Goal: Task Accomplishment & Management: Use online tool/utility

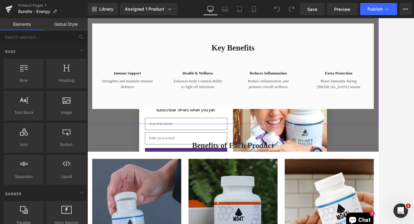
scroll to position [300, 0]
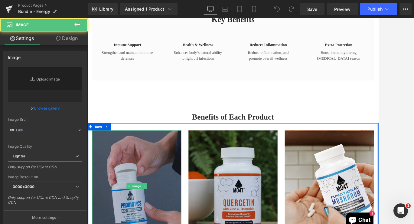
type input "https://ucarecdn.com/d3cb75da-75e5-4698-822b-ab7db8efcc73/-/format/auto/-/previ…"
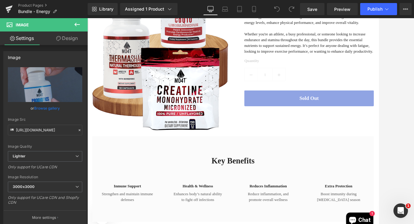
scroll to position [288, 0]
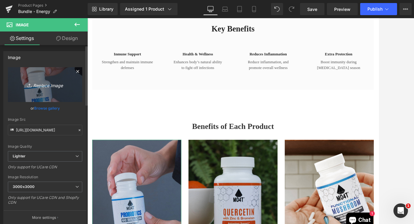
click at [46, 87] on icon "Replace Image" at bounding box center [45, 85] width 48 height 8
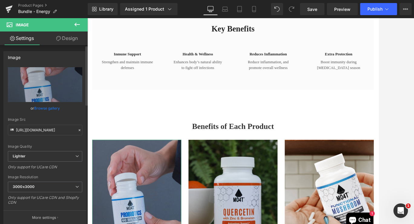
click at [43, 110] on link "Browse gallery" at bounding box center [47, 108] width 26 height 11
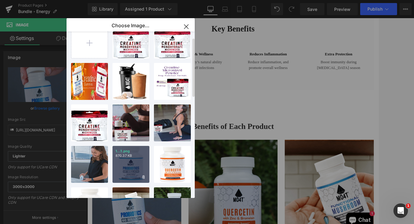
scroll to position [0, 0]
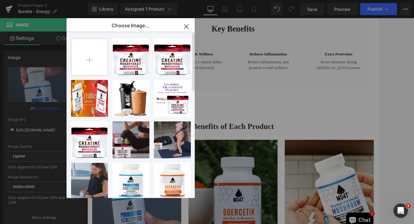
click at [89, 61] on input "file" at bounding box center [89, 57] width 36 height 36
type input "C:\fakepath\creatinepowder3.png"
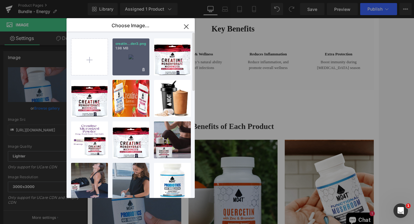
click at [137, 61] on div "creatin...der3.png 1.98 MB" at bounding box center [131, 56] width 37 height 37
type input "[URL][DOMAIN_NAME]"
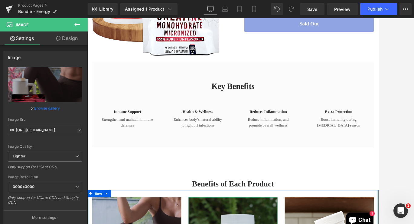
scroll to position [299, 0]
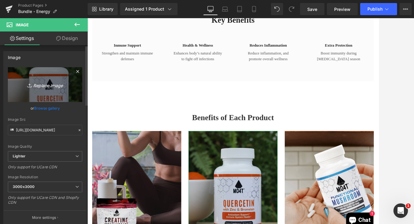
click at [56, 88] on icon "Replace Image" at bounding box center [45, 85] width 48 height 8
type input "C:\fakepath\thermashapeE.png"
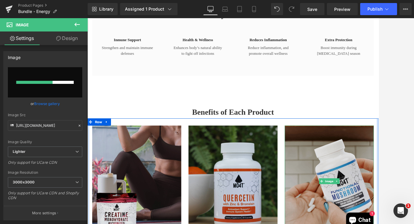
scroll to position [319, 0]
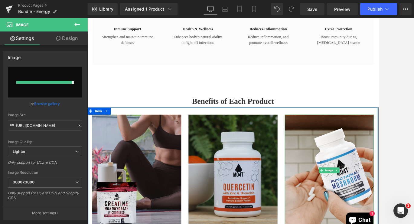
type input "[URL][DOMAIN_NAME]"
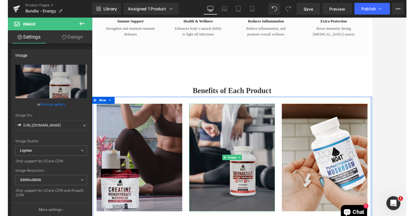
scroll to position [452, 0]
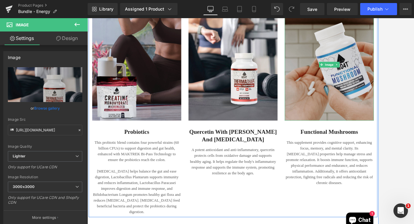
click at [370, 71] on img at bounding box center [392, 77] width 112 height 140
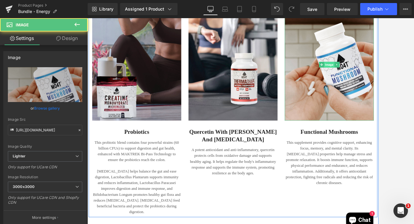
click at [370, 77] on span "Image" at bounding box center [391, 76] width 13 height 7
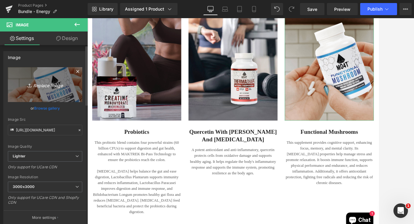
click at [42, 86] on icon "Replace Image" at bounding box center [45, 85] width 48 height 8
type input "C:\fakepath\coq10D.png"
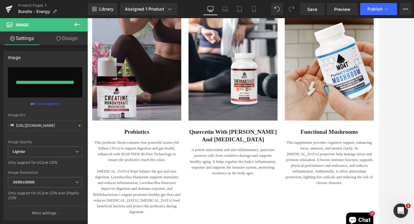
type input "[URL][DOMAIN_NAME]"
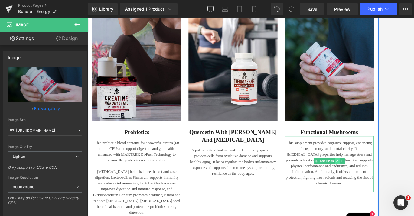
click at [370, 197] on link at bounding box center [402, 197] width 6 height 7
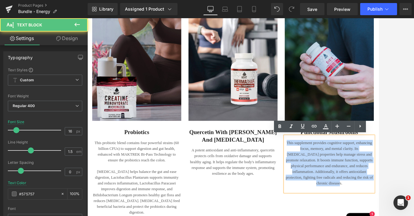
drag, startPoint x: 427, startPoint y: 217, endPoint x: 331, endPoint y: 171, distance: 106.4
click at [331, 171] on div "Image Functional Mushrooms Heading This supplement provides cognitive support, …" at bounding box center [391, 121] width 121 height 229
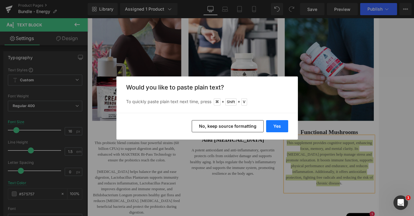
click at [282, 127] on button "Yes" at bounding box center [277, 126] width 22 height 12
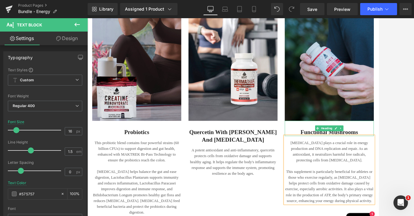
click at [370, 157] on span "Heading" at bounding box center [388, 156] width 17 height 7
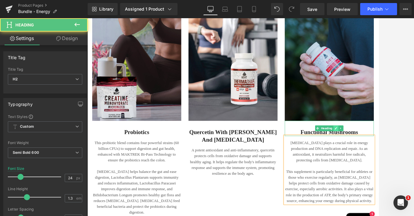
click at [370, 157] on icon at bounding box center [400, 156] width 3 height 3
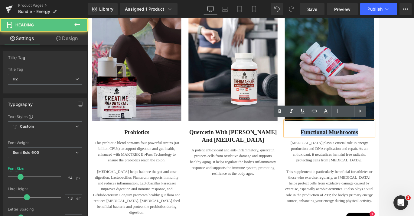
drag, startPoint x: 428, startPoint y: 160, endPoint x: 349, endPoint y: 160, distance: 79.3
click at [349, 160] on h2 "Functional Mushrooms" at bounding box center [392, 161] width 112 height 9
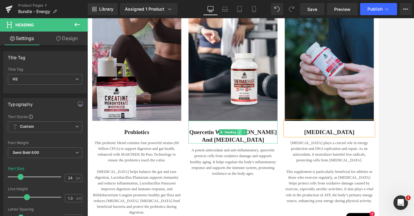
click at [277, 162] on icon at bounding box center [278, 161] width 3 height 4
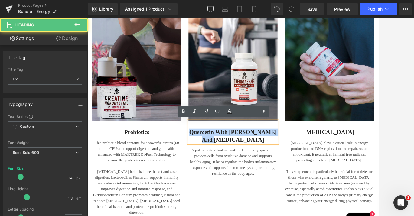
drag, startPoint x: 290, startPoint y: 169, endPoint x: 227, endPoint y: 155, distance: 64.3
click at [227, 155] on div "quercetin with Zinc and Bromelain" at bounding box center [271, 161] width 112 height 28
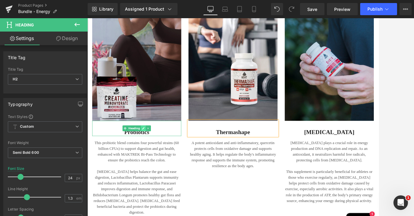
click at [157, 157] on icon at bounding box center [157, 156] width 3 height 4
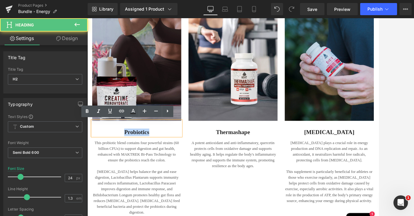
drag, startPoint x: 167, startPoint y: 162, endPoint x: 107, endPoint y: 162, distance: 60.6
click at [107, 162] on h2 "Probiotics" at bounding box center [150, 161] width 112 height 9
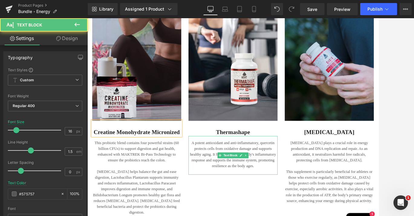
click at [173, 197] on p "This probiotic blend contains four powerful strains (60 billion CFUs) to suppor…" at bounding box center [150, 185] width 112 height 29
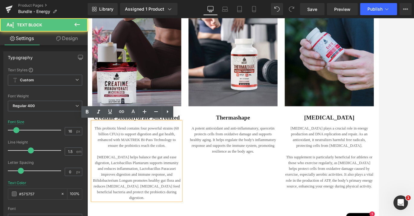
scroll to position [488, 0]
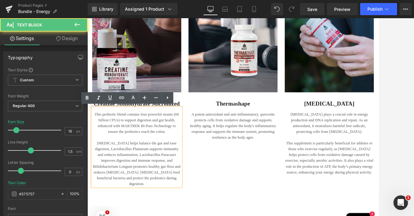
drag, startPoint x: 159, startPoint y: 224, endPoint x: 93, endPoint y: 134, distance: 111.4
click at [94, 134] on div "This probiotic blend contains four powerful strains (60 billion CFUs) to suppor…" at bounding box center [150, 179] width 112 height 99
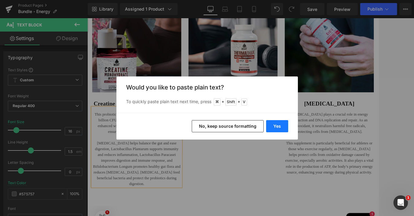
click at [278, 131] on button "Yes" at bounding box center [277, 126] width 22 height 12
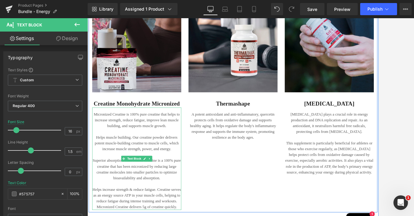
click at [129, 165] on p "Helps muscle building. Our creatine powder delivers potent muscle-building crea…" at bounding box center [150, 175] width 112 height 22
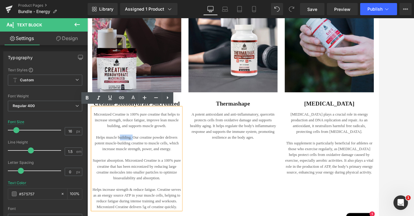
drag, startPoint x: 143, startPoint y: 165, endPoint x: 127, endPoint y: 165, distance: 15.1
click at [127, 165] on p "Helps muscle building. Our creatine powder delivers potent muscle-building crea…" at bounding box center [150, 175] width 112 height 22
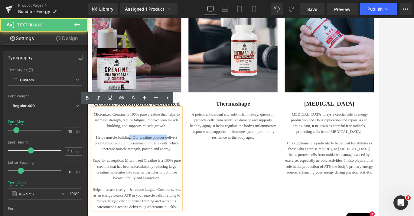
drag, startPoint x: 186, startPoint y: 167, endPoint x: 138, endPoint y: 167, distance: 47.5
click at [138, 167] on p "Helps muscle building. Our creatine powder delivers potent muscle-building crea…" at bounding box center [150, 175] width 112 height 22
click at [164, 167] on p "Helps muscle building. Our creatine powder delivers potent muscle-building crea…" at bounding box center [150, 175] width 112 height 22
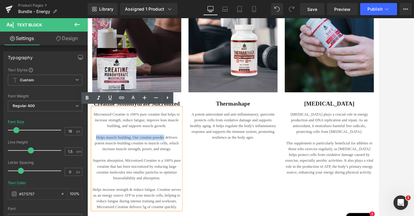
drag, startPoint x: 182, startPoint y: 166, endPoint x: 94, endPoint y: 165, distance: 88.7
click at [94, 165] on p "Helps muscle building. Our creatine powder delivers potent muscle-building crea…" at bounding box center [150, 175] width 112 height 22
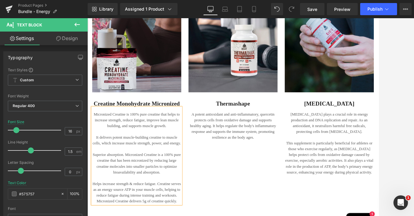
click at [113, 150] on p "Micronized Creatine is 100% pure creatine that helps to increase strength, redu…" at bounding box center [150, 146] width 112 height 22
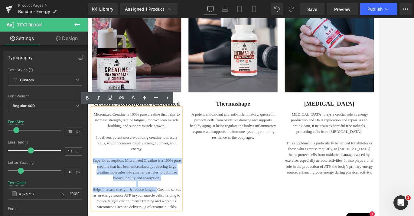
drag, startPoint x: 93, startPoint y: 195, endPoint x: 173, endPoint y: 233, distance: 89.0
click at [173, 232] on div "Micronized Creatine is 100% pure creatine that helps to increase strength, redu…" at bounding box center [150, 194] width 112 height 128
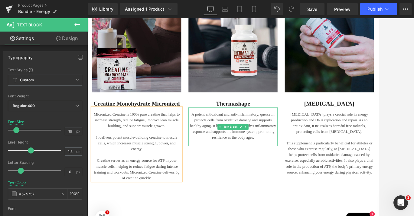
click at [272, 161] on p "A potent antioxidant and anti-inflammatory, quercetin protects cells from oxida…" at bounding box center [271, 153] width 112 height 36
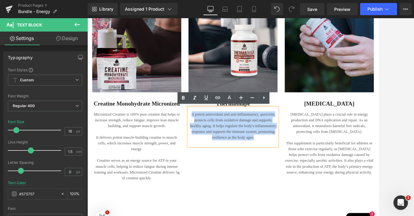
drag, startPoint x: 299, startPoint y: 167, endPoint x: 216, endPoint y: 138, distance: 88.3
click at [216, 138] on p "A potent antioxidant and anti-inflammatory, quercetin protects cells from oxida…" at bounding box center [271, 153] width 112 height 36
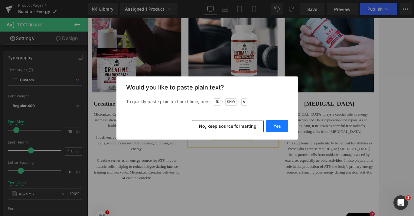
click at [288, 127] on button "Yes" at bounding box center [277, 126] width 22 height 12
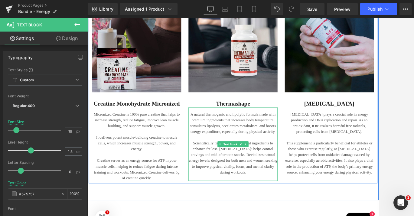
click at [282, 218] on p at bounding box center [271, 218] width 112 height 7
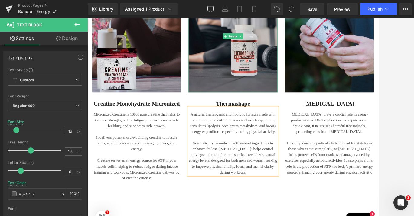
click at [273, 57] on img at bounding box center [271, 41] width 112 height 140
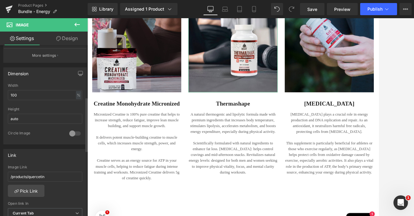
scroll to position [171, 0]
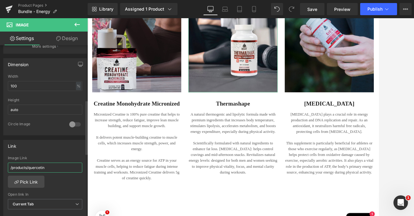
click at [43, 165] on input "/products/quercetin" at bounding box center [45, 167] width 74 height 10
click at [32, 182] on link "Pick Link" at bounding box center [26, 181] width 37 height 12
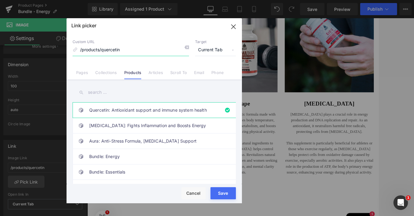
drag, startPoint x: 124, startPoint y: 48, endPoint x: 57, endPoint y: 47, distance: 66.9
click at [57, 47] on div "Link picker Back to Library Insert Custom URL /products/quercetin Target Curren…" at bounding box center [207, 108] width 414 height 216
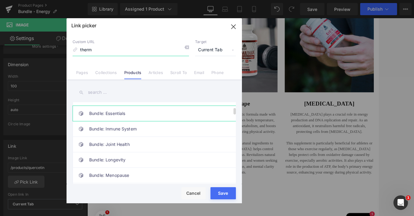
scroll to position [64, 0]
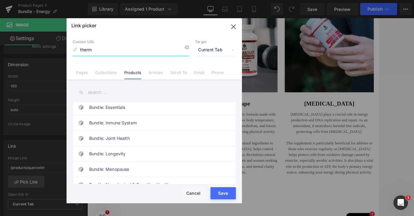
type input "therm"
click at [115, 91] on input "text" at bounding box center [154, 92] width 163 height 14
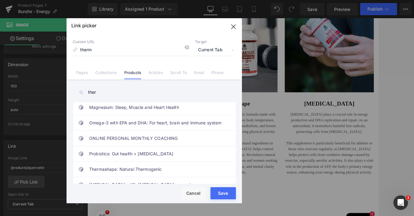
scroll to position [0, 0]
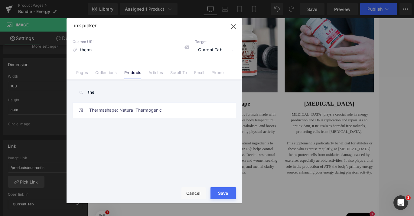
type input "the"
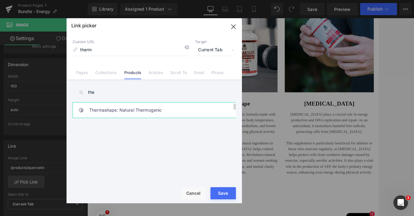
drag, startPoint x: 115, startPoint y: 91, endPoint x: 128, endPoint y: 110, distance: 22.9
click at [128, 110] on link "Thermashape: Natural Thermogenic" at bounding box center [155, 109] width 133 height 15
type input "/products/thermashape"
click at [226, 196] on button "Save" at bounding box center [223, 193] width 25 height 12
type input "/products/thermashape"
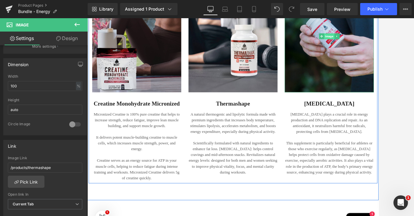
click at [370, 42] on span "Image" at bounding box center [391, 40] width 13 height 7
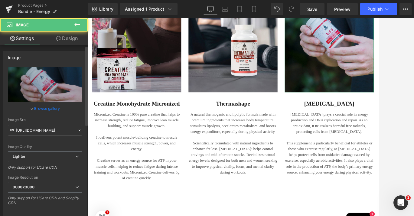
scroll to position [193, 0]
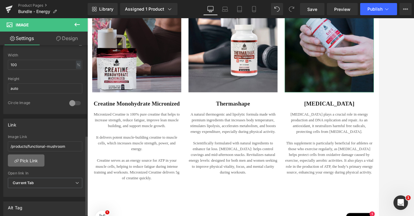
click at [35, 154] on link "Pick Link" at bounding box center [26, 160] width 37 height 12
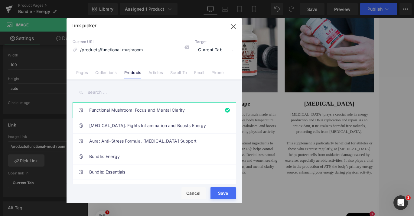
click at [106, 93] on input "text" at bounding box center [154, 92] width 163 height 14
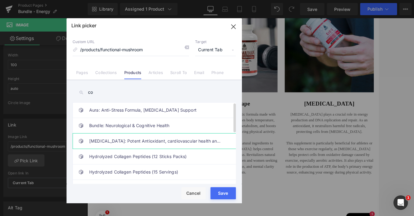
type input "co"
click at [98, 138] on link "[MEDICAL_DATA]: Potent Antioxidant, cardiovascular health and energy production" at bounding box center [155, 140] width 133 height 15
click at [218, 192] on div "Rendering Content" at bounding box center [207, 191] width 37 height 7
click at [224, 193] on div "Rendering Content" at bounding box center [207, 191] width 37 height 7
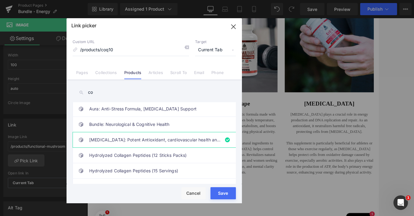
click at [217, 191] on div "Rendering Content" at bounding box center [207, 191] width 37 height 7
click at [97, 142] on link "[MEDICAL_DATA]: Potent Antioxidant, cardiovascular health and energy production" at bounding box center [155, 139] width 133 height 15
click at [106, 156] on link "Hydrolyzed Collagen Peptides (12 Sticks Packs)" at bounding box center [155, 154] width 133 height 15
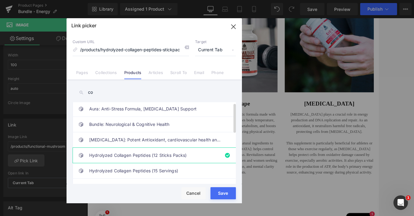
click at [109, 147] on link "Hydrolyzed Collagen Peptides (12 Sticks Packs)" at bounding box center [155, 154] width 133 height 15
click at [150, 137] on link "[MEDICAL_DATA]: Potent Antioxidant, cardiovascular health and energy production" at bounding box center [155, 139] width 133 height 15
type input "/products/coq10"
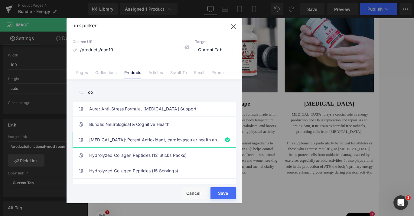
click at [227, 189] on button "Save" at bounding box center [223, 193] width 25 height 12
type input "/products/coq10"
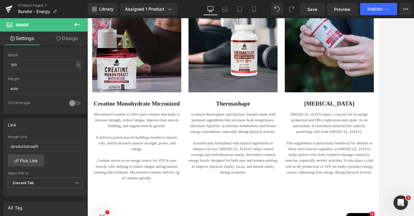
click at [226, 192] on div "Rendering Content" at bounding box center [207, 191] width 37 height 7
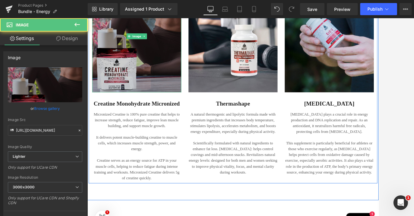
click at [169, 64] on img at bounding box center [150, 41] width 112 height 140
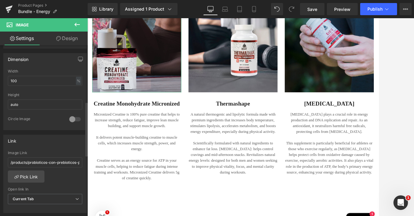
scroll to position [247, 0]
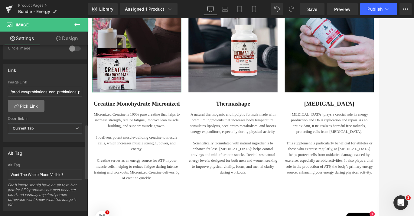
click at [34, 103] on link "Pick Link" at bounding box center [26, 106] width 37 height 12
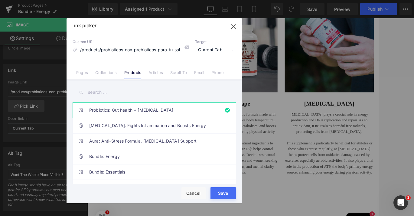
click at [101, 93] on input "text" at bounding box center [154, 92] width 163 height 14
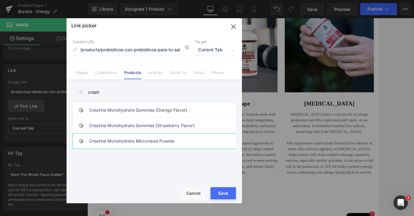
type input "creati"
click at [166, 140] on link "Creatine Monohydrate Micronized Powder" at bounding box center [155, 140] width 133 height 15
type input "/products/creatine-monohydrate-micronized"
click at [230, 195] on button "Save" at bounding box center [223, 193] width 25 height 12
type input "/products/creatine-monohydrate-micronized"
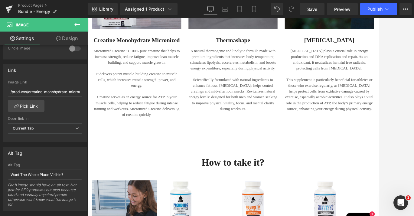
scroll to position [617, 0]
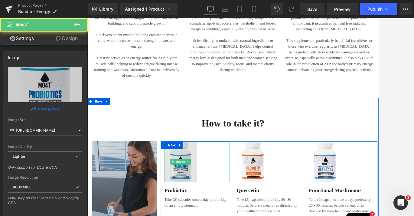
click at [215, 209] on img at bounding box center [204, 198] width 41 height 51
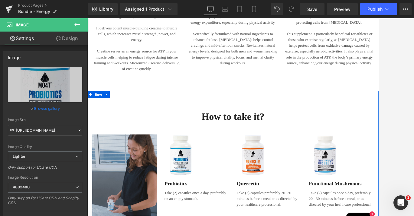
scroll to position [642, 0]
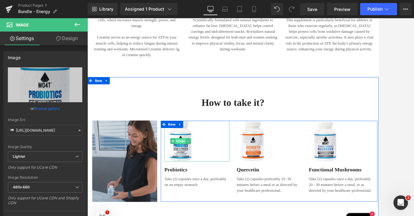
click at [203, 172] on span "Image" at bounding box center [204, 172] width 13 height 7
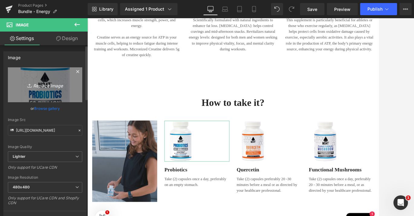
click at [41, 84] on icon "Replace Image" at bounding box center [45, 85] width 48 height 8
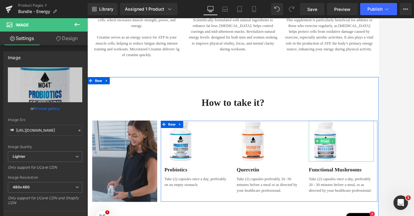
click at [370, 173] on span "Image" at bounding box center [386, 172] width 13 height 7
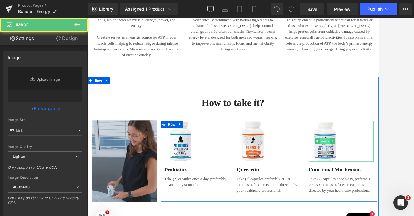
type input "https://ucarecdn.com/e3441060-9d03-4a64-83bb-a63605a44a79/-/format/auto/-/previ…"
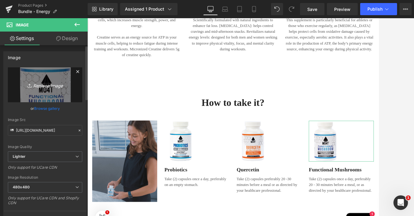
click at [49, 83] on icon "Replace Image" at bounding box center [45, 85] width 48 height 8
type input "C:\fakepath\coq10A.png"
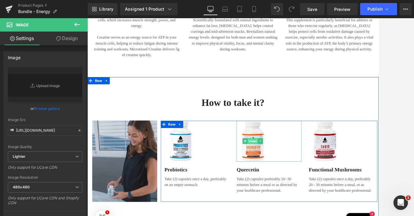
type input "[URL][DOMAIN_NAME]"
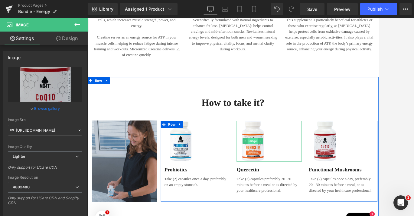
click at [294, 174] on span "Image" at bounding box center [295, 172] width 13 height 7
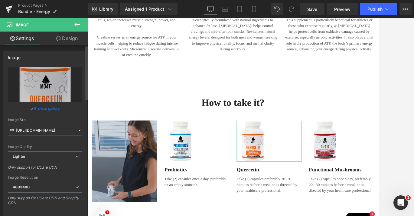
click at [45, 106] on link "Browse gallery" at bounding box center [47, 108] width 26 height 11
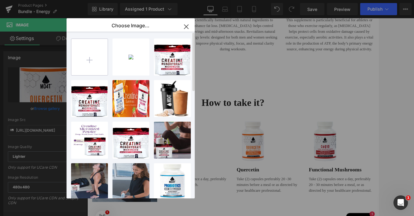
click at [91, 57] on input "file" at bounding box center [89, 57] width 36 height 36
type input "C:\fakepath\thermashapeA.png"
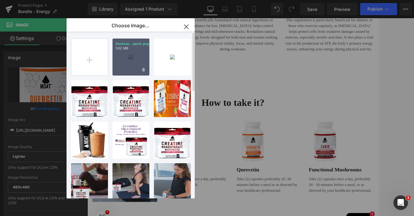
click at [131, 61] on div "thermas...apeA.png 1.02 MB" at bounding box center [131, 56] width 37 height 37
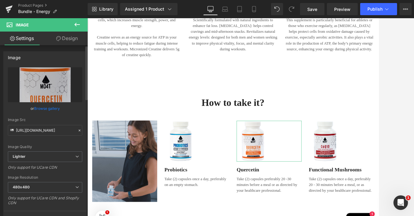
click at [52, 108] on link "Browse gallery" at bounding box center [47, 108] width 26 height 11
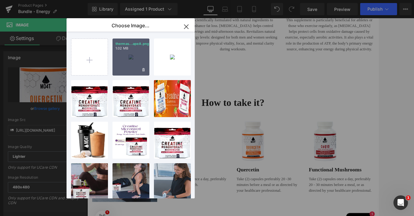
click at [132, 56] on div "thermas...apeA.png 1.02 MB" at bounding box center [131, 56] width 37 height 37
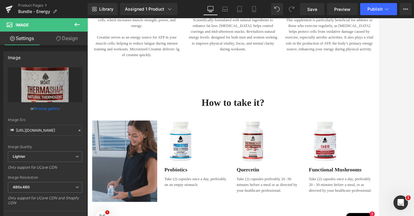
type input "[URL][DOMAIN_NAME]"
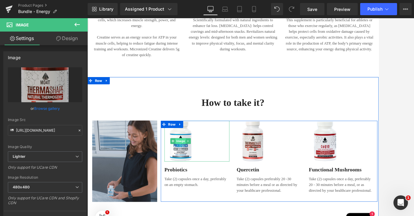
click at [201, 174] on span "Image" at bounding box center [204, 172] width 13 height 7
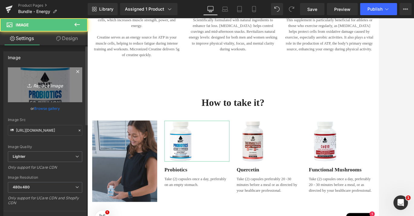
click at [40, 87] on icon "Replace Image" at bounding box center [45, 85] width 48 height 8
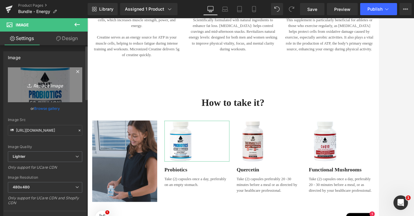
type input "C:\fakepath\creatinepowder1.png"
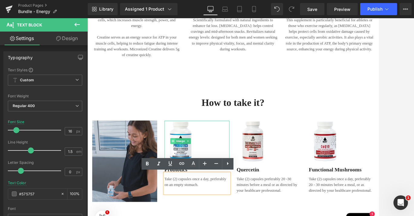
click at [194, 170] on span at bounding box center [195, 172] width 6 height 7
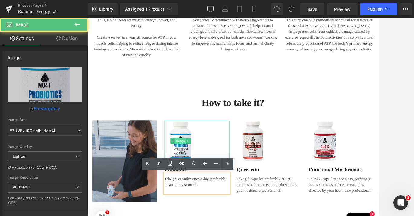
click at [202, 174] on span "Image" at bounding box center [204, 172] width 13 height 7
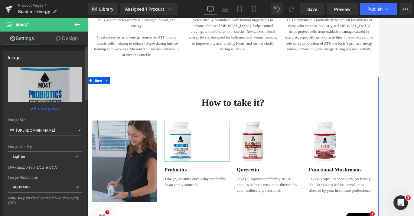
click at [47, 110] on link "Browse gallery" at bounding box center [47, 108] width 26 height 11
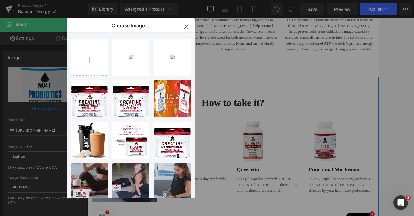
click at [48, 0] on div "Image You are previewing how the will restyle your page. You can not edit Eleme…" at bounding box center [207, 0] width 414 height 0
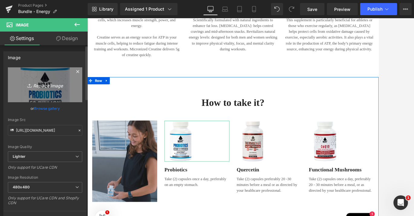
click at [49, 84] on icon "Replace Image" at bounding box center [45, 85] width 48 height 8
type input "C:\fakepath\creatinepowder1.png"
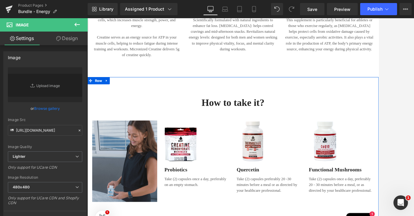
type input "[URL][DOMAIN_NAME]"
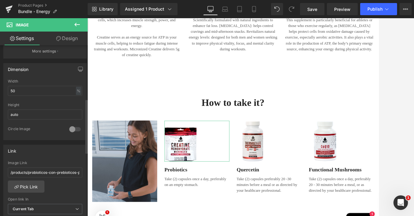
scroll to position [176, 0]
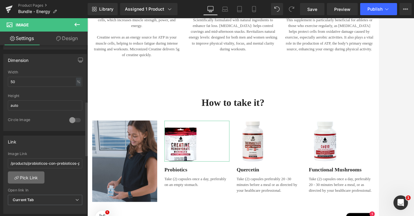
click at [32, 172] on link "Pick Link" at bounding box center [26, 177] width 37 height 12
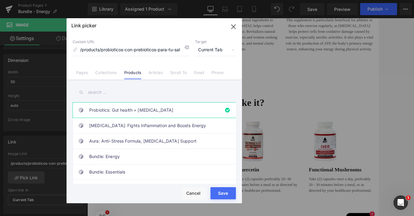
click at [111, 96] on input "text" at bounding box center [154, 92] width 163 height 14
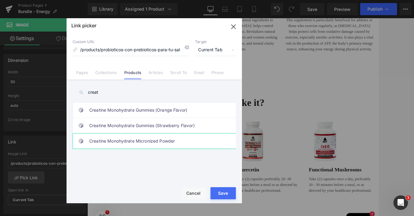
type input "creat"
click at [114, 139] on link "Creatine Monohydrate Micronized Powder" at bounding box center [155, 140] width 133 height 15
type input "/products/creatine-monohydrate-micronized"
click at [229, 197] on button "Save" at bounding box center [223, 193] width 25 height 12
type input "/products/creatine-monohydrate-micronized"
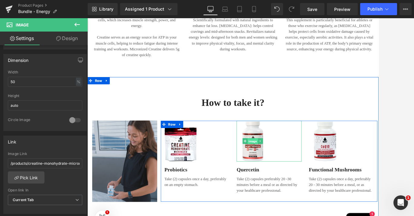
click at [297, 173] on span "Image" at bounding box center [295, 172] width 13 height 7
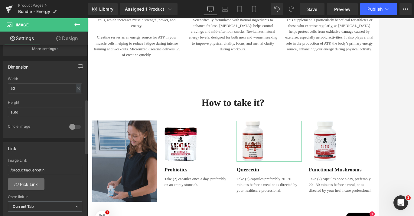
scroll to position [224, 0]
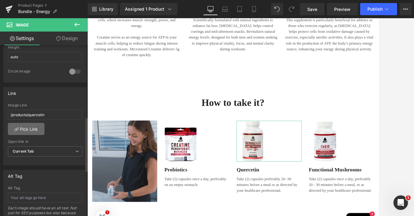
click at [26, 124] on link "Pick Link" at bounding box center [26, 129] width 37 height 12
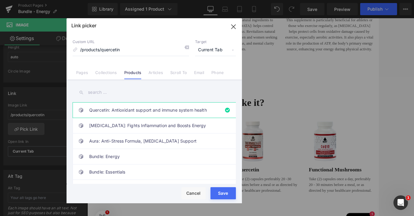
click at [107, 90] on input "text" at bounding box center [154, 92] width 163 height 14
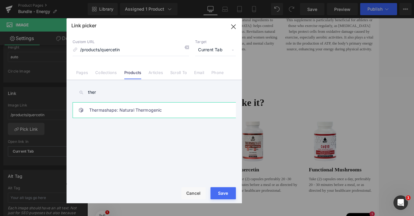
type input "ther"
click at [110, 110] on link "Thermashape: Natural Thermogenic" at bounding box center [155, 109] width 133 height 15
type input "/products/thermashape"
click at [226, 191] on button "Save" at bounding box center [223, 193] width 25 height 12
type input "/products/thermashape"
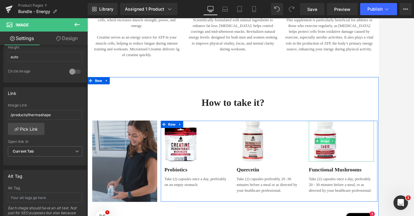
click at [370, 174] on span "Image" at bounding box center [386, 172] width 13 height 7
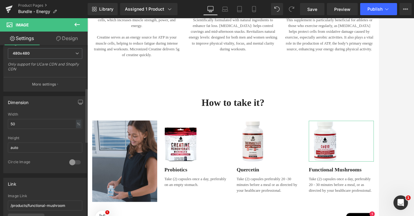
scroll to position [145, 0]
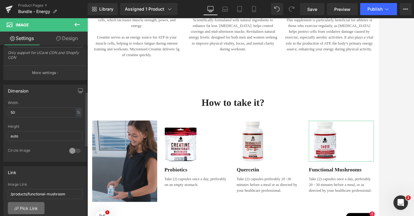
click at [24, 206] on link "Pick Link" at bounding box center [26, 208] width 37 height 12
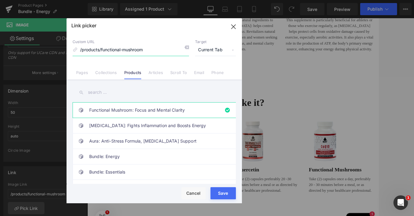
drag, startPoint x: 144, startPoint y: 49, endPoint x: 73, endPoint y: 48, distance: 71.1
click at [73, 48] on div "Custom URL /products/functional-mushroom" at bounding box center [131, 47] width 117 height 16
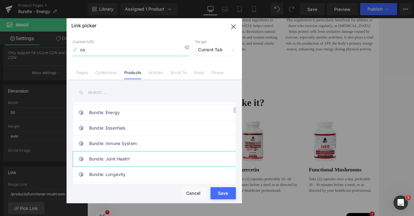
scroll to position [55, 0]
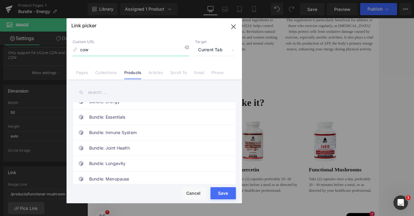
type input "cow"
click at [102, 87] on input "text" at bounding box center [154, 92] width 163 height 14
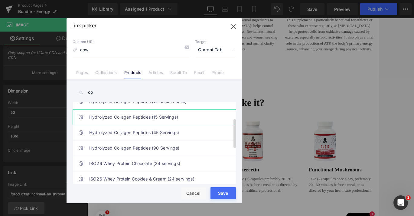
scroll to position [0, 0]
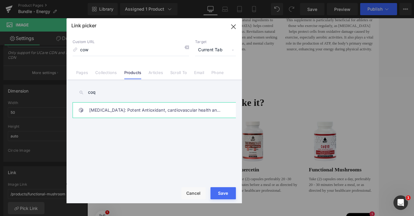
type input "coq"
click at [120, 109] on link "[MEDICAL_DATA]: Potent Antioxidant, cardiovascular health and energy production" at bounding box center [155, 109] width 133 height 15
type input "/products/coq10"
click at [224, 189] on div "Rendering Content" at bounding box center [207, 191] width 37 height 7
click at [223, 194] on div "Rendering Content" at bounding box center [207, 191] width 37 height 7
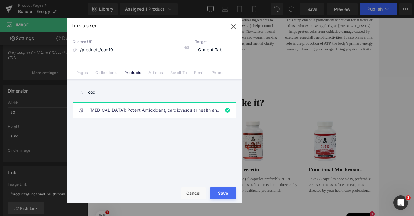
click at [224, 194] on div "Rendering Content" at bounding box center [207, 191] width 37 height 7
click at [220, 194] on div "Rendering Content" at bounding box center [207, 191] width 37 height 7
click at [173, 106] on link "[MEDICAL_DATA]: Potent Antioxidant, cardiovascular health and energy production" at bounding box center [155, 109] width 133 height 15
click at [225, 195] on button "Save" at bounding box center [223, 193] width 25 height 12
type input "/products/coq10"
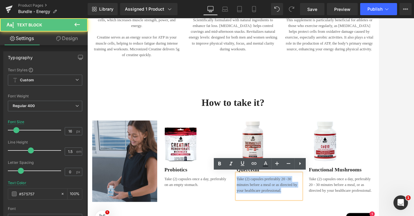
drag, startPoint x: 334, startPoint y: 235, endPoint x: 275, endPoint y: 219, distance: 61.5
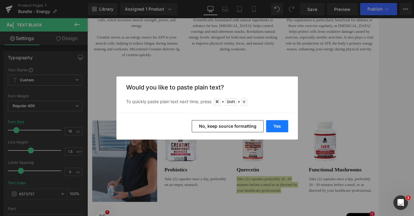
click at [277, 128] on button "Yes" at bounding box center [277, 126] width 22 height 12
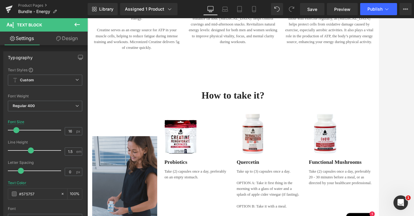
scroll to position [715, 0]
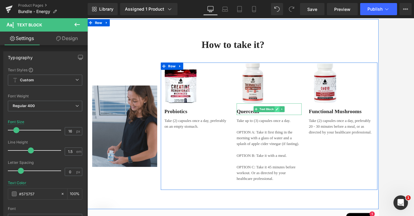
click at [325, 134] on link at bounding box center [326, 132] width 6 height 7
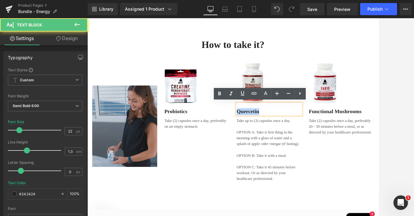
drag, startPoint x: 309, startPoint y: 135, endPoint x: 270, endPoint y: 133, distance: 38.5
click at [271, 133] on div "Image Quercetin Text Block Take up to (3) capsules once a day. OPTION A: Take i…" at bounding box center [316, 152] width 91 height 157
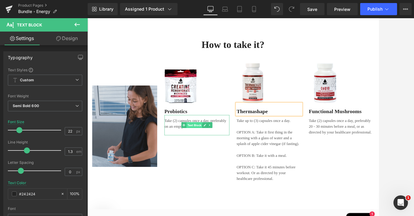
click at [215, 150] on span "Text Block" at bounding box center [222, 152] width 20 height 7
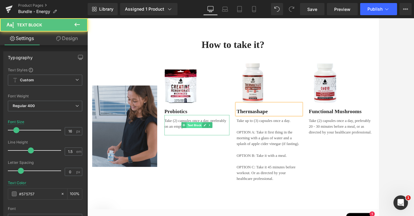
click at [230, 150] on span "Text Block" at bounding box center [222, 152] width 20 height 7
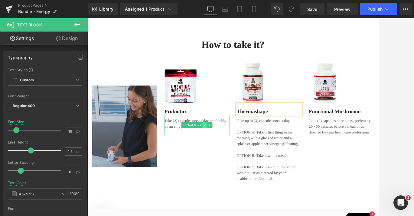
click at [234, 150] on icon at bounding box center [235, 152] width 3 height 4
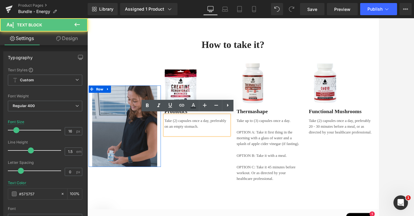
drag, startPoint x: 230, startPoint y: 155, endPoint x: 178, endPoint y: 144, distance: 53.8
click at [178, 144] on div "Image Row Image Probiotics Text Block Take (2) capsules once a day, preferably …" at bounding box center [270, 149] width 363 height 174
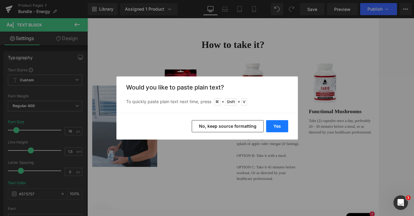
click at [269, 124] on button "Yes" at bounding box center [277, 126] width 22 height 12
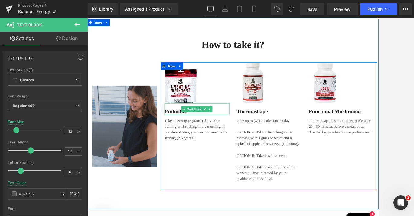
click at [202, 133] on p "Probiotics" at bounding box center [225, 135] width 82 height 9
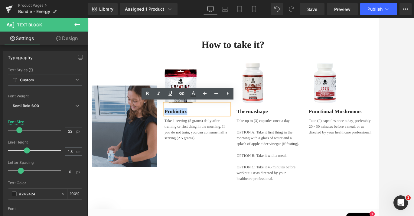
drag, startPoint x: 215, startPoint y: 137, endPoint x: 179, endPoint y: 137, distance: 35.7
click at [180, 137] on div "Image Probiotics Text Block Take 1 serving (5 grams) daily after training or fi…" at bounding box center [225, 127] width 91 height 106
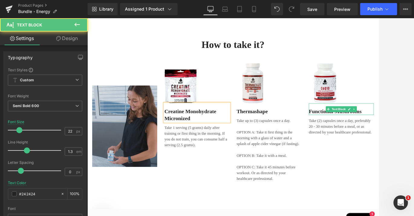
click at [370, 134] on p "Functional Mushrooms" at bounding box center [407, 135] width 82 height 9
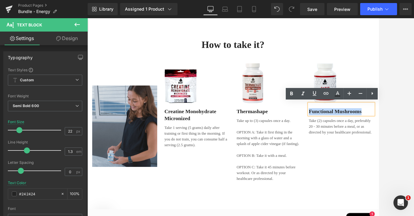
drag, startPoint x: 430, startPoint y: 135, endPoint x: 355, endPoint y: 135, distance: 74.8
click at [355, 135] on div "Image Creatine Monohydrate Micronized Text Block Take 1 serving (5 grams) daily…" at bounding box center [316, 154] width 272 height 160
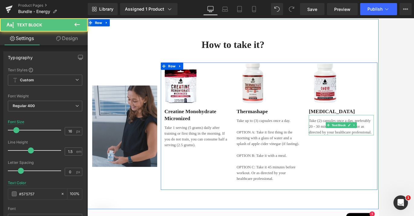
click at [370, 149] on p "Take (2) capsules once a day, preferably 20 - 30 minutes before a meal, or as d…" at bounding box center [407, 154] width 82 height 22
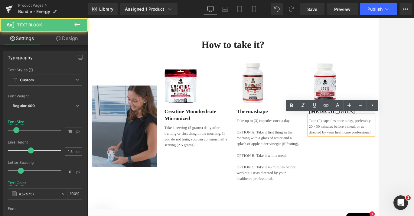
drag, startPoint x: 437, startPoint y: 159, endPoint x: 368, endPoint y: 141, distance: 71.9
click at [368, 141] on div "Take (2) capsules once a day, preferably 20 - 30 minutes before a meal, or as d…" at bounding box center [407, 152] width 82 height 25
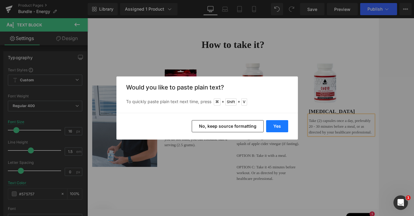
click at [283, 125] on button "Yes" at bounding box center [277, 126] width 22 height 12
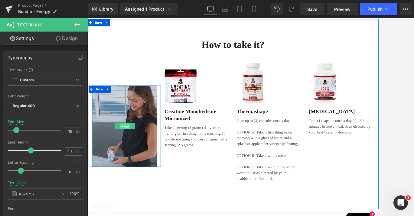
click at [132, 153] on span "Image" at bounding box center [134, 153] width 13 height 7
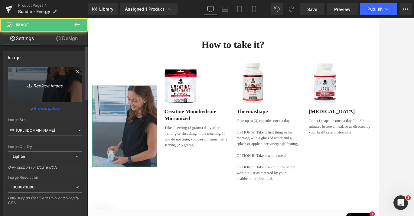
click at [50, 85] on icon "Replace Image" at bounding box center [45, 85] width 48 height 8
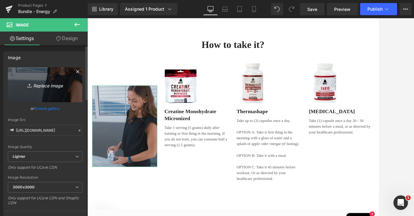
type input "C:\fakepath\creatinepowder4.png"
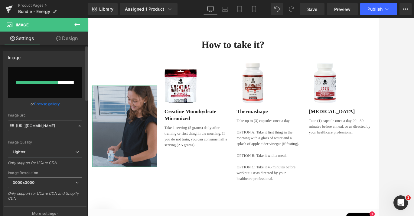
click at [23, 182] on b "3000x3000" at bounding box center [24, 182] width 22 height 5
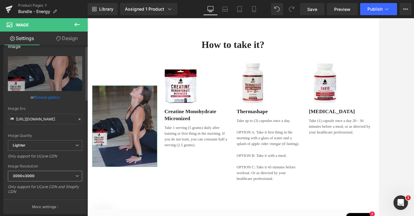
scroll to position [26, 0]
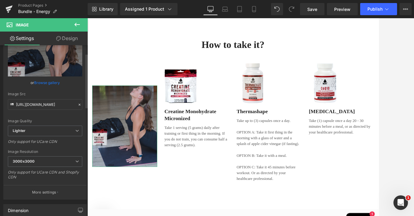
click at [53, 155] on div "Image Resolution 3000x3000 100x100 240x240 480x480 576x576 640x640 768x768 800x…" at bounding box center [45, 166] width 74 height 34
click at [52, 157] on span "3000x3000" at bounding box center [45, 161] width 74 height 11
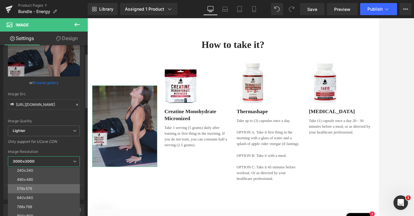
scroll to position [24, 0]
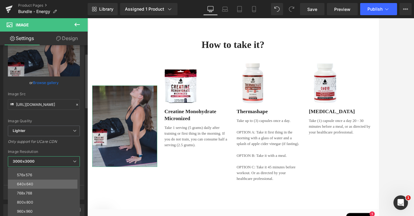
click at [45, 180] on li "640x640" at bounding box center [45, 183] width 75 height 9
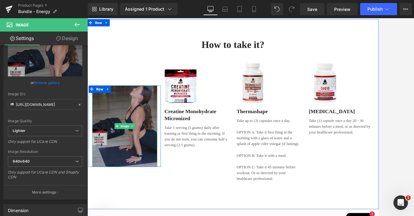
type input "[URL][DOMAIN_NAME]"
click at [129, 163] on img at bounding box center [135, 154] width 82 height 102
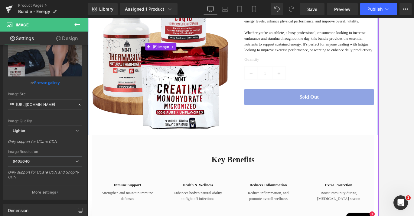
scroll to position [192, 0]
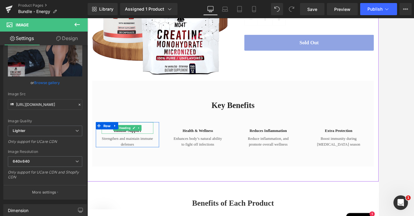
click at [132, 159] on h4 "Inmune support" at bounding box center [137, 159] width 65 height 7
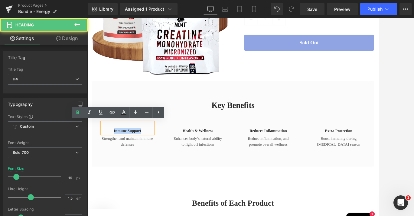
click at [110, 157] on h4 "Inmune support" at bounding box center [137, 159] width 65 height 7
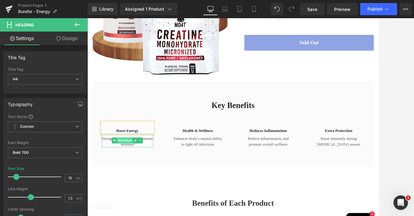
click at [130, 174] on span "Text Block" at bounding box center [135, 171] width 20 height 7
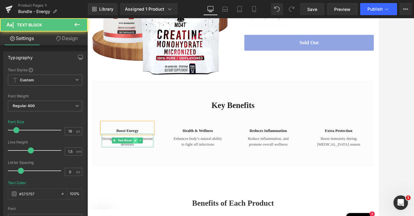
click at [147, 170] on icon at bounding box center [147, 172] width 3 height 4
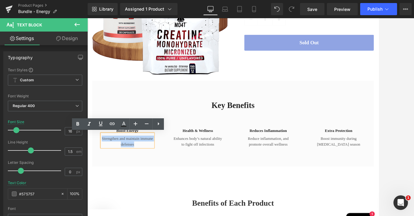
drag, startPoint x: 147, startPoint y: 175, endPoint x: 97, endPoint y: 163, distance: 50.4
click at [98, 163] on div "boost energy Heading Strengthen and maintain immune defenses Text Block Row" at bounding box center [138, 163] width 80 height 31
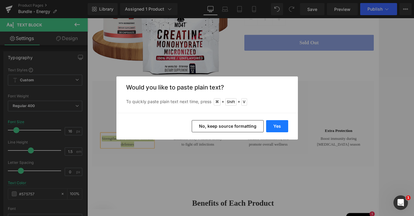
click at [276, 124] on button "Yes" at bounding box center [277, 126] width 22 height 12
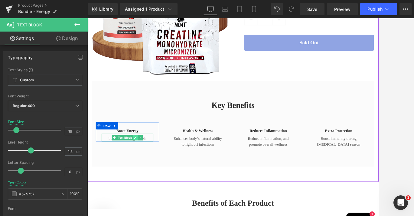
click at [148, 167] on icon at bounding box center [147, 168] width 3 height 4
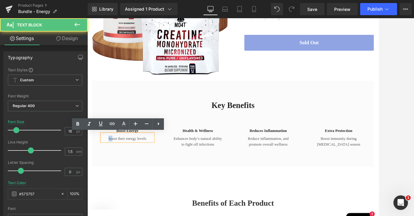
drag, startPoint x: 116, startPoint y: 168, endPoint x: 110, endPoint y: 169, distance: 6.1
click at [110, 169] on p "boost their energy levels" at bounding box center [137, 168] width 65 height 7
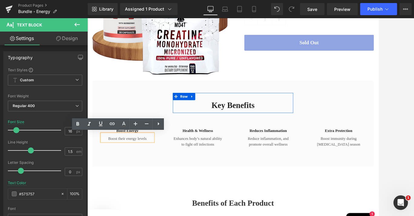
click at [161, 167] on p "Boost their energy levels" at bounding box center [137, 168] width 65 height 7
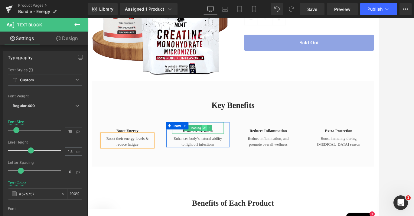
click at [234, 156] on icon at bounding box center [234, 156] width 3 height 4
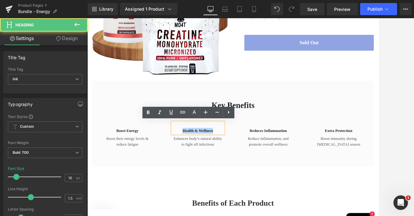
drag, startPoint x: 247, startPoint y: 159, endPoint x: 206, endPoint y: 159, distance: 41.8
click at [206, 159] on h4 "Health & wellness" at bounding box center [226, 159] width 65 height 7
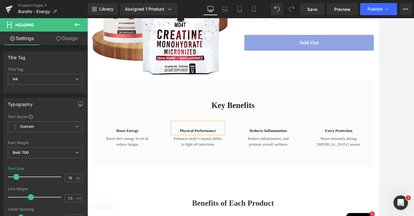
scroll to position [191, 0]
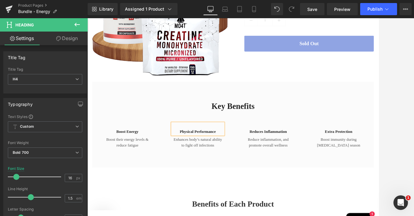
click at [225, 178] on p "Enhances body’s natural ability to fight off infections" at bounding box center [226, 174] width 65 height 15
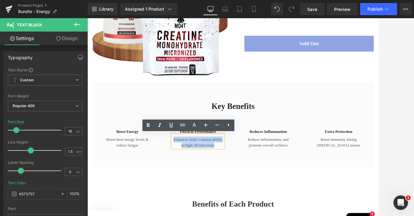
drag, startPoint x: 248, startPoint y: 178, endPoint x: 195, endPoint y: 167, distance: 54.8
click at [195, 167] on p "Enhances body’s natural ability to fight off infections" at bounding box center [226, 174] width 65 height 15
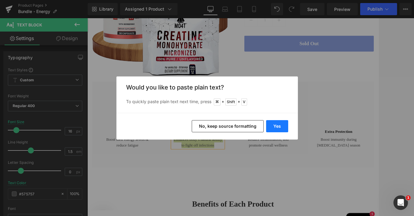
click at [283, 128] on button "Yes" at bounding box center [277, 126] width 22 height 12
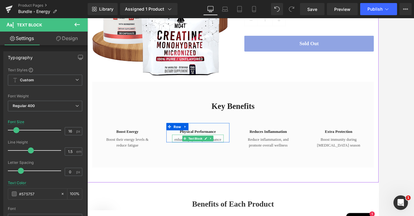
click at [199, 170] on p "enhance physical performance" at bounding box center [226, 170] width 65 height 7
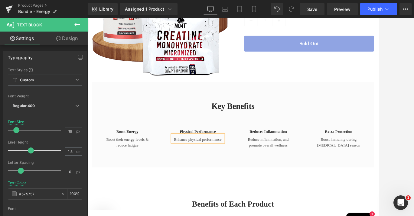
click at [255, 170] on p "Enhance physical performance" at bounding box center [226, 170] width 65 height 7
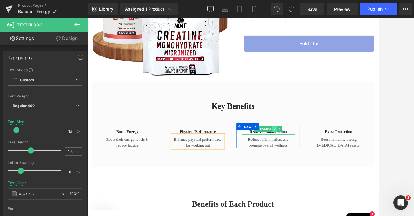
click at [322, 157] on icon at bounding box center [323, 156] width 3 height 3
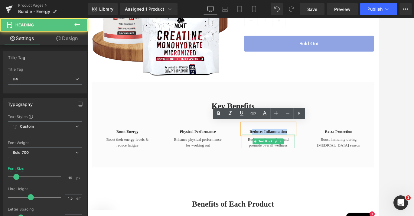
drag, startPoint x: 292, startPoint y: 160, endPoint x: 337, endPoint y: 164, distance: 45.1
click at [337, 164] on div "Reduces Inflammation Heading Reduce inflammation, and promote overall wellness …" at bounding box center [315, 165] width 67 height 31
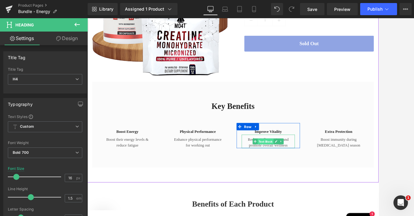
click at [313, 171] on span "Text Block" at bounding box center [312, 172] width 20 height 7
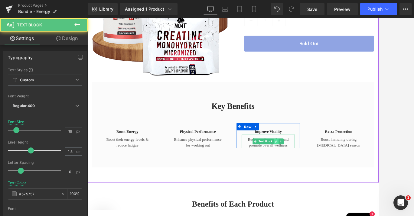
click at [322, 174] on link at bounding box center [325, 172] width 6 height 7
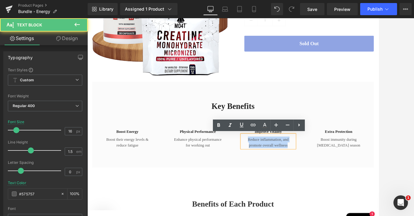
drag, startPoint x: 337, startPoint y: 175, endPoint x: 286, endPoint y: 171, distance: 51.3
click at [286, 171] on p "Reduce inflammation, and promote overall wellness" at bounding box center [315, 174] width 67 height 15
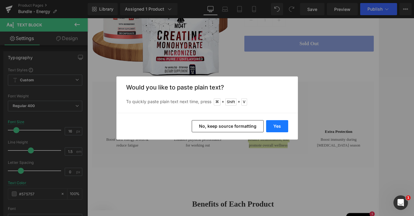
click at [280, 123] on button "Yes" at bounding box center [277, 126] width 22 height 12
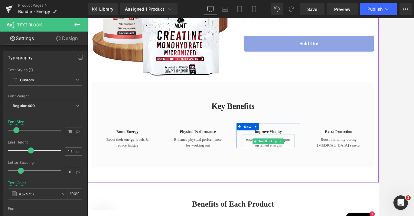
click at [287, 171] on p "essential nutrients to support sustained energys" at bounding box center [315, 174] width 67 height 15
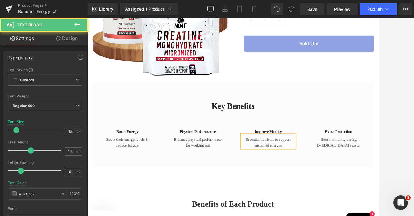
click at [332, 175] on p "Essential nutrients to support sustained energys" at bounding box center [315, 174] width 67 height 15
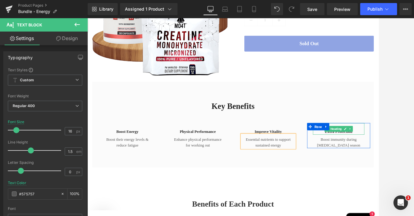
click at [370, 160] on span "Heading" at bounding box center [400, 156] width 17 height 7
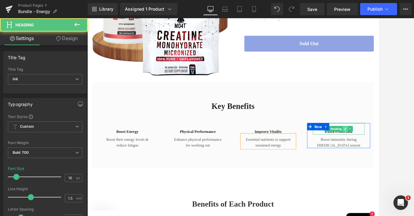
click at [370, 157] on icon at bounding box center [412, 156] width 3 height 3
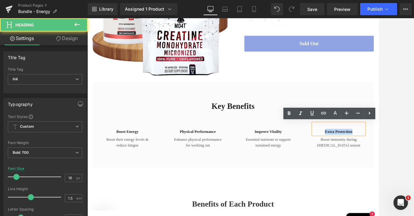
drag, startPoint x: 419, startPoint y: 160, endPoint x: 379, endPoint y: 160, distance: 40.0
click at [370, 160] on h4 "Extra Protection" at bounding box center [403, 160] width 65 height 7
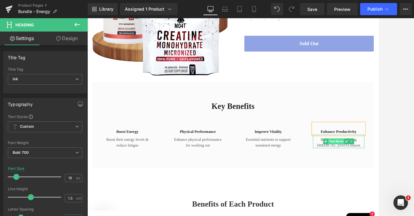
click at [370, 170] on span "Text Block" at bounding box center [400, 172] width 20 height 7
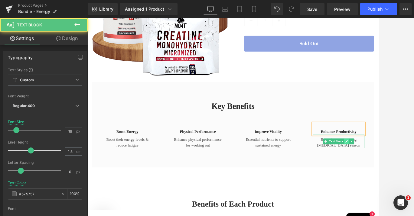
click at [370, 175] on link at bounding box center [414, 172] width 6 height 7
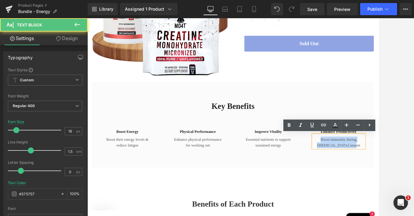
drag, startPoint x: 413, startPoint y: 177, endPoint x: 361, endPoint y: 165, distance: 53.4
click at [361, 165] on div "Enhance productivity Heading Boost immunity during cold and flu season Text Blo…" at bounding box center [403, 165] width 89 height 31
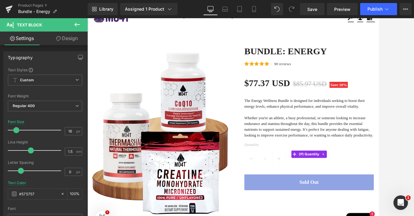
scroll to position [0, 0]
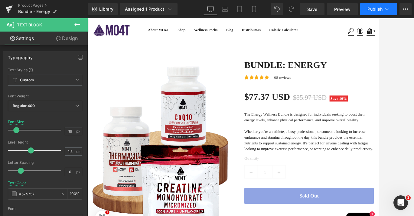
click at [370, 5] on button "Publish" at bounding box center [379, 9] width 37 height 12
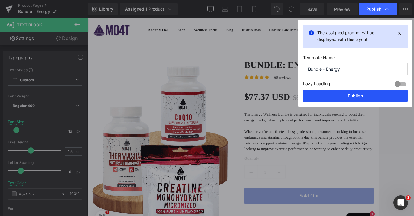
click at [348, 97] on button "Publish" at bounding box center [355, 96] width 105 height 12
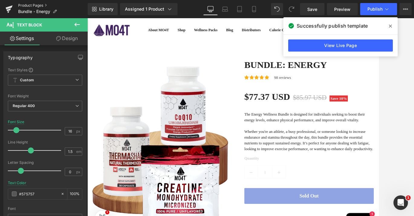
click at [35, 5] on link "Product Pages" at bounding box center [53, 5] width 70 height 5
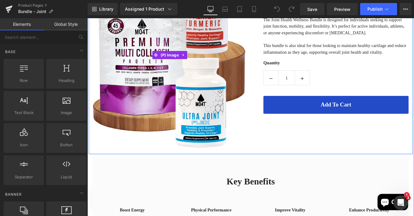
scroll to position [176, 0]
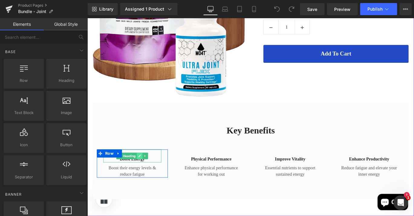
click at [145, 172] on icon at bounding box center [146, 172] width 3 height 3
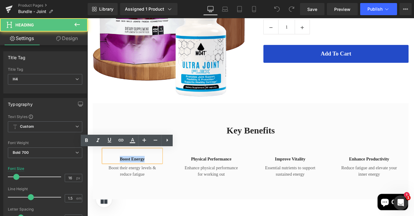
drag, startPoint x: 123, startPoint y: 175, endPoint x: 168, endPoint y: 175, distance: 45.4
click at [168, 175] on h4 "boost energy" at bounding box center [137, 175] width 65 height 7
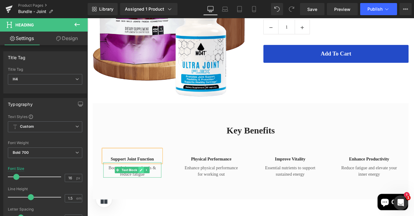
click at [149, 190] on link at bounding box center [148, 187] width 6 height 7
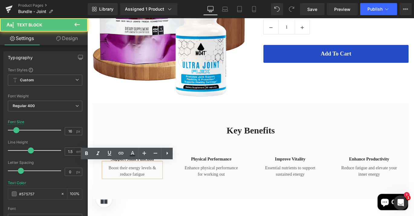
click at [151, 191] on p "Boost their energy levels & reduce fatigue" at bounding box center [137, 189] width 65 height 15
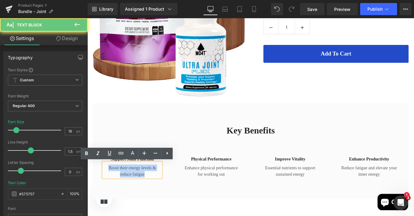
drag, startPoint x: 145, startPoint y: 191, endPoint x: 87, endPoint y: 176, distance: 59.4
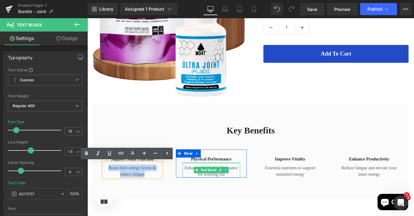
click at [87, 18] on div at bounding box center [87, 18] width 0 height 0
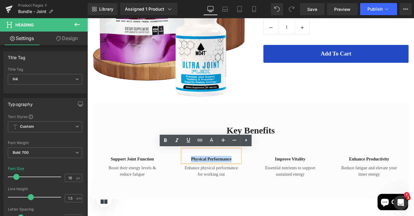
drag, startPoint x: 248, startPoint y: 176, endPoint x: 201, endPoint y: 174, distance: 46.7
click at [201, 174] on h4 "Physical performance" at bounding box center [226, 175] width 65 height 7
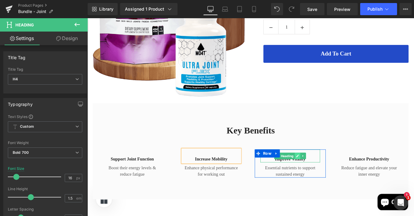
click at [320, 172] on link at bounding box center [323, 172] width 6 height 7
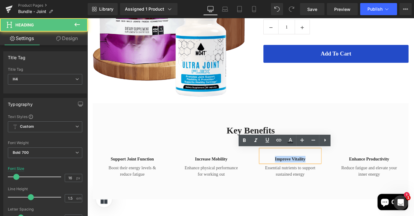
drag, startPoint x: 295, startPoint y: 175, endPoint x: 352, endPoint y: 176, distance: 56.9
click at [352, 176] on div "Improve vitality Heading Essential nutrients to support sustained energy Text B…" at bounding box center [315, 180] width 80 height 31
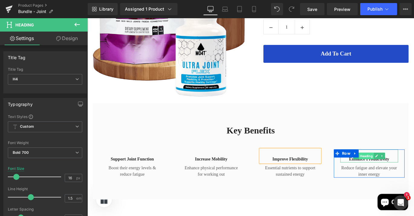
click at [397, 174] on span "Heading" at bounding box center [400, 172] width 17 height 7
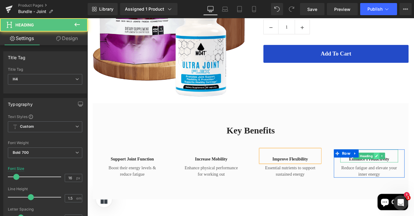
click at [410, 172] on icon at bounding box center [411, 172] width 3 height 4
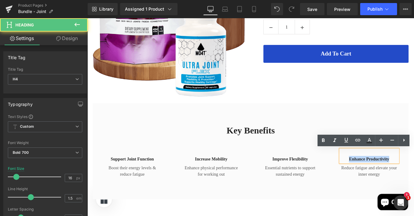
drag, startPoint x: 425, startPoint y: 176, endPoint x: 368, endPoint y: 175, distance: 56.6
click at [371, 175] on div "Enhance productivity" at bounding box center [403, 172] width 65 height 15
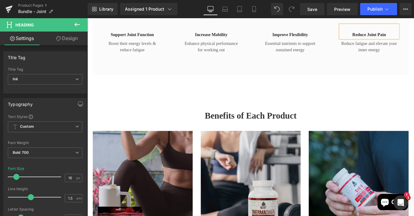
scroll to position [358, 0]
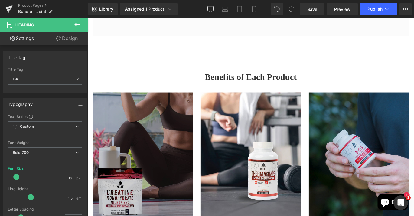
click at [167, 153] on img at bounding box center [150, 171] width 112 height 140
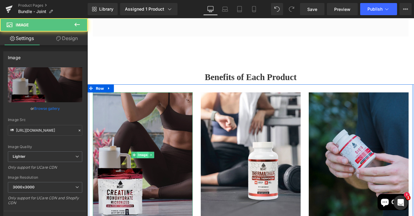
click at [149, 173] on span "Image" at bounding box center [149, 170] width 13 height 7
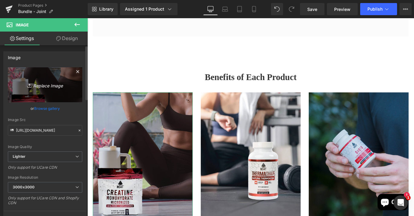
click at [42, 86] on icon "Replace Image" at bounding box center [45, 85] width 48 height 8
type input "C:\fakepath\5.png"
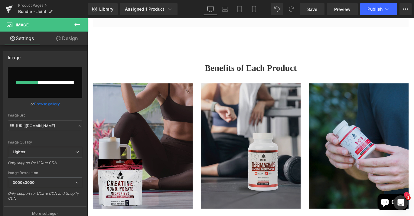
scroll to position [379, 0]
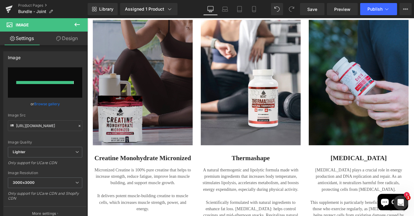
type input "[URL][DOMAIN_NAME]"
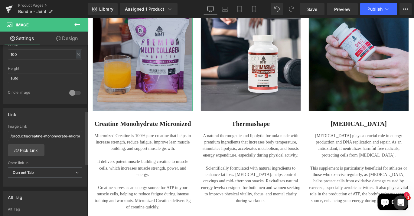
scroll to position [204, 0]
click at [33, 149] on link "Pick Link" at bounding box center [26, 149] width 37 height 12
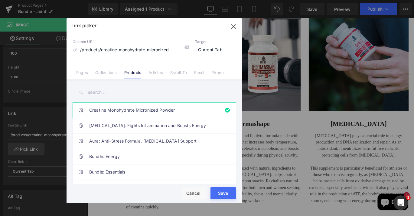
click at [99, 93] on input "text" at bounding box center [154, 92] width 163 height 14
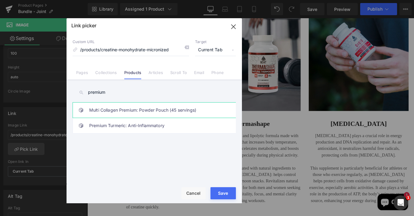
type input "premium"
click at [99, 110] on link "Multi Collagen Premium: Powder Pouch (45 servings)" at bounding box center [155, 109] width 133 height 15
type input "/products/multicollagen-premium"
click at [219, 193] on div "Rendering Content" at bounding box center [207, 191] width 37 height 7
click at [224, 192] on div "Rendering Content" at bounding box center [207, 191] width 37 height 7
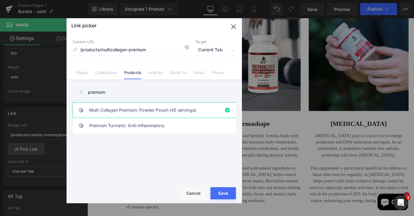
click at [227, 191] on button "Save" at bounding box center [223, 193] width 25 height 12
type input "/products/multicollagen-premium"
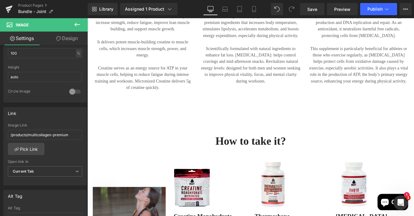
scroll to position [659, 0]
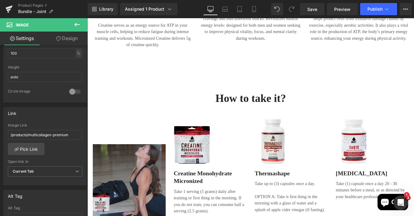
click at [209, 157] on div "Image" at bounding box center [225, 155] width 82 height 51
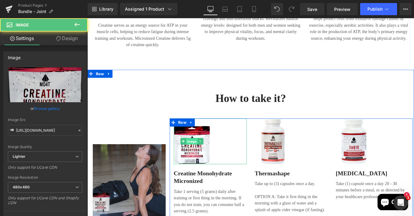
click at [206, 155] on span "Image" at bounding box center [204, 155] width 13 height 7
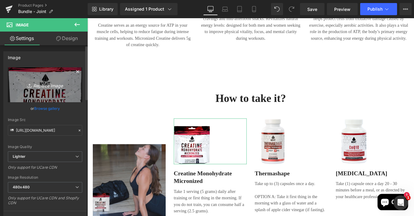
click at [43, 87] on icon "Replace Image" at bounding box center [45, 85] width 48 height 8
type input "C:\fakepath\1.png"
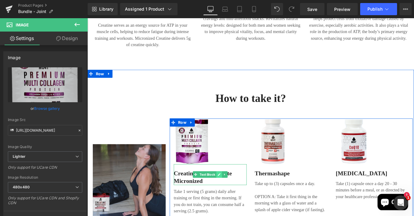
type input "[URL][DOMAIN_NAME]"
click at [234, 193] on icon at bounding box center [235, 192] width 3 height 3
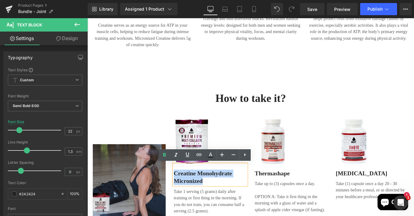
drag, startPoint x: 228, startPoint y: 196, endPoint x: 184, endPoint y: 191, distance: 43.6
click at [184, 191] on p "Creatine Monohydrate Micronized" at bounding box center [225, 195] width 82 height 17
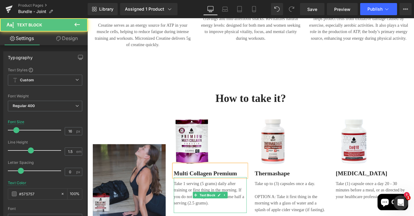
click at [200, 215] on p "Take 1 serving (5 grams) daily after training or first thing in the morning. If…" at bounding box center [225, 214] width 82 height 29
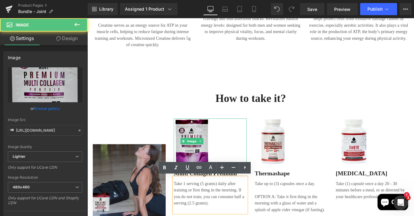
click at [208, 159] on img at bounding box center [204, 155] width 41 height 51
click at [206, 156] on span "Image" at bounding box center [204, 155] width 13 height 7
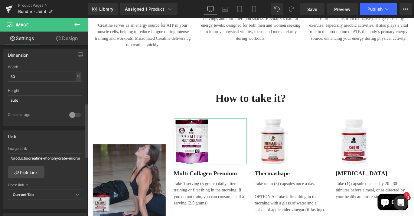
scroll to position [182, 0]
click at [33, 175] on link "Pick Link" at bounding box center [26, 171] width 37 height 12
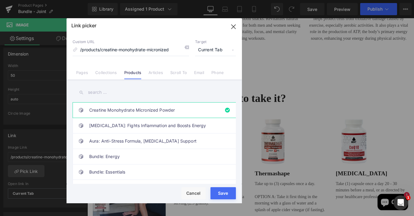
click at [111, 91] on input "text" at bounding box center [154, 92] width 163 height 14
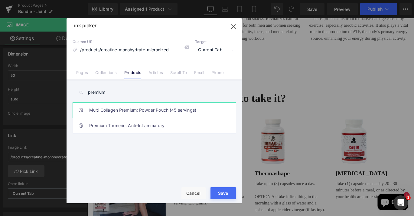
type input "premium"
click at [120, 112] on link "Multi Collagen Premium: Powder Pouch (45 servings)" at bounding box center [155, 109] width 133 height 15
type input "/products/multicollagen-premium"
click at [225, 193] on div "Rendering Content" at bounding box center [207, 191] width 37 height 7
click at [219, 193] on div "Rendering Content" at bounding box center [207, 191] width 37 height 7
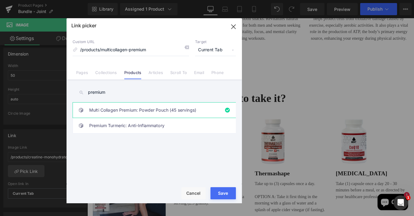
click at [219, 193] on div "Rendering Content" at bounding box center [207, 191] width 37 height 7
click at [223, 195] on button "Save" at bounding box center [223, 193] width 25 height 12
type input "/products/multicollagen-premium"
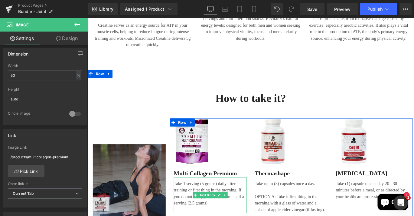
click at [221, 189] on div "Rendering Content" at bounding box center [207, 191] width 37 height 7
click at [243, 215] on link at bounding box center [242, 215] width 6 height 7
click at [212, 195] on div "Rendering Content" at bounding box center [207, 191] width 37 height 7
click at [224, 215] on link at bounding box center [226, 215] width 6 height 7
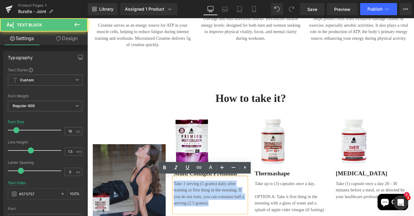
drag, startPoint x: 224, startPoint y: 223, endPoint x: 183, endPoint y: 200, distance: 47.2
click at [184, 200] on p "Take 1 serving (5 grams) daily after training or first thing in the morning. If…" at bounding box center [225, 214] width 82 height 29
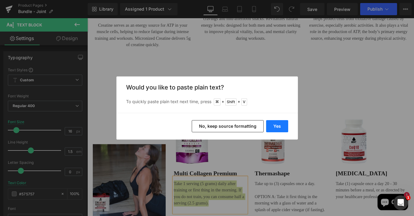
click at [278, 129] on button "Yes" at bounding box center [277, 126] width 22 height 12
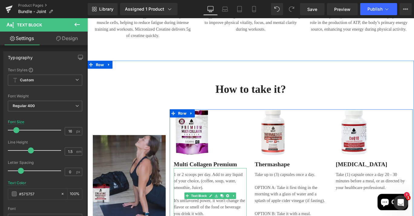
scroll to position [681, 0]
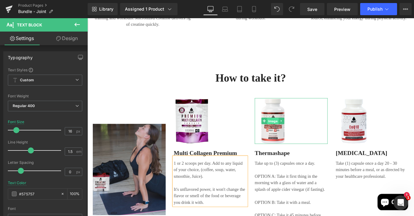
click at [292, 134] on span "Image" at bounding box center [295, 133] width 13 height 7
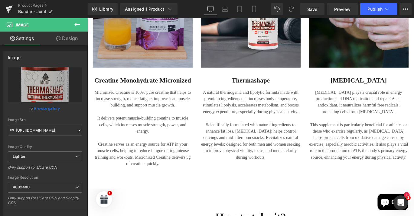
scroll to position [642, 0]
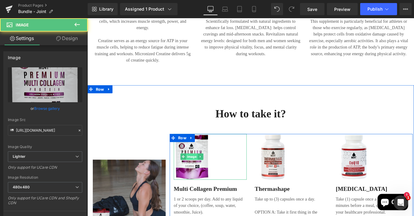
click at [203, 169] on div "Image" at bounding box center [225, 172] width 82 height 51
click at [206, 173] on span "Image" at bounding box center [204, 172] width 13 height 7
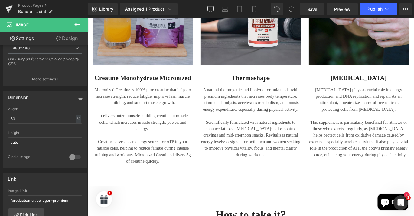
scroll to position [459, 0]
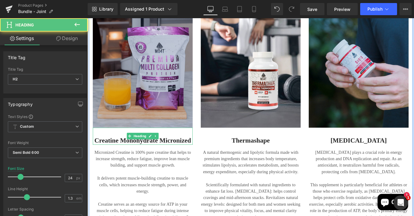
click at [173, 156] on h2 "Creatine Monohydrate Micronized" at bounding box center [150, 154] width 112 height 9
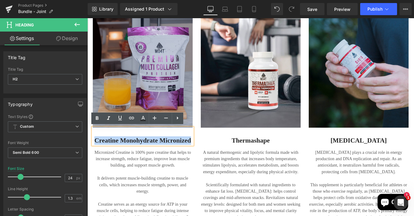
drag, startPoint x: 202, startPoint y: 153, endPoint x: 92, endPoint y: 153, distance: 110.2
click at [94, 153] on div "Creatine Monohydrate Micronized" at bounding box center [150, 149] width 112 height 19
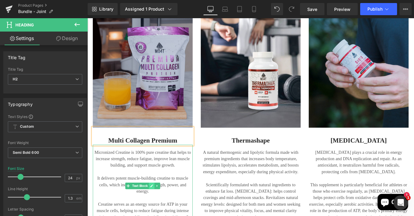
click at [158, 202] on link at bounding box center [160, 205] width 6 height 7
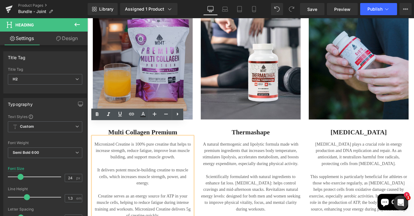
scroll to position [482, 0]
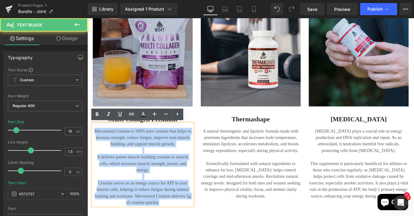
drag, startPoint x: 172, startPoint y: 223, endPoint x: 91, endPoint y: 144, distance: 112.4
click at [94, 144] on div "Micronized Creatine is 100% pure creatine that helps to increase strength, redu…" at bounding box center [150, 182] width 112 height 92
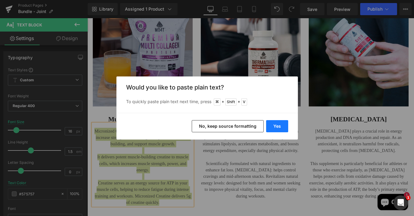
click at [279, 127] on button "Yes" at bounding box center [277, 126] width 22 height 12
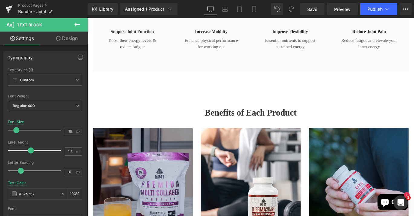
scroll to position [369, 0]
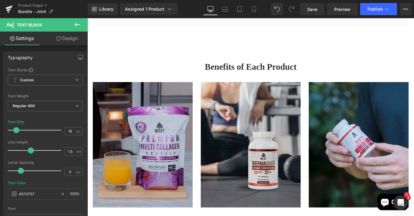
click at [274, 153] on img at bounding box center [271, 160] width 112 height 140
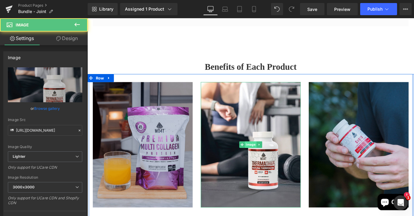
click at [269, 157] on span "Image" at bounding box center [270, 159] width 13 height 7
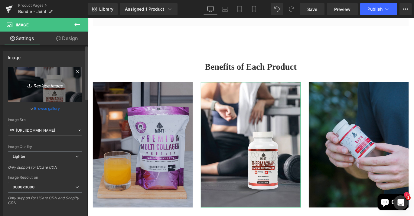
click at [50, 88] on icon "Replace Image" at bounding box center [45, 85] width 48 height 8
type input "C:\fakepath\6.png"
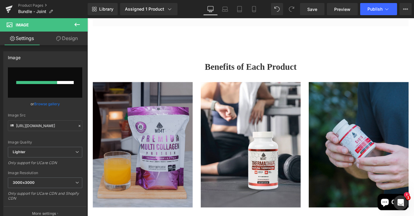
type input "[URL][DOMAIN_NAME]"
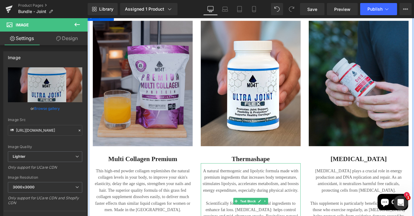
click at [274, 195] on p "A natural thermogenic and lipolytic formula made with premium ingredients that …" at bounding box center [271, 199] width 112 height 29
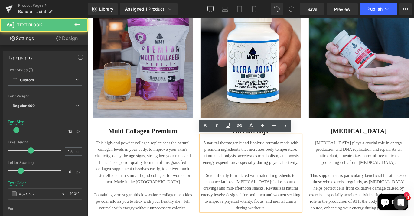
scroll to position [547, 0]
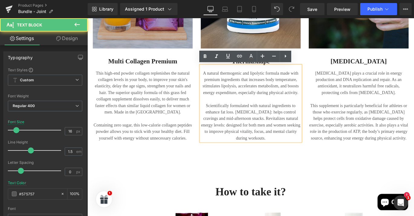
drag, startPoint x: 290, startPoint y: 150, endPoint x: 210, endPoint y: 78, distance: 107.8
click at [210, 78] on div "Image Thermashape Heading A natural thermogenic and lipolytic formula made with…" at bounding box center [270, 34] width 121 height 244
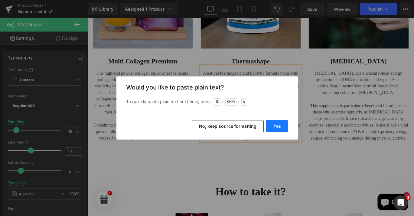
click at [276, 127] on button "Yes" at bounding box center [277, 126] width 22 height 12
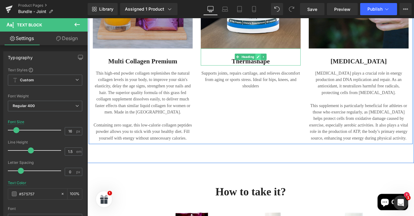
click at [276, 63] on link at bounding box center [279, 61] width 6 height 7
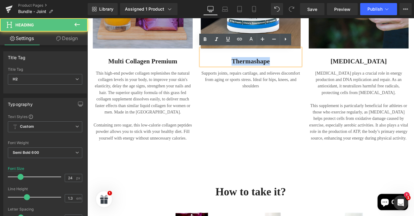
drag, startPoint x: 295, startPoint y: 67, endPoint x: 238, endPoint y: 65, distance: 57.2
click at [238, 65] on h2 "Thermashape" at bounding box center [271, 66] width 112 height 9
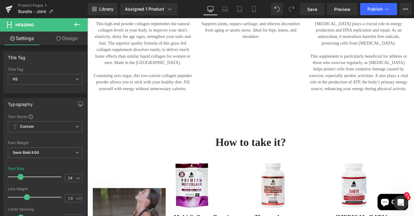
scroll to position [679, 0]
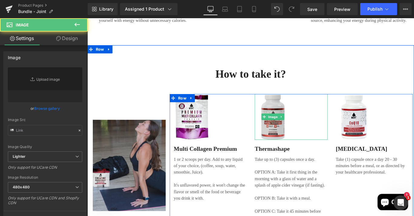
click at [297, 130] on div "Image" at bounding box center [316, 128] width 82 height 51
type input "[URL][DOMAIN_NAME]"
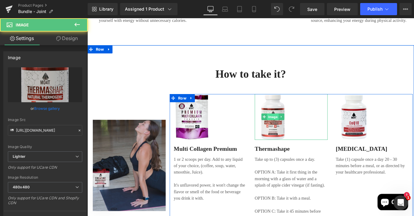
click at [294, 127] on span "Image" at bounding box center [295, 128] width 13 height 7
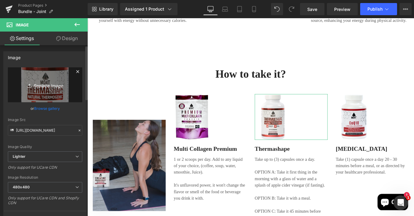
click at [41, 89] on link "Replace Image" at bounding box center [45, 84] width 74 height 35
type input "C:\fakepath\1.png"
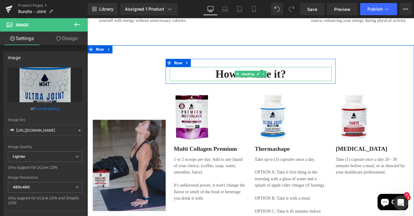
type input "https://ucarecdn.com/7b78d87c-31dc-4ba7-a39b-552f7d989d17/-/format/auto/-/previ…"
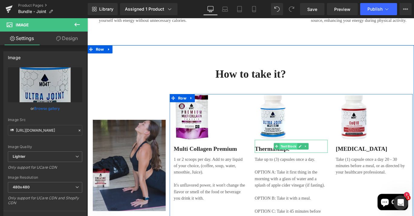
click at [321, 161] on span "Text Block" at bounding box center [313, 161] width 20 height 7
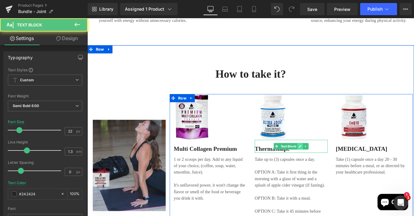
click at [325, 160] on icon at bounding box center [326, 162] width 3 height 4
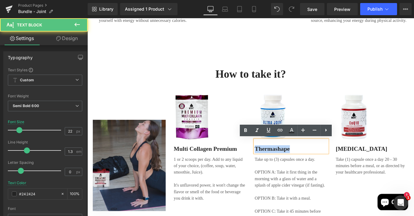
click at [275, 161] on p "Thermashape" at bounding box center [316, 164] width 82 height 9
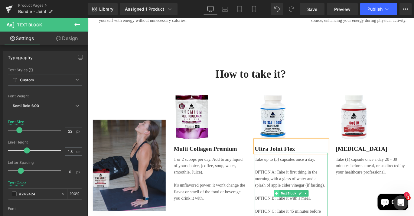
click at [298, 213] on icon at bounding box center [299, 214] width 3 height 3
click at [325, 213] on icon at bounding box center [326, 214] width 3 height 4
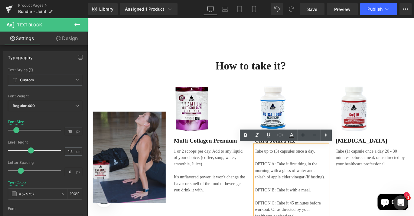
scroll to position [707, 0]
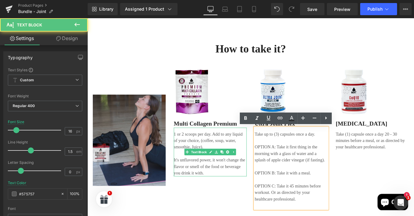
drag, startPoint x: 321, startPoint y: 219, endPoint x: 256, endPoint y: 142, distance: 100.1
click at [256, 142] on div "Image Multi Collagen Premium Text Block 1 or 2 scoops per day. Add to any liqui…" at bounding box center [316, 155] width 272 height 160
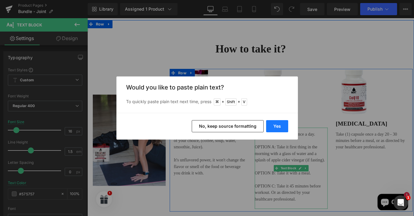
click at [268, 124] on button "Yes" at bounding box center [277, 126] width 22 height 12
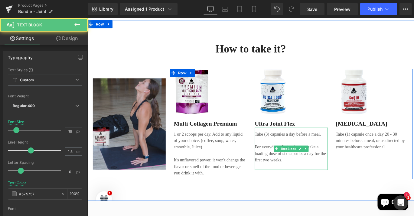
click at [286, 182] on p at bounding box center [316, 183] width 82 height 7
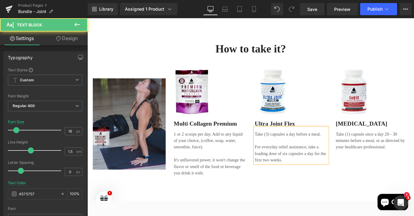
click at [289, 164] on p "For everyday relief assistance, take a loading dose of six capsules a day for t…" at bounding box center [316, 170] width 82 height 22
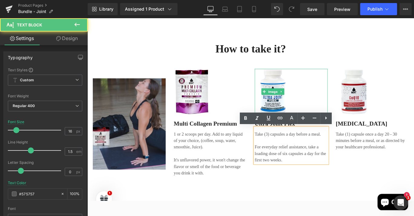
click at [338, 106] on link at bounding box center [316, 100] width 82 height 51
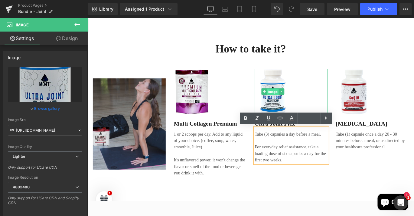
click at [290, 97] on span "Image" at bounding box center [295, 100] width 13 height 7
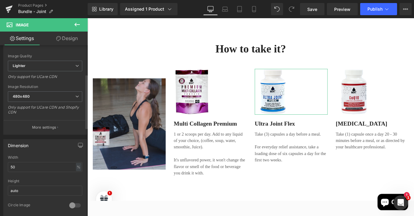
scroll to position [177, 0]
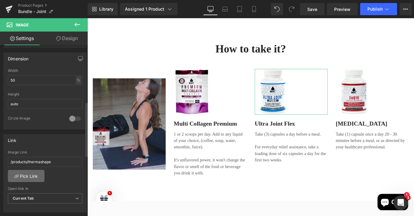
click at [34, 179] on link "Pick Link" at bounding box center [26, 176] width 37 height 12
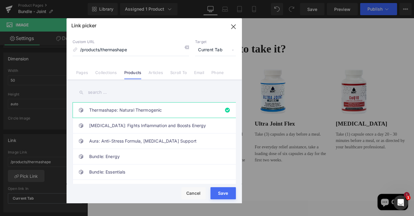
click at [97, 91] on input "text" at bounding box center [154, 92] width 163 height 14
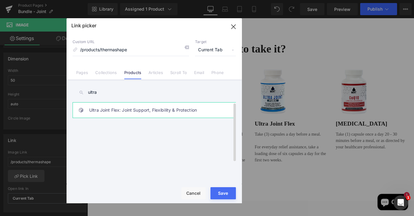
type input "ultra"
click at [97, 104] on link "Ultra Joint Flex: Joint Support, Flexibility & Protection" at bounding box center [155, 109] width 133 height 15
type input "/products/ultra-joint-flex"
click at [225, 191] on div "Rendering Content" at bounding box center [207, 191] width 37 height 7
click at [216, 193] on div "Rendering Content" at bounding box center [207, 191] width 37 height 7
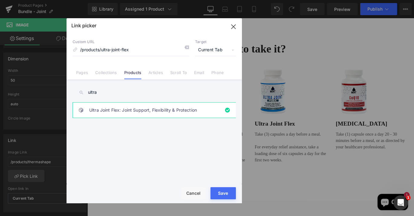
click at [229, 193] on button "Save" at bounding box center [223, 193] width 25 height 12
type input "/products/ultra-joint-flex"
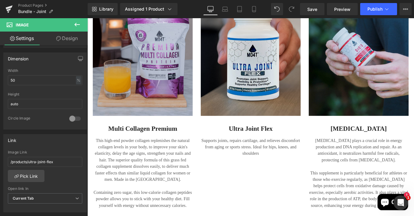
scroll to position [421, 0]
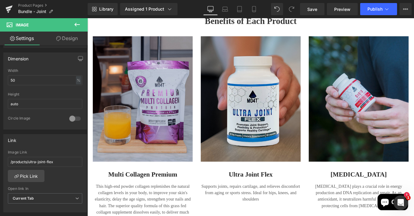
click at [273, 92] on img at bounding box center [271, 108] width 112 height 140
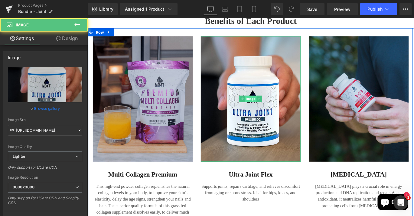
click at [272, 106] on span "Image" at bounding box center [270, 108] width 13 height 7
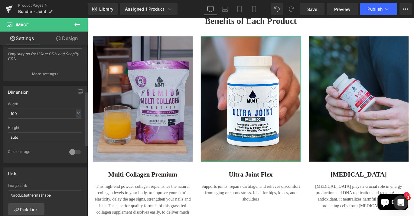
scroll to position [190, 0]
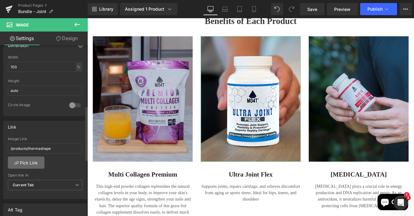
click at [31, 157] on link "Pick Link" at bounding box center [26, 162] width 37 height 12
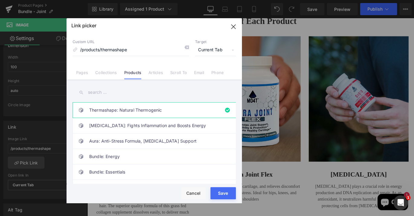
click at [117, 87] on input "text" at bounding box center [154, 92] width 163 height 14
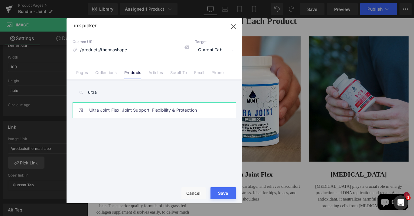
type input "ultra"
click at [122, 110] on link "Ultra Joint Flex: Joint Support, Flexibility & Protection" at bounding box center [155, 109] width 133 height 15
type input "/products/ultra-joint-flex"
click at [226, 195] on button "Save" at bounding box center [223, 193] width 25 height 12
type input "/products/ultra-joint-flex"
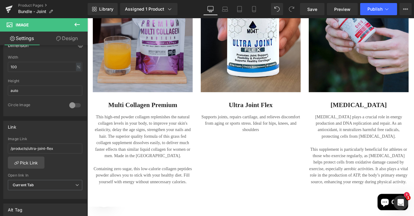
scroll to position [442, 0]
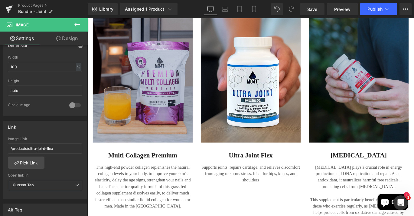
click at [391, 78] on img at bounding box center [392, 87] width 112 height 140
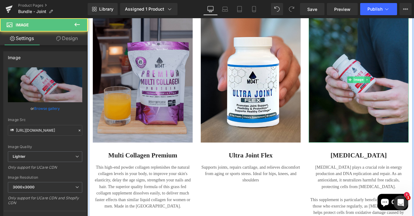
click at [391, 84] on span "Image" at bounding box center [391, 86] width 13 height 7
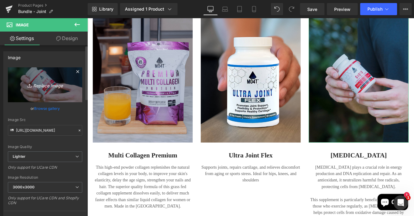
click at [37, 84] on icon "Replace Image" at bounding box center [45, 85] width 48 height 8
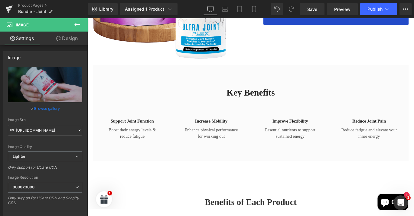
scroll to position [335, 0]
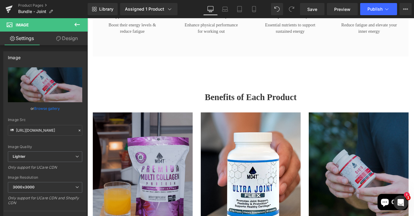
click at [391, 174] on img at bounding box center [392, 194] width 112 height 140
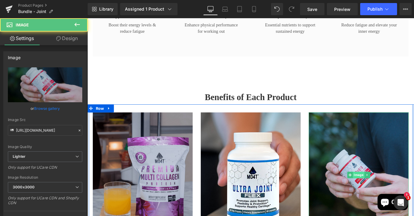
click at [390, 193] on span "Image" at bounding box center [391, 193] width 13 height 7
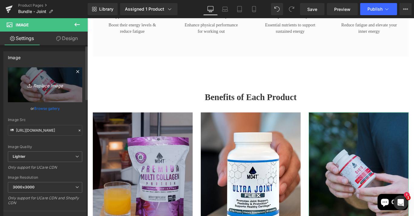
click at [51, 87] on icon "Replace Image" at bounding box center [45, 85] width 48 height 8
type input "C:\fakepath\turmericD.png"
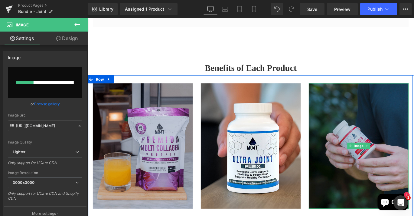
scroll to position [399, 0]
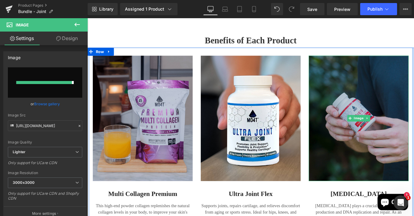
type input "https://ucarecdn.com/62f1949f-2cfa-47dc-8332-583a84a72376/-/format/auto/-/previ…"
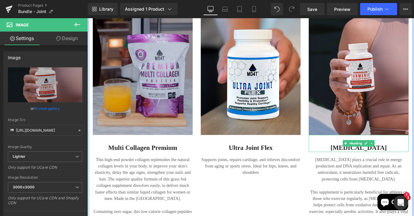
scroll to position [455, 0]
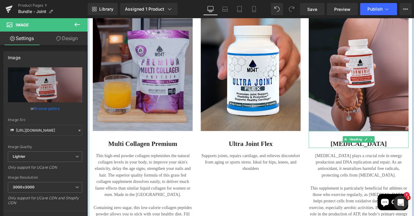
click at [368, 161] on h2 "Coenzyme Q10" at bounding box center [392, 158] width 112 height 9
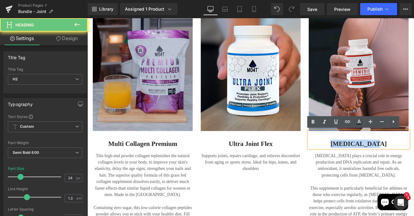
drag, startPoint x: 367, startPoint y: 158, endPoint x: 434, endPoint y: 157, distance: 66.9
click at [414, 157] on h2 "Coenzyme Q10" at bounding box center [392, 158] width 112 height 9
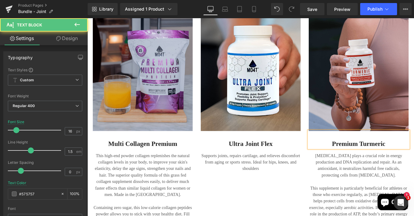
click at [375, 182] on p "CoQ10 plays a crucial role in energy production and DNA replication and repair.…" at bounding box center [392, 182] width 112 height 29
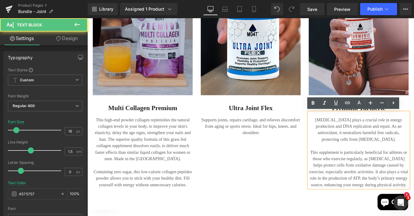
scroll to position [555, 0]
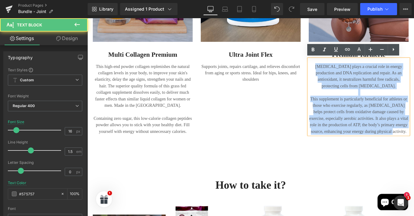
drag, startPoint x: 440, startPoint y: 144, endPoint x: 338, endPoint y: 71, distance: 125.9
click at [338, 71] on div "CoQ10 plays a crucial role in energy production and DNA replication and repair.…" at bounding box center [392, 106] width 112 height 85
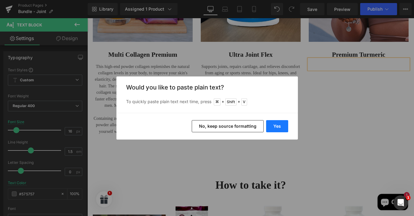
click at [279, 124] on button "Yes" at bounding box center [277, 126] width 22 height 12
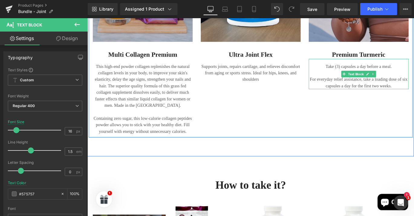
click at [414, 90] on p "For everyday relief assistance, take a loading dose of six capsules a day for t…" at bounding box center [392, 90] width 112 height 15
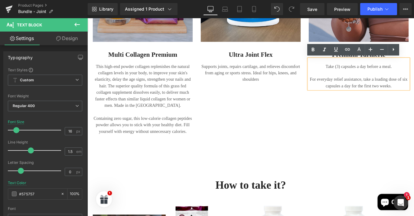
drag, startPoint x: 428, startPoint y: 92, endPoint x: 351, endPoint y: 69, distance: 80.2
click at [351, 69] on div "Take (3) capsules a day before a meal. For everyday relief assistance, take a l…" at bounding box center [392, 81] width 112 height 34
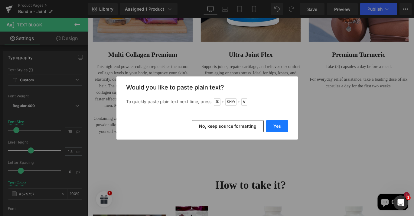
drag, startPoint x: 278, startPoint y: 125, endPoint x: 257, endPoint y: 120, distance: 21.4
click at [278, 125] on button "Yes" at bounding box center [277, 126] width 22 height 12
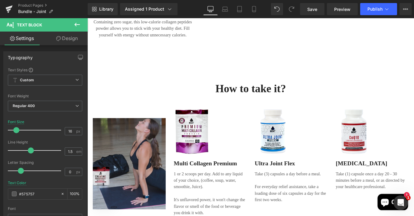
scroll to position [711, 0]
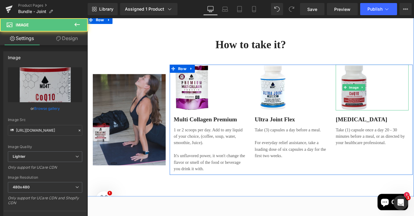
click at [384, 102] on img at bounding box center [386, 95] width 41 height 51
click at [386, 95] on span "Image" at bounding box center [386, 95] width 13 height 7
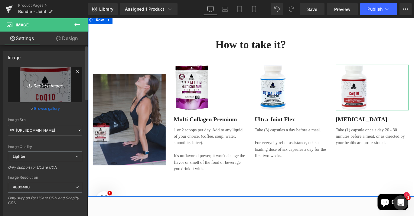
click at [51, 82] on icon "Replace Image" at bounding box center [45, 85] width 48 height 8
type input "C:\fakepath\turmericA.png"
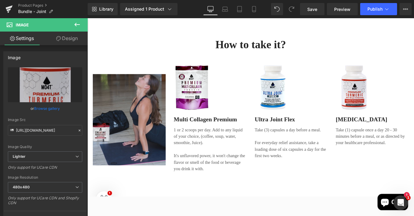
type input "https://ucarecdn.com/d36c68bf-a1fc-4b3c-aa66-823519e48812/-/format/auto/-/previ…"
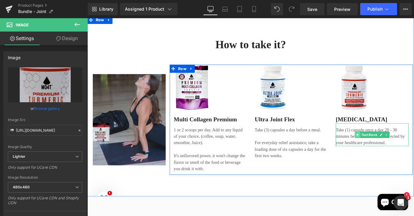
click at [389, 145] on span at bounding box center [391, 148] width 6 height 7
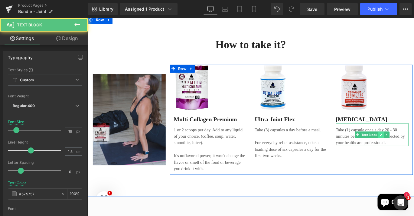
click at [414, 151] on link at bounding box center [417, 148] width 6 height 7
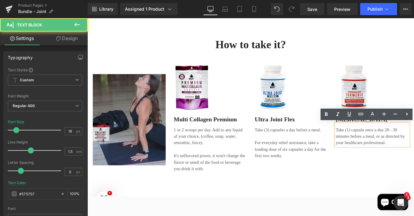
drag, startPoint x: 425, startPoint y: 159, endPoint x: 363, endPoint y: 141, distance: 63.9
click at [366, 141] on div "Take (1) capsule once a day 20 - 30 minutes before a meal, or as directed by yo…" at bounding box center [407, 148] width 82 height 25
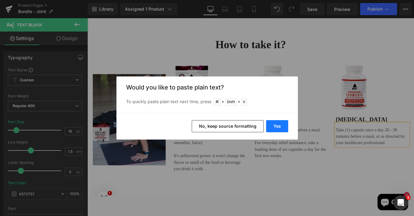
click at [276, 128] on button "Yes" at bounding box center [277, 126] width 22 height 12
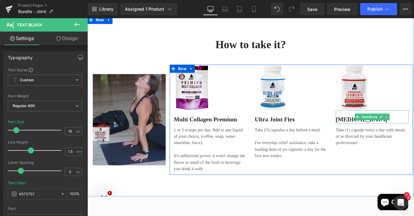
click at [378, 132] on p "CoQ10" at bounding box center [407, 131] width 82 height 9
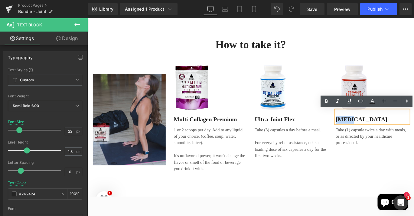
drag, startPoint x: 388, startPoint y: 130, endPoint x: 363, endPoint y: 130, distance: 25.1
click at [363, 130] on div "Image CoQ10 Text Block Take (1) capsule twice a day with meals, or as directed …" at bounding box center [406, 115] width 91 height 91
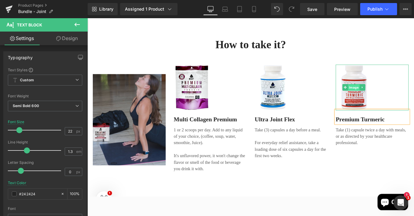
click at [384, 95] on span "Image" at bounding box center [386, 95] width 13 height 7
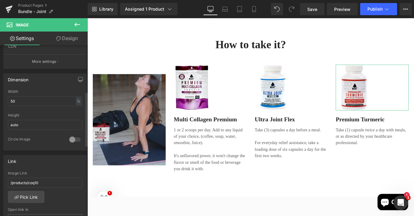
scroll to position [171, 0]
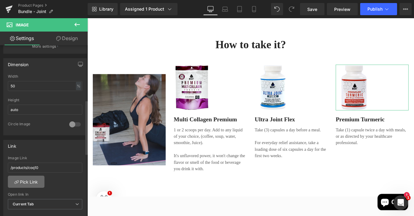
click at [38, 180] on link "Pick Link" at bounding box center [26, 181] width 37 height 12
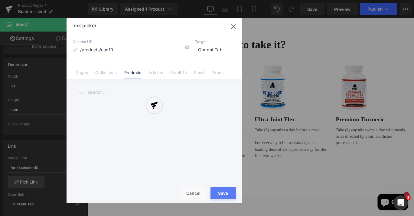
click at [93, 92] on input "text" at bounding box center [154, 92] width 163 height 14
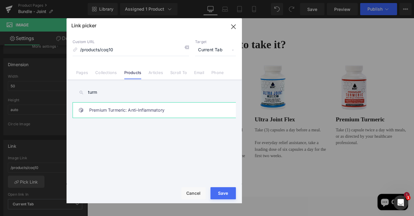
type input "turm"
click at [116, 113] on link "Premium Turmeric: Anti-Inflammatory" at bounding box center [155, 109] width 133 height 15
type input "/products/premium-turmeric"
click at [219, 193] on div "Rendering Content" at bounding box center [207, 191] width 37 height 7
click at [228, 194] on button "Save" at bounding box center [223, 193] width 25 height 12
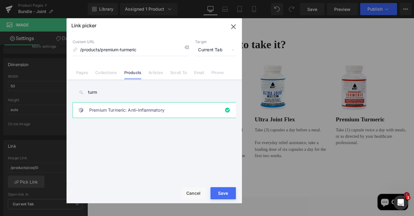
type input "/products/premium-turmeric"
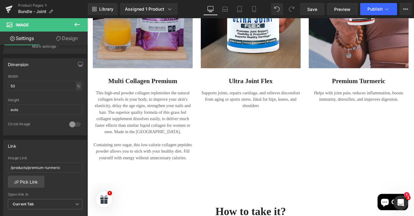
scroll to position [474, 0]
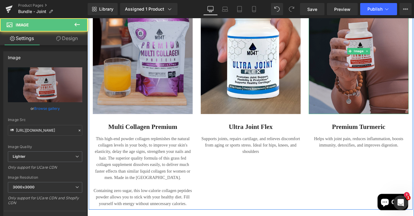
click at [381, 75] on img at bounding box center [392, 55] width 112 height 140
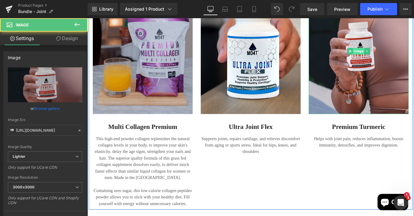
click at [389, 54] on span "Image" at bounding box center [391, 54] width 13 height 7
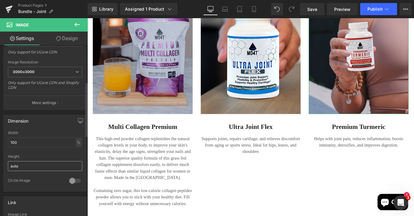
scroll to position [183, 0]
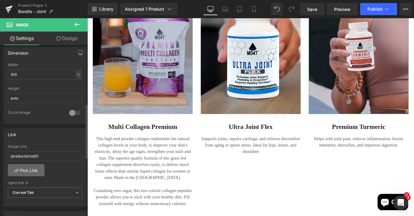
click at [35, 172] on link "Pick Link" at bounding box center [26, 170] width 37 height 12
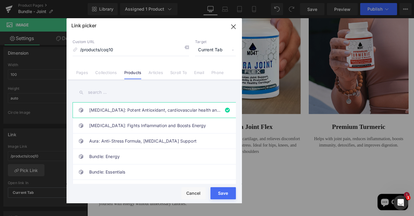
click at [113, 94] on input "text" at bounding box center [154, 92] width 163 height 14
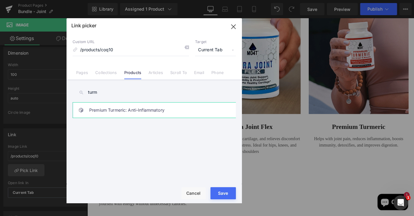
type input "turm"
click at [114, 114] on link "Premium Turmeric: Anti-Inflammatory" at bounding box center [155, 109] width 133 height 15
type input "/products/premium-turmeric"
click at [217, 195] on button "Save" at bounding box center [223, 193] width 25 height 12
type input "/products/premium-turmeric"
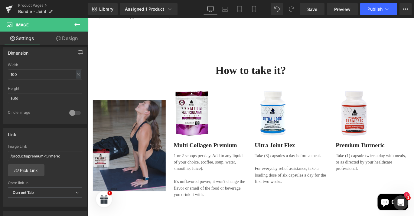
scroll to position [716, 0]
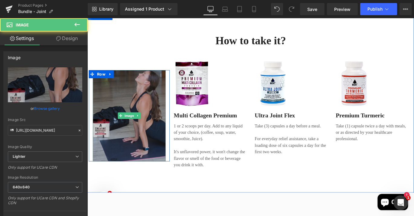
click at [120, 124] on img at bounding box center [135, 127] width 82 height 102
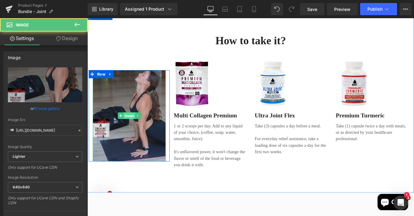
click at [135, 126] on span "Image" at bounding box center [134, 127] width 13 height 7
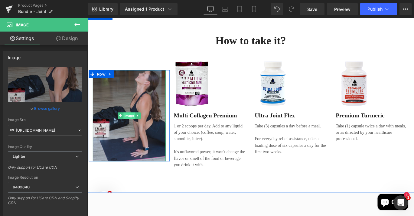
click at [139, 130] on span "Image" at bounding box center [134, 127] width 13 height 7
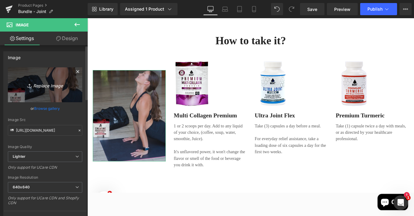
click at [48, 90] on link "Replace Image" at bounding box center [45, 84] width 74 height 35
type input "C:\fakepath\turmericF.png"
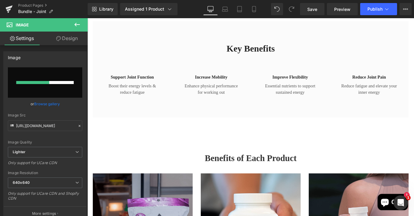
scroll to position [266, 0]
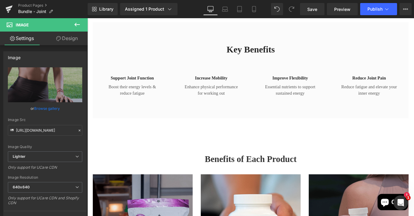
type input "https://ucarecdn.com/d9081e0d-ebe5-4499-b110-ee3c4a5346bb/-/format/auto/-/previ…"
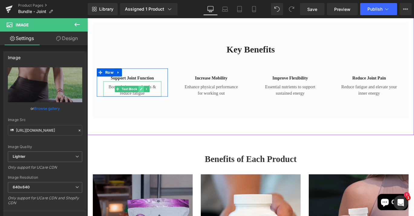
click at [145, 95] on link at bounding box center [148, 97] width 6 height 7
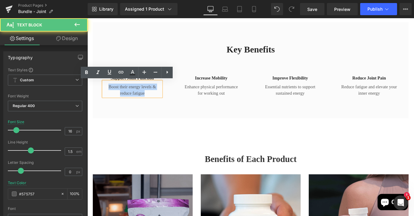
drag, startPoint x: 154, startPoint y: 104, endPoint x: 106, endPoint y: 91, distance: 49.6
click at [106, 91] on p "Boost their energy levels & reduce fatigue" at bounding box center [137, 98] width 65 height 15
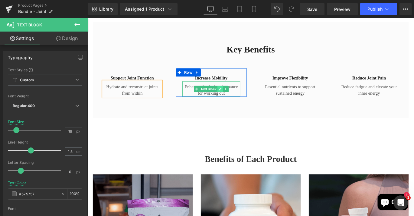
click at [233, 96] on link at bounding box center [236, 97] width 6 height 7
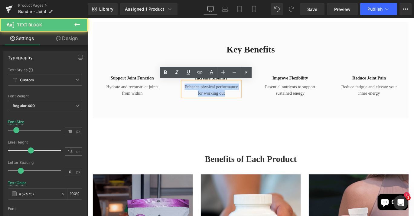
drag, startPoint x: 244, startPoint y: 105, endPoint x: 183, endPoint y: 92, distance: 62.3
click at [183, 92] on div "Increase Mobility Heading Enhance physical performance for working out Text Blo…" at bounding box center [226, 89] width 89 height 31
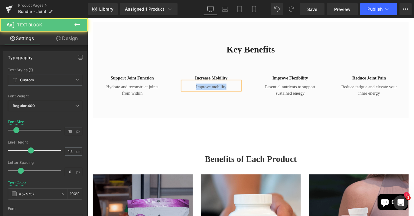
drag, startPoint x: 245, startPoint y: 95, endPoint x: 189, endPoint y: 92, distance: 55.8
click at [189, 92] on div "Increase Mobility Heading Improve mobility Text Block Row" at bounding box center [227, 86] width 80 height 24
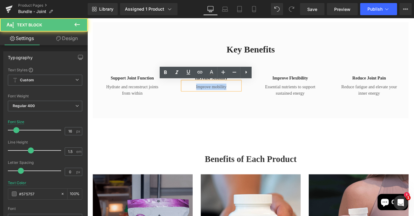
copy p "Improve mobility"
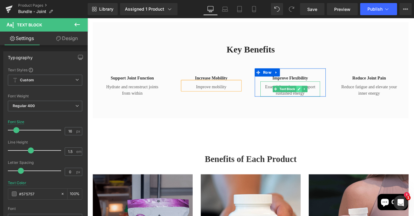
click at [324, 98] on icon at bounding box center [324, 98] width 3 height 4
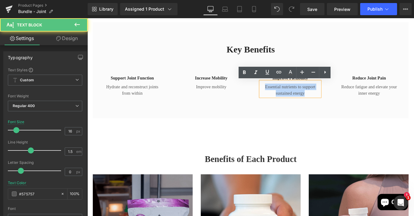
drag, startPoint x: 334, startPoint y: 103, endPoint x: 269, endPoint y: 95, distance: 64.6
click at [271, 95] on div "Improve flexibility Heading Essential nutrients to support sustained energy Tex…" at bounding box center [315, 89] width 89 height 31
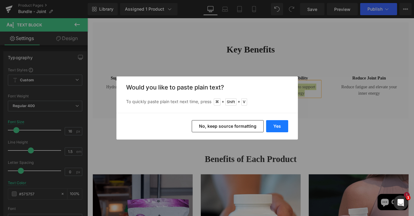
click at [274, 122] on button "Yes" at bounding box center [277, 126] width 22 height 12
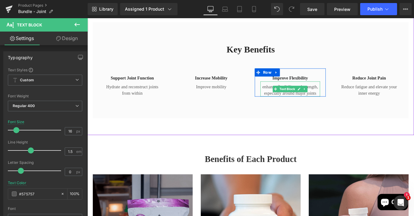
click at [284, 94] on p "enhance flexibility and strength, especially around major joints" at bounding box center [315, 98] width 67 height 15
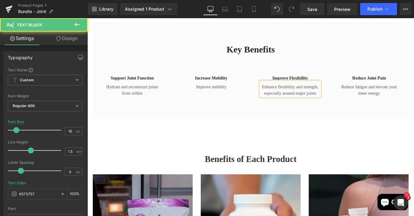
click at [226, 95] on div "Improve mobility Text Block" at bounding box center [226, 94] width 65 height 10
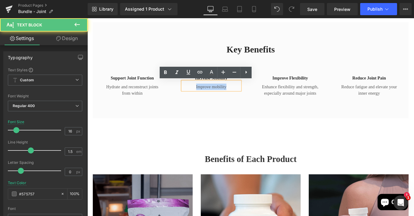
click at [183, 94] on div "Increase Mobility Heading Improve mobility Text Block Row" at bounding box center [226, 86] width 89 height 24
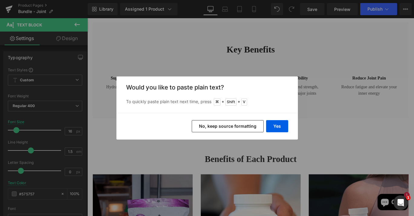
click at [276, 123] on button "Yes" at bounding box center [277, 126] width 22 height 12
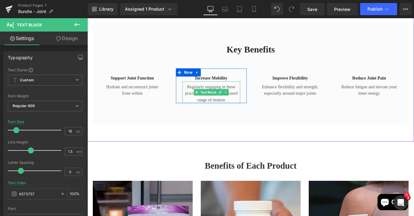
click at [213, 95] on p "Regularly engaging in these practices can lead to increased range of motion" at bounding box center [226, 102] width 65 height 22
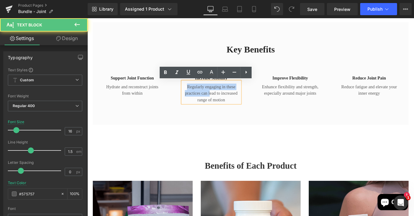
drag, startPoint x: 223, startPoint y: 102, endPoint x: 187, endPoint y: 93, distance: 36.6
click at [187, 93] on div "Increase Mobility Heading Regularly engaging in these practices can lead to inc…" at bounding box center [227, 93] width 80 height 39
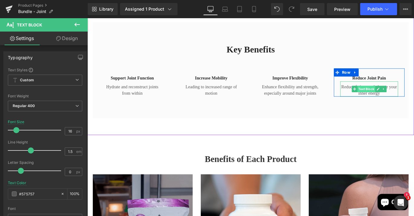
click at [409, 96] on span "Text Block" at bounding box center [400, 97] width 20 height 7
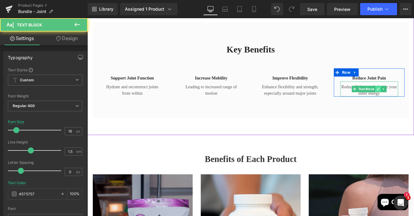
click at [412, 96] on icon at bounding box center [413, 98] width 3 height 4
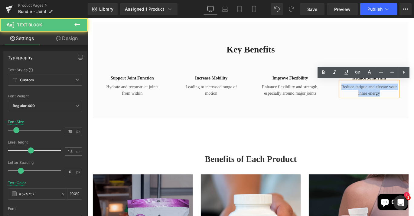
drag, startPoint x: 415, startPoint y: 102, endPoint x: 361, endPoint y: 91, distance: 54.4
click at [361, 91] on div "Reduce joint pain Heading Reduce fatigue and elevate your inner energy Text Blo…" at bounding box center [403, 89] width 89 height 31
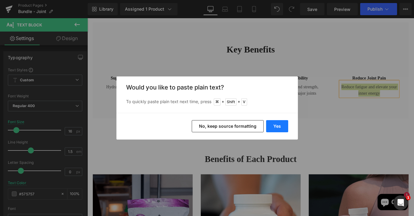
click at [276, 128] on button "Yes" at bounding box center [277, 126] width 22 height 12
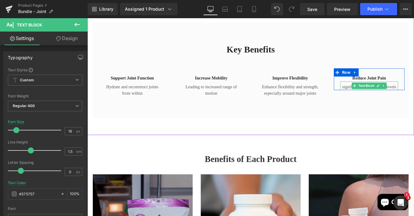
click at [372, 95] on p "significantly impact pain levels" at bounding box center [403, 94] width 65 height 7
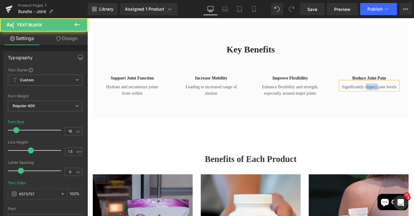
drag, startPoint x: 412, startPoint y: 96, endPoint x: 398, endPoint y: 95, distance: 13.4
click at [398, 95] on p "Significantly impact pain levels" at bounding box center [403, 94] width 65 height 7
click at [414, 96] on p "Significantly reduce pain levels" at bounding box center [403, 94] width 65 height 7
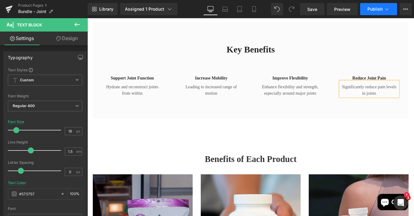
click at [371, 12] on button "Publish" at bounding box center [379, 9] width 37 height 12
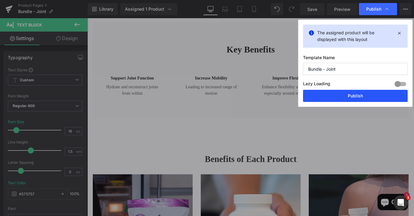
click at [355, 94] on button "Publish" at bounding box center [355, 96] width 105 height 12
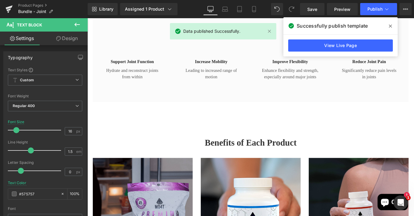
scroll to position [0, 0]
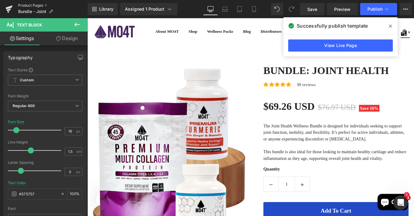
click at [44, 5] on link "Product Pages" at bounding box center [53, 5] width 70 height 5
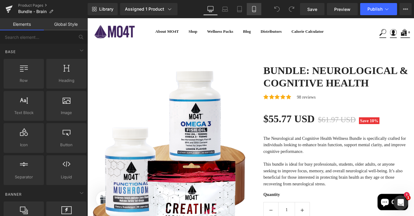
click at [256, 3] on link "Mobile" at bounding box center [254, 9] width 15 height 12
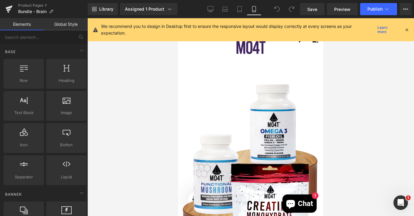
scroll to position [41, 0]
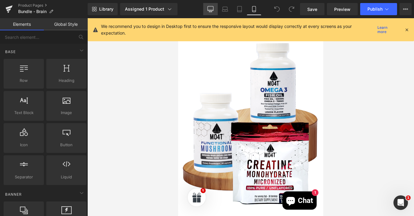
click at [213, 10] on icon at bounding box center [211, 9] width 6 height 6
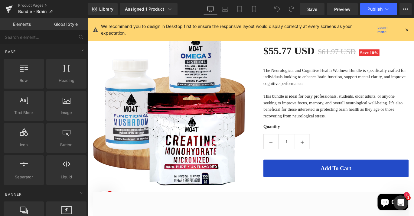
scroll to position [191, 0]
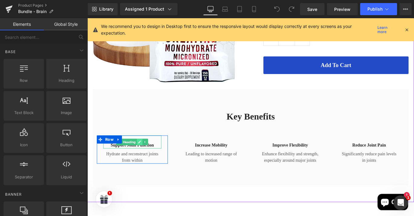
click at [146, 156] on icon at bounding box center [146, 156] width 3 height 3
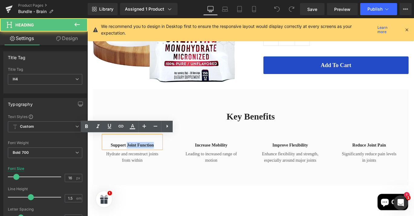
drag, startPoint x: 161, startPoint y: 160, endPoint x: 131, endPoint y: 159, distance: 29.4
click at [131, 159] on h4 "Support joint function" at bounding box center [137, 160] width 65 height 7
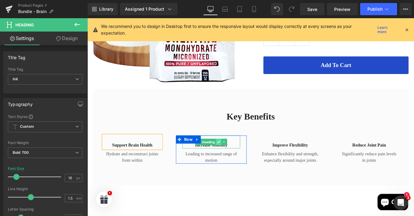
click at [233, 157] on icon at bounding box center [234, 156] width 3 height 3
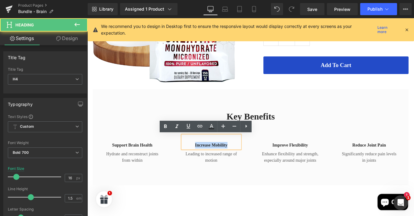
drag, startPoint x: 245, startPoint y: 159, endPoint x: 194, endPoint y: 159, distance: 50.3
click at [194, 159] on h4 "Increase Mobility" at bounding box center [226, 160] width 65 height 7
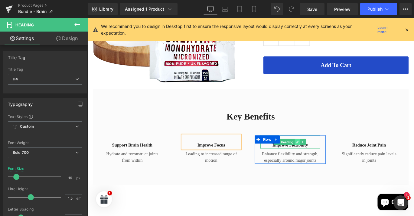
click at [323, 158] on icon at bounding box center [323, 157] width 3 height 4
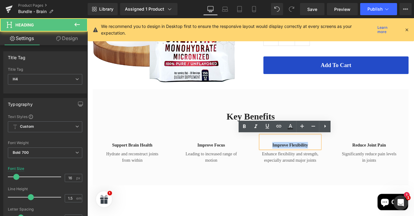
drag, startPoint x: 335, startPoint y: 159, endPoint x: 293, endPoint y: 159, distance: 42.1
click at [293, 159] on h4 "Improve flexibility" at bounding box center [315, 160] width 67 height 7
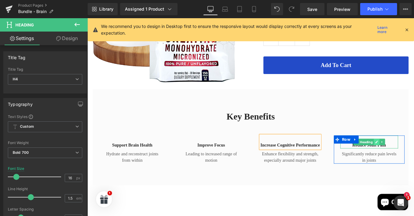
click at [411, 157] on icon at bounding box center [411, 157] width 3 height 4
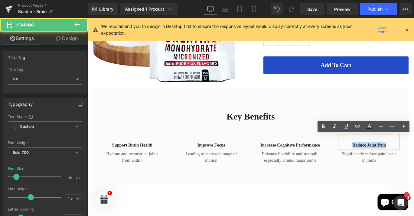
drag, startPoint x: 421, startPoint y: 160, endPoint x: 371, endPoint y: 160, distance: 50.3
click at [371, 160] on h4 "Reduce joint pain" at bounding box center [403, 160] width 65 height 7
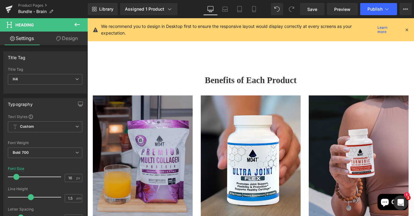
scroll to position [364, 0]
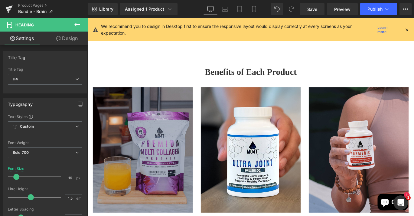
click at [167, 154] on img at bounding box center [150, 165] width 112 height 140
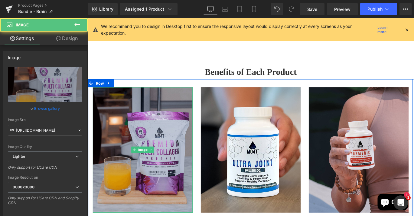
click at [147, 162] on span "Image" at bounding box center [149, 165] width 13 height 7
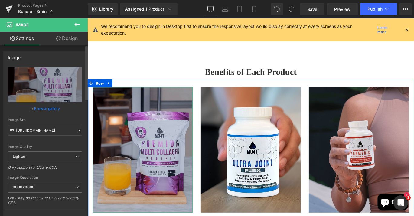
click at [53, 107] on link "Browse gallery" at bounding box center [47, 108] width 26 height 11
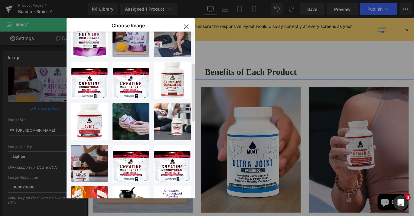
scroll to position [109, 0]
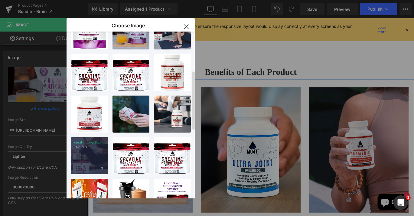
click at [89, 159] on div "creatin...der3.png 1.98 MB" at bounding box center [89, 155] width 37 height 37
type input "[URL][DOMAIN_NAME]"
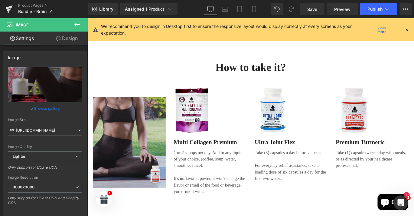
scroll to position [718, 0]
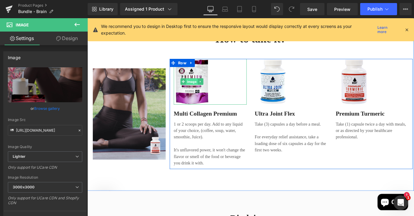
click at [204, 90] on span "Image" at bounding box center [204, 88] width 13 height 7
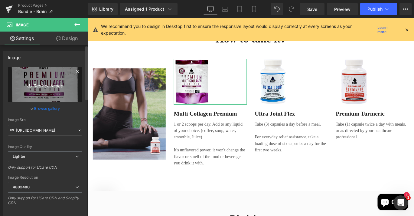
click at [47, 85] on icon "Replace Image" at bounding box center [45, 85] width 48 height 8
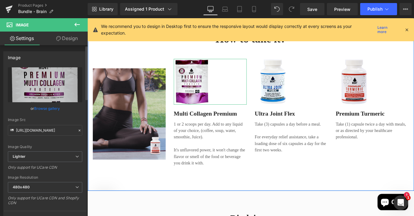
click at [58, 110] on link "Browse gallery" at bounding box center [47, 108] width 26 height 11
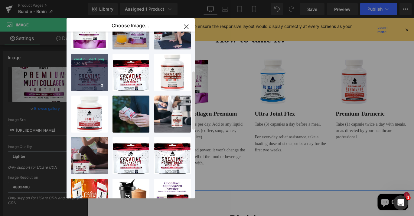
click at [91, 78] on div "creatin...der1.png 1.20 MB" at bounding box center [89, 72] width 37 height 37
type input "[URL][DOMAIN_NAME]"
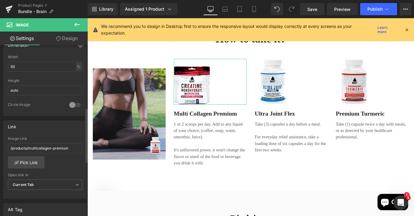
scroll to position [199, 0]
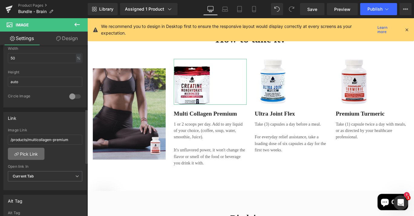
click at [31, 153] on link "Pick Link" at bounding box center [26, 153] width 37 height 12
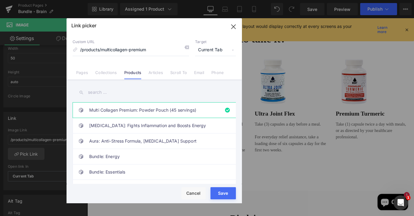
click at [107, 95] on input "text" at bounding box center [154, 92] width 163 height 14
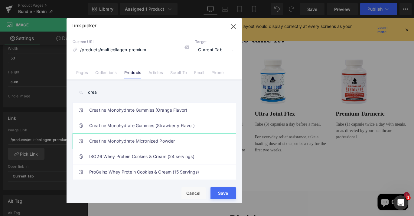
type input "crea"
click at [143, 139] on link "Creatine Monohydrate Micronized Powder" at bounding box center [155, 140] width 133 height 15
type input "/products/creatine-monohydrate-micronized"
click at [220, 194] on div "Rendering Content" at bounding box center [207, 191] width 37 height 7
click at [223, 193] on div "Rendering Content" at bounding box center [207, 191] width 37 height 7
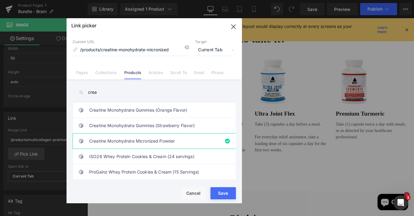
click at [223, 193] on div "Rendering Content" at bounding box center [207, 191] width 37 height 7
click at [224, 196] on button "Save" at bounding box center [223, 193] width 25 height 12
type input "/products/creatine-monohydrate-micronized"
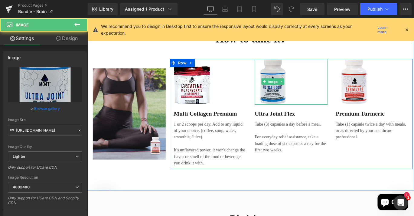
click at [290, 101] on img at bounding box center [295, 89] width 41 height 51
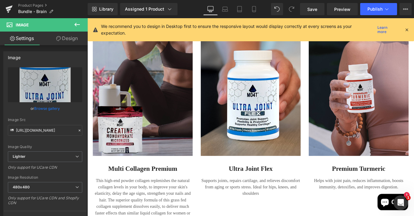
scroll to position [417, 0]
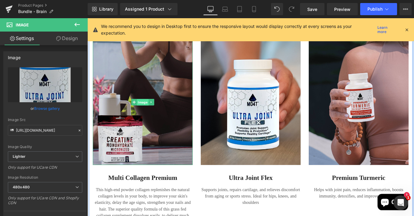
click at [146, 111] on span "Image" at bounding box center [149, 112] width 13 height 7
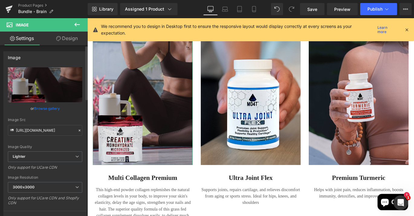
click at [51, 109] on link "Browse gallery" at bounding box center [47, 108] width 26 height 11
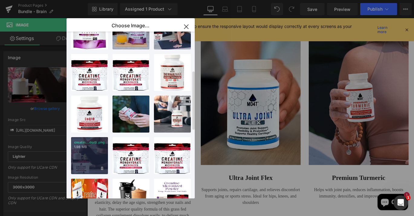
click at [94, 160] on div "creatin...der3.png 1.98 MB" at bounding box center [89, 155] width 37 height 37
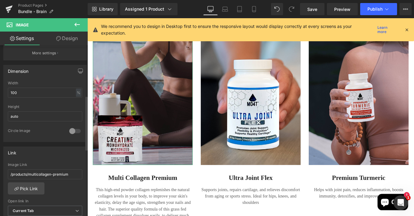
scroll to position [214, 0]
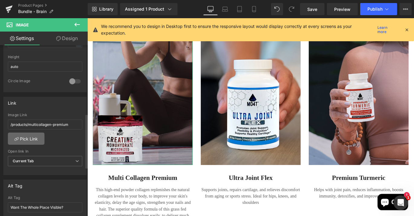
click at [35, 139] on link "Pick Link" at bounding box center [26, 138] width 37 height 12
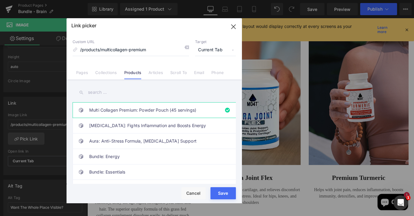
click at [122, 96] on input "text" at bounding box center [154, 92] width 163 height 14
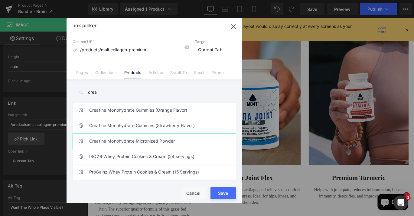
type input "crea"
click at [151, 138] on link "Creatine Monohydrate Micronized Powder" at bounding box center [155, 140] width 133 height 15
type input "/products/creatine-monohydrate-micronized"
click at [221, 194] on div "Rendering Content" at bounding box center [207, 191] width 37 height 7
click at [224, 193] on div "Rendering Content" at bounding box center [207, 191] width 37 height 7
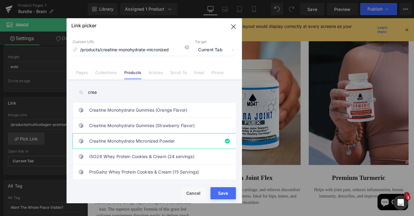
click at [226, 193] on div "Rendering Content" at bounding box center [207, 191] width 37 height 7
click at [218, 190] on div "Rendering Content" at bounding box center [207, 191] width 37 height 7
click at [218, 192] on div "Rendering Content" at bounding box center [207, 191] width 37 height 7
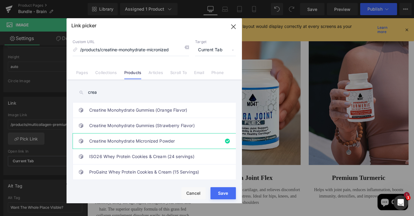
click at [219, 194] on div "Rendering Content" at bounding box center [207, 191] width 37 height 7
click at [219, 195] on button "Save" at bounding box center [223, 193] width 25 height 12
type input "/products/creatine-monohydrate-micronized"
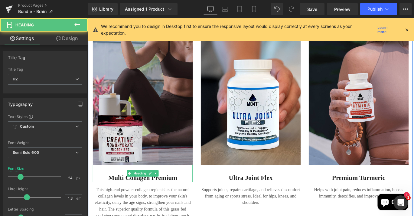
click at [175, 194] on h2 "Multi Collagen Premium" at bounding box center [150, 196] width 112 height 9
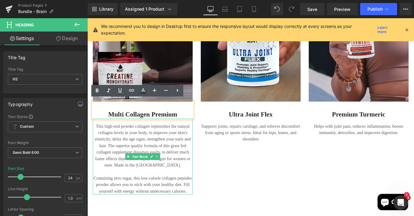
scroll to position [491, 0]
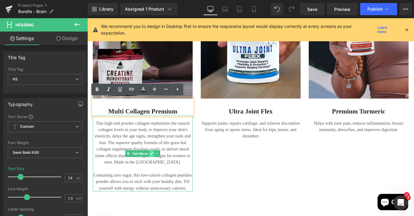
click at [158, 170] on icon at bounding box center [159, 169] width 3 height 3
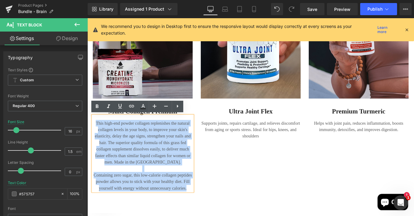
drag, startPoint x: 198, startPoint y: 208, endPoint x: 91, endPoint y: 132, distance: 131.4
click at [94, 132] on div "This high-end powder collagen replenishes the natural collagen levels in your b…" at bounding box center [150, 169] width 112 height 85
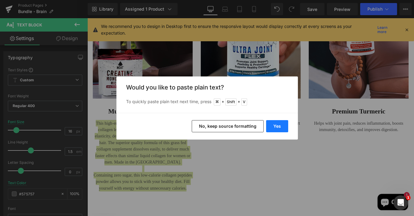
click at [273, 127] on button "Yes" at bounding box center [277, 126] width 22 height 12
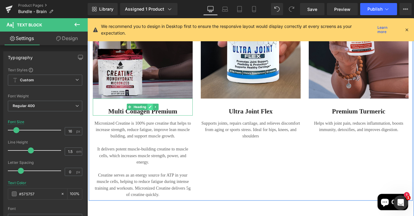
click at [155, 117] on link at bounding box center [158, 117] width 6 height 7
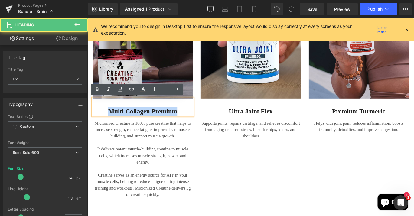
drag, startPoint x: 189, startPoint y: 121, endPoint x: 108, endPoint y: 120, distance: 80.2
click at [108, 120] on h2 "Multi Collagen Premium" at bounding box center [150, 122] width 112 height 9
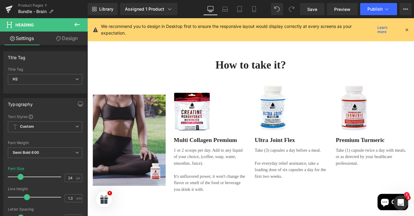
scroll to position [742, 0]
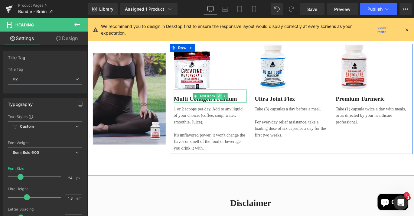
click at [234, 105] on icon at bounding box center [235, 105] width 3 height 3
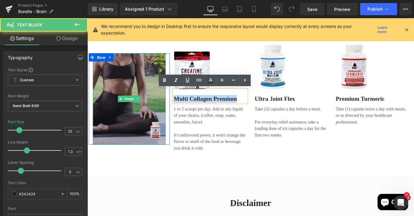
drag, startPoint x: 259, startPoint y: 107, endPoint x: 168, endPoint y: 107, distance: 90.8
click at [168, 107] on div "Image Row Image Multi Collagen Premium Text Block 1 or 2 scoops per day. Add to…" at bounding box center [270, 104] width 363 height 138
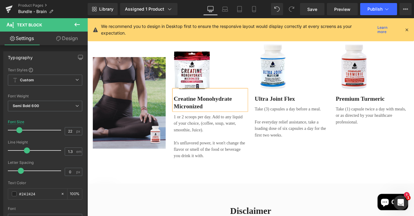
click at [195, 149] on p at bounding box center [225, 150] width 82 height 7
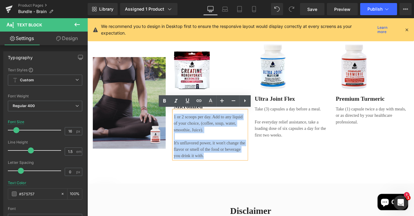
drag, startPoint x: 223, startPoint y: 172, endPoint x: 183, endPoint y: 126, distance: 61.2
click at [184, 126] on div "1 or 2 scoops per day. Add to any liquid of your choice, (coffee, soup, water, …" at bounding box center [225, 148] width 82 height 54
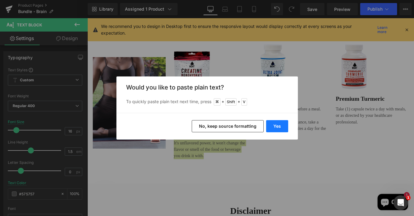
click at [278, 125] on button "Yes" at bounding box center [277, 126] width 22 height 12
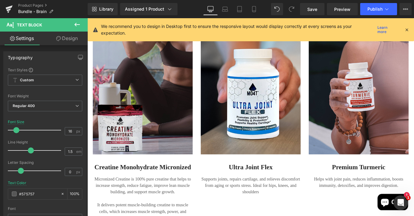
scroll to position [389, 0]
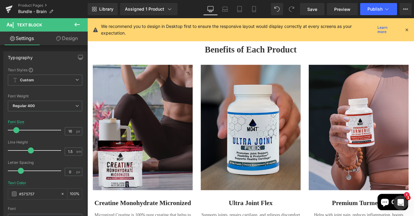
click at [272, 130] on img at bounding box center [271, 140] width 112 height 140
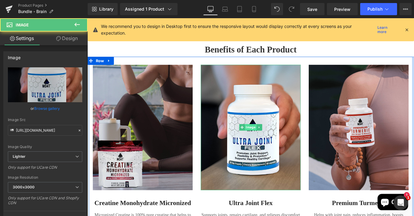
click at [269, 140] on span "Image" at bounding box center [270, 140] width 13 height 7
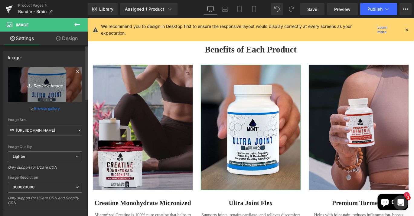
click at [50, 86] on icon "Replace Image" at bounding box center [45, 85] width 48 height 8
type input "C:\fakepath\6.png"
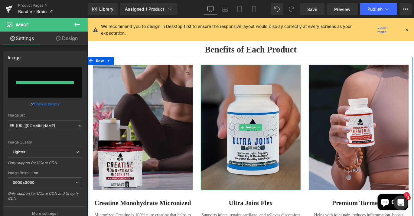
type input "https://ucarecdn.com/5a1a9974-5acb-4afa-9072-86c3abff612d/-/format/auto/-/previ…"
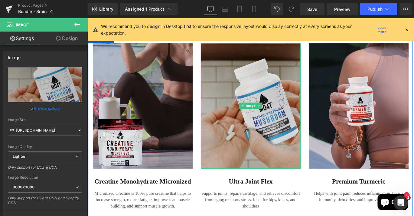
scroll to position [418, 0]
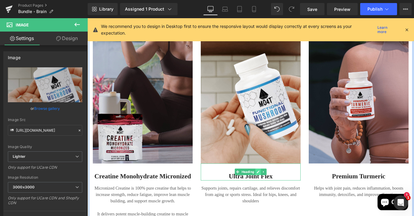
click at [279, 189] on icon at bounding box center [279, 190] width 3 height 3
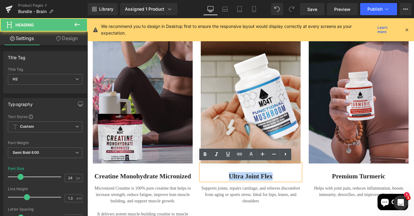
drag, startPoint x: 246, startPoint y: 193, endPoint x: 305, endPoint y: 193, distance: 58.1
click at [305, 193] on h2 "Ultra Joint Flex" at bounding box center [271, 194] width 112 height 9
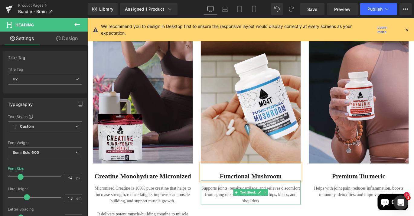
click at [263, 214] on span "Text Block" at bounding box center [267, 213] width 20 height 7
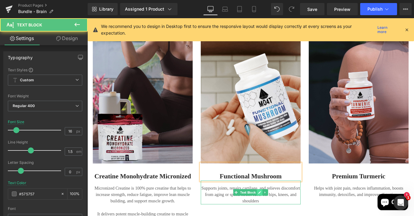
click at [279, 214] on icon at bounding box center [280, 213] width 3 height 3
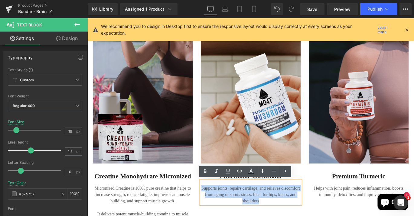
drag, startPoint x: 281, startPoint y: 225, endPoint x: 213, endPoint y: 206, distance: 70.4
click at [215, 206] on p "Supports joints, repairs cartilage, and relieves discomfort from aging or sport…" at bounding box center [271, 216] width 112 height 22
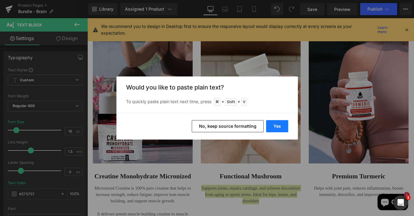
click at [269, 128] on button "Yes" at bounding box center [277, 126] width 22 height 12
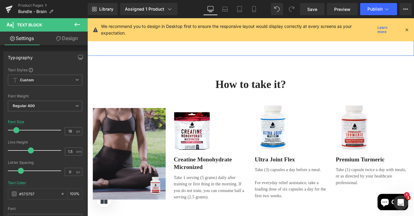
scroll to position [682, 0]
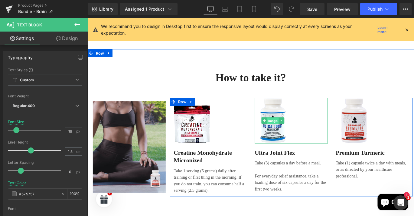
click at [296, 131] on span "Image" at bounding box center [295, 132] width 13 height 7
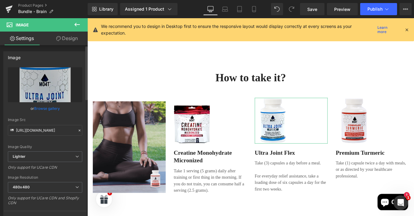
click at [47, 106] on link "Browse gallery" at bounding box center [47, 108] width 26 height 11
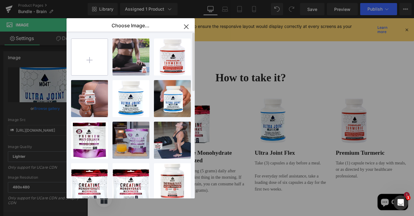
scroll to position [0, 0]
click at [186, 27] on icon "button" at bounding box center [187, 27] width 10 height 10
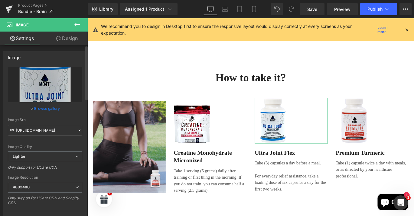
click at [50, 109] on link "Browse gallery" at bounding box center [47, 108] width 26 height 11
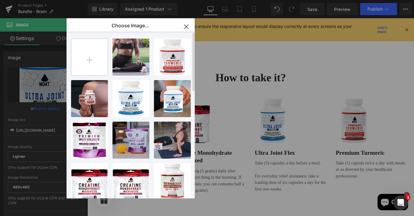
click at [86, 58] on input "file" at bounding box center [89, 57] width 36 height 36
type input "C:\fakepath\1.png"
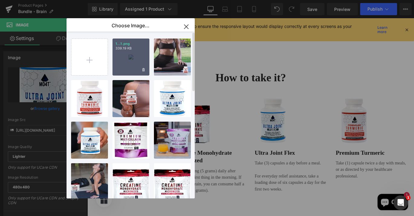
click at [133, 58] on div "1...1.png 339.19 KB" at bounding box center [131, 56] width 37 height 37
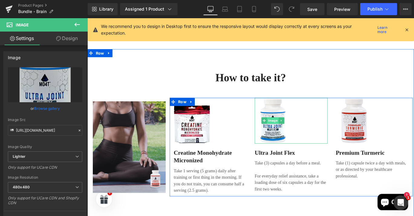
click at [295, 132] on span "Image" at bounding box center [295, 132] width 13 height 7
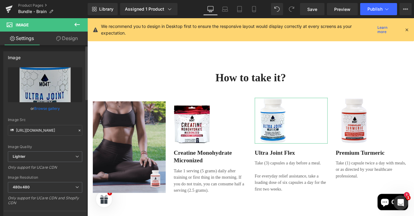
click at [48, 109] on link "Browse gallery" at bounding box center [47, 108] width 26 height 11
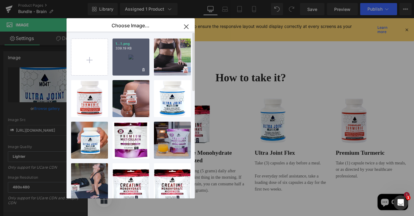
click at [127, 63] on div "1...1.png 339.19 KB" at bounding box center [131, 56] width 37 height 37
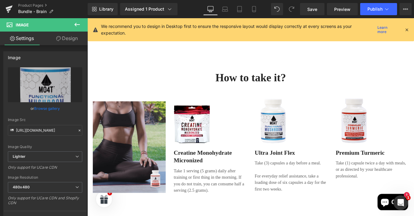
type input "https://ucarecdn.com/c7576fcf-c21c-4f0b-bb87-5f216f54799d/-/format/auto/-/previ…"
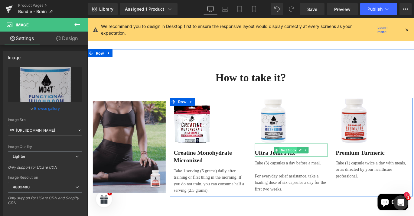
click at [313, 168] on span "Text Block" at bounding box center [313, 165] width 20 height 7
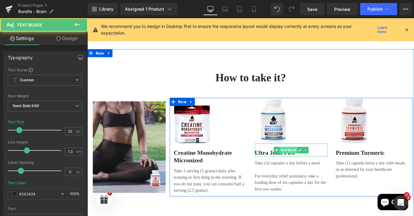
click at [322, 165] on span "Text Block" at bounding box center [313, 165] width 20 height 7
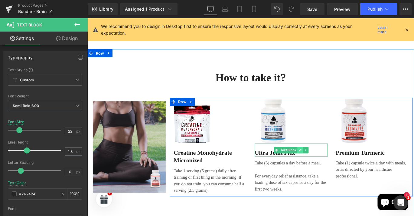
click at [325, 165] on icon at bounding box center [326, 165] width 3 height 3
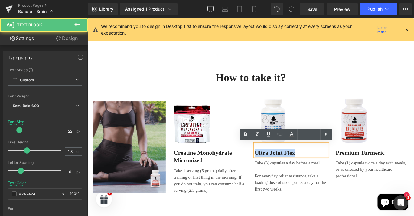
drag, startPoint x: 321, startPoint y: 168, endPoint x: 268, endPoint y: 165, distance: 53.1
click at [268, 165] on div "Image Creatine Monohydrate Micronized Text Block Take 1 serving (5 grams) daily…" at bounding box center [316, 162] width 272 height 110
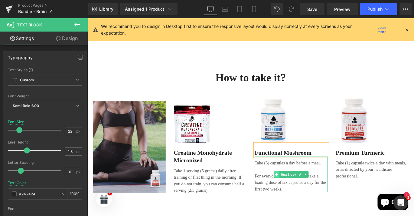
click at [301, 192] on span at bounding box center [300, 192] width 6 height 7
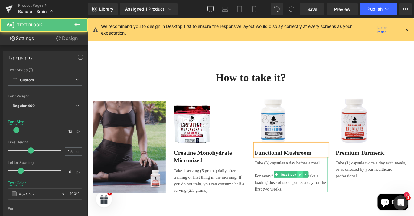
click at [325, 193] on icon at bounding box center [326, 192] width 3 height 3
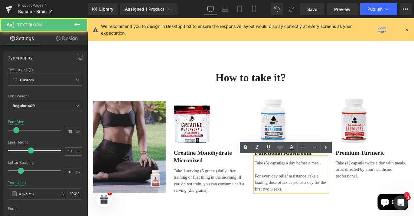
drag, startPoint x: 312, startPoint y: 206, endPoint x: 272, endPoint y: 179, distance: 48.7
click at [272, 179] on div "Image Functional Mushroom Text Block Take (3) capsules a day before a meal. For…" at bounding box center [316, 160] width 91 height 106
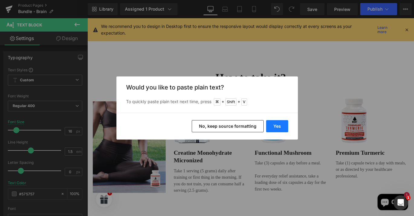
click at [281, 122] on button "Yes" at bounding box center [277, 126] width 22 height 12
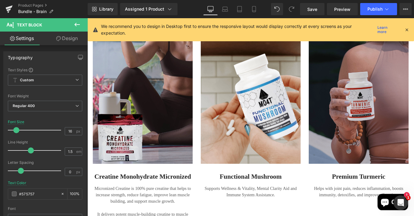
scroll to position [424, 0]
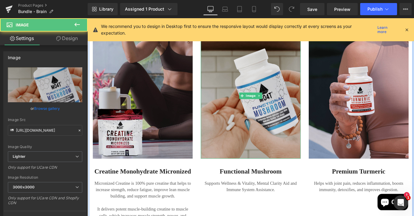
click at [268, 90] on img at bounding box center [271, 105] width 112 height 140
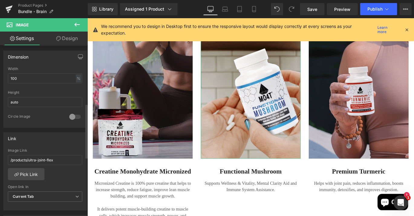
scroll to position [183, 0]
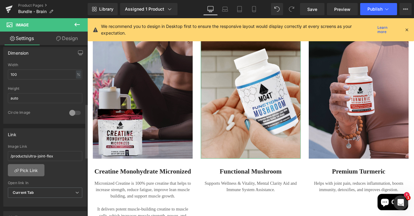
click at [33, 169] on link "Pick Link" at bounding box center [26, 170] width 37 height 12
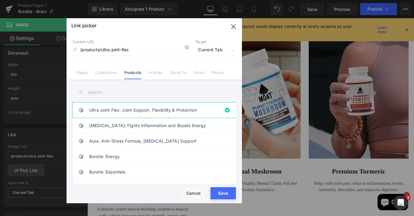
click at [114, 91] on input "text" at bounding box center [154, 92] width 163 height 14
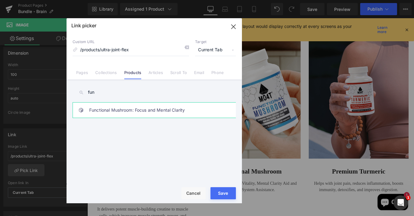
type input "fun"
click at [127, 109] on link "Functional Mushroom: Focus and Mental Clarity" at bounding box center [155, 109] width 133 height 15
type input "/products/functional-mushroom"
click at [227, 191] on button "Save" at bounding box center [223, 193] width 25 height 12
type input "/products/functional-mushroom"
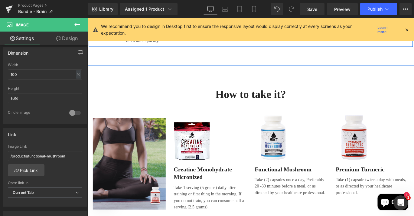
scroll to position [670, 0]
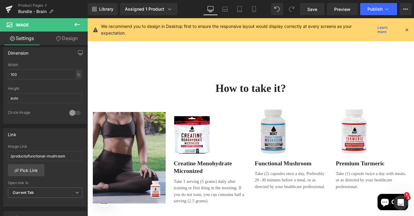
click at [294, 148] on img at bounding box center [295, 144] width 41 height 51
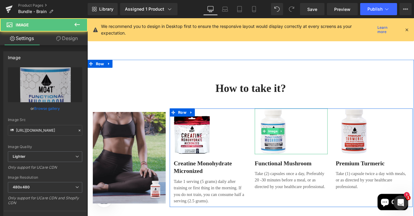
click at [294, 142] on span "Image" at bounding box center [295, 144] width 13 height 7
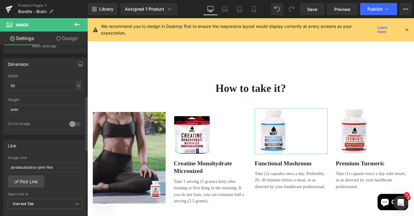
scroll to position [177, 0]
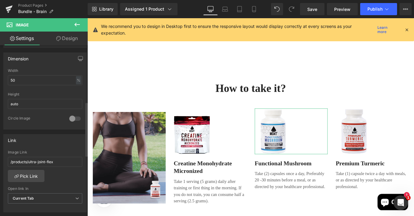
click at [28, 182] on div "/products/ultra-joint-flex Image Link /products/ultra-joint-flex Pick Link Curr…" at bounding box center [45, 181] width 83 height 62
click at [28, 177] on link "Pick Link" at bounding box center [26, 176] width 37 height 12
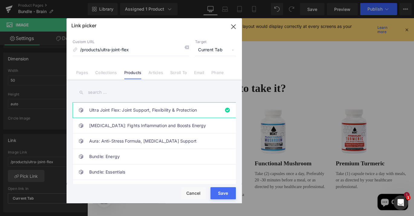
click at [121, 91] on input "text" at bounding box center [154, 92] width 163 height 14
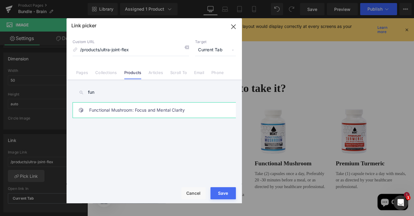
type input "fun"
click at [126, 107] on link "Functional Mushroom: Focus and Mental Clarity" at bounding box center [155, 109] width 133 height 15
type input "/products/functional-mushroom"
click at [221, 190] on div "Rendering Content" at bounding box center [207, 191] width 37 height 7
click at [221, 193] on div "Rendering Content" at bounding box center [207, 191] width 37 height 7
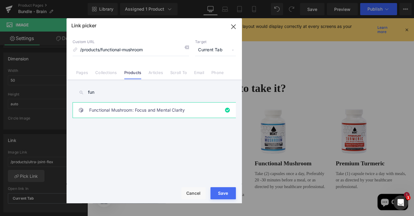
click at [226, 193] on div "Rendering Content" at bounding box center [207, 191] width 37 height 7
click at [223, 193] on div "Rendering Content" at bounding box center [207, 191] width 37 height 7
click at [227, 193] on button "Save" at bounding box center [223, 193] width 25 height 12
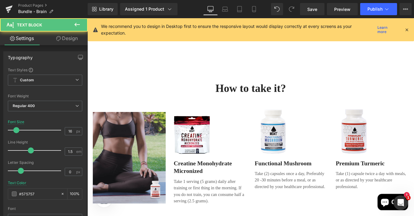
click at [243, 215] on p "Take 1 serving (5 grams) daily after training or first thing in the morning. If…" at bounding box center [225, 211] width 82 height 29
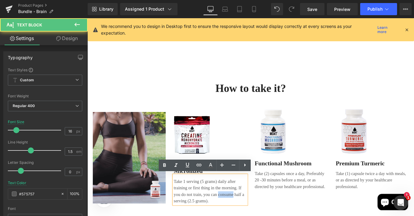
click at [250, 215] on p "Take 1 serving (5 grams) daily after training or first thing in the morning. If…" at bounding box center [225, 211] width 82 height 29
click at [381, 195] on p "Take (1) capsule twice a day with meals, or as directed by your healthcare prof…" at bounding box center [407, 199] width 82 height 22
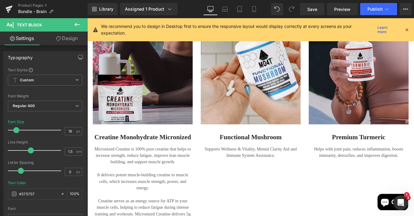
scroll to position [461, 0]
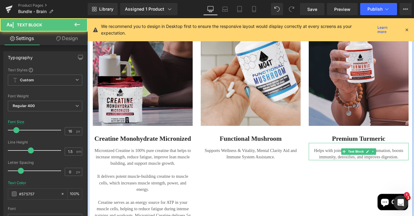
click at [371, 171] on p "Helps with joint pain, reduces inflammation, boosts immunity, detoxifies, and i…" at bounding box center [392, 169] width 112 height 15
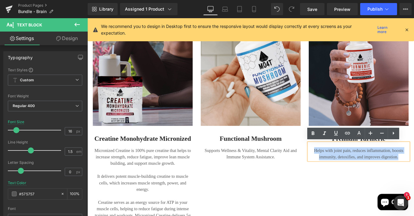
drag, startPoint x: 435, startPoint y: 173, endPoint x: 339, endPoint y: 164, distance: 96.7
click at [339, 164] on p "Helps with joint pain, reduces inflammation, boosts immunity, detoxifies, and i…" at bounding box center [392, 169] width 112 height 15
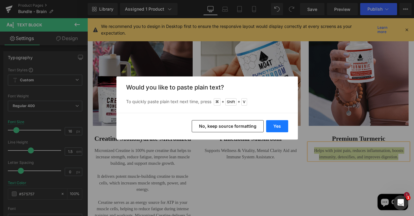
click at [277, 125] on button "Yes" at bounding box center [277, 126] width 22 height 12
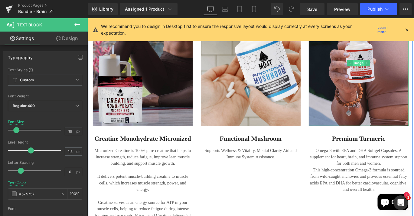
click at [389, 67] on span "Image" at bounding box center [391, 67] width 13 height 7
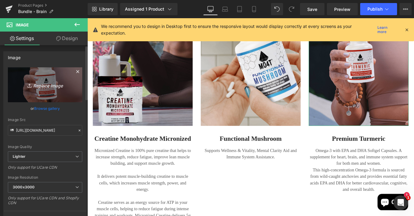
click at [57, 89] on link "Replace Image" at bounding box center [45, 84] width 74 height 35
type input "C:\fakepath\14.png"
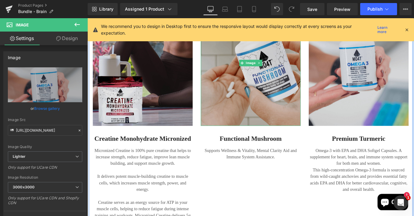
type input "https://ucarecdn.com/07d2925f-444e-41c2-a4dd-cf20a5bd3e0f/-/format/auto/-/previ…"
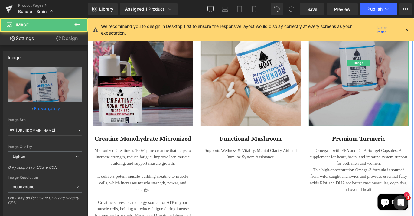
click at [380, 87] on img at bounding box center [392, 68] width 112 height 140
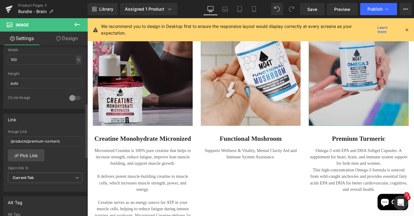
scroll to position [215, 0]
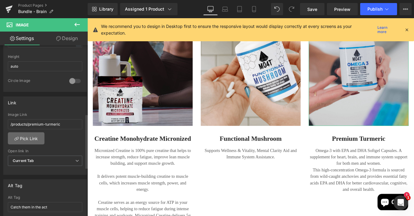
click at [30, 140] on link "Pick Link" at bounding box center [26, 138] width 37 height 12
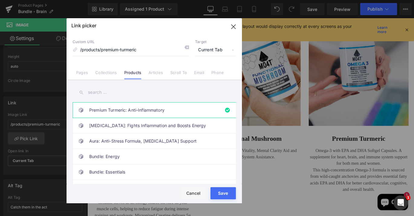
click at [142, 92] on input "text" at bounding box center [154, 92] width 163 height 14
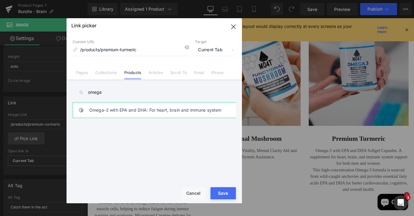
type input "omega"
click at [137, 110] on link "Omega-3 with EPA and DHA: For heart, brain and immune system" at bounding box center [155, 109] width 133 height 15
type input "/products/omega-3"
click at [219, 190] on div "Rendering Content" at bounding box center [207, 191] width 37 height 7
click at [231, 192] on button "Save" at bounding box center [223, 193] width 25 height 12
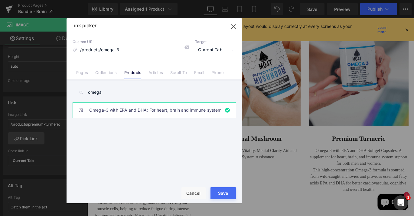
type input "/products/omega-3"
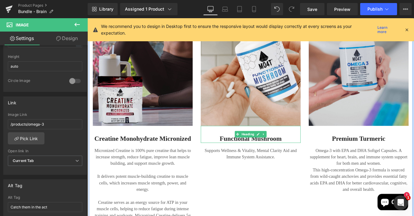
scroll to position [457, 0]
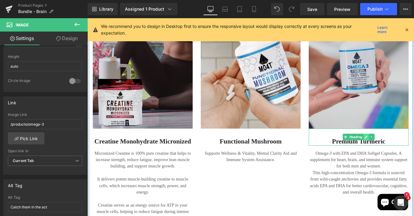
click at [400, 148] on link at bounding box center [400, 150] width 6 height 7
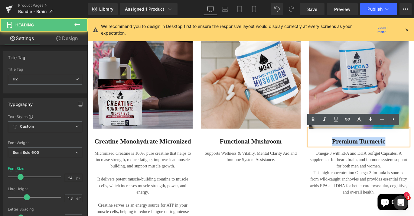
drag, startPoint x: 360, startPoint y: 153, endPoint x: 427, endPoint y: 153, distance: 66.3
click at [414, 153] on h2 "Premium Turmeric" at bounding box center [392, 155] width 112 height 9
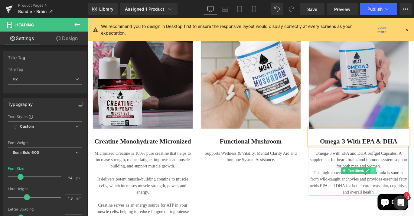
click at [406, 187] on icon at bounding box center [407, 189] width 3 height 4
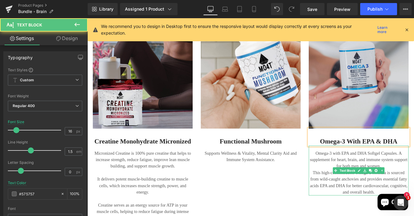
click at [414, 182] on p "Omega-3 with EPA and DHA Softgel Capsules. A supplement for heart, brain, and i…" at bounding box center [392, 177] width 112 height 22
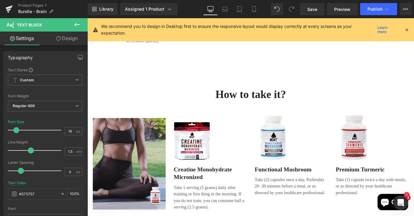
scroll to position [669, 0]
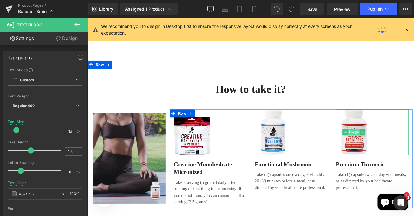
click at [387, 146] on span "Image" at bounding box center [386, 145] width 13 height 7
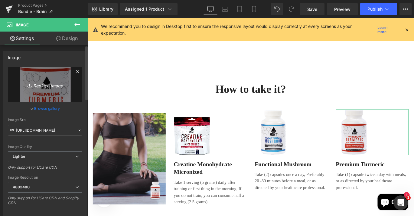
click at [44, 85] on icon "Replace Image" at bounding box center [45, 85] width 48 height 8
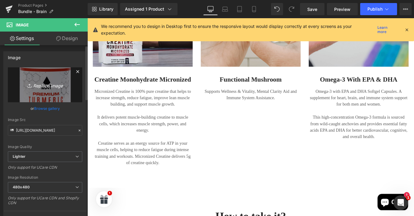
type input "C:\fakepath\11.png"
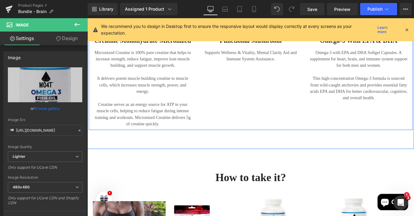
type input "https://ucarecdn.com/b4e02d1c-0c2d-4fef-841a-f9246c103cd6/-/format/auto/-/previ…"
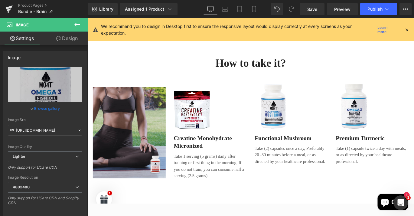
scroll to position [701, 0]
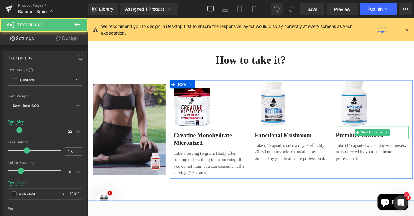
click at [378, 150] on p "Premium Turmeric" at bounding box center [407, 149] width 82 height 9
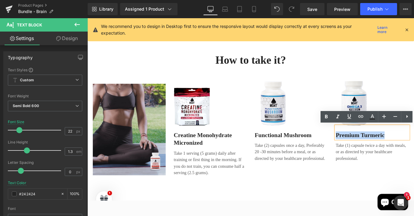
drag, startPoint x: 421, startPoint y: 149, endPoint x: 365, endPoint y: 147, distance: 56.0
click at [366, 147] on p "Premium Turmeric" at bounding box center [407, 149] width 82 height 9
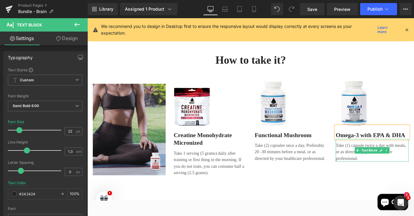
click at [392, 167] on span at bounding box center [391, 165] width 6 height 7
drag, startPoint x: 391, startPoint y: 174, endPoint x: 364, endPoint y: 158, distance: 31.1
click at [364, 158] on div "Image Omega-3 with EPA & DHA Text Block Take (1) capsule twice a day with meals…" at bounding box center [406, 132] width 91 height 91
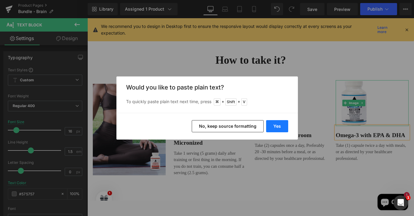
click at [283, 126] on button "Yes" at bounding box center [277, 126] width 22 height 12
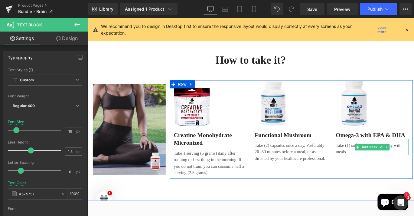
click at [381, 167] on p "Take (1) softgel 1 - 3 times a day with meals" at bounding box center [407, 164] width 82 height 15
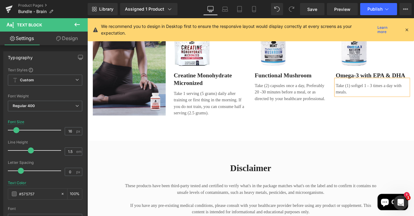
scroll to position [763, 0]
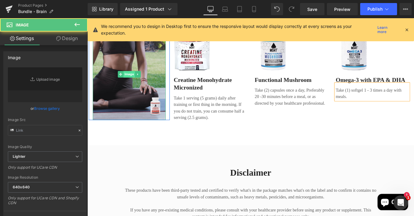
drag, startPoint x: 125, startPoint y: 71, endPoint x: 133, endPoint y: 80, distance: 12.2
click at [125, 71] on img at bounding box center [135, 81] width 82 height 102
type input "[URL][DOMAIN_NAME]"
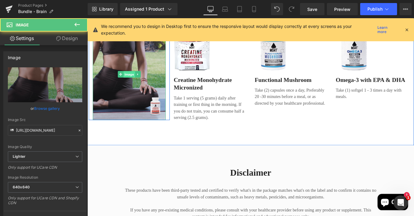
click at [133, 80] on span "Image" at bounding box center [134, 81] width 13 height 7
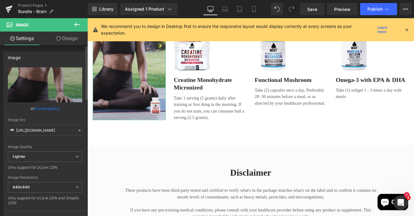
click at [50, 107] on link "Browse gallery" at bounding box center [47, 108] width 26 height 11
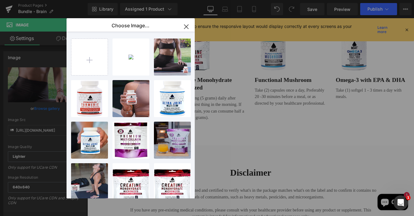
click at [186, 27] on icon "button" at bounding box center [187, 27] width 10 height 10
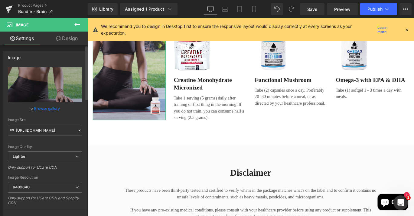
click at [41, 109] on link "Browse gallery" at bounding box center [47, 108] width 26 height 11
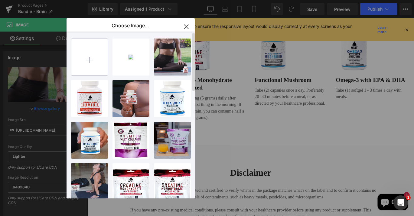
click at [102, 56] on input "file" at bounding box center [89, 57] width 36 height 36
type input "C:\fakepath\creatinepowder4.png"
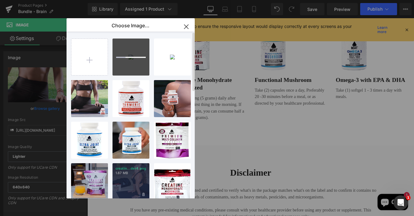
click at [132, 169] on p "creatin...der4.png" at bounding box center [131, 168] width 31 height 5
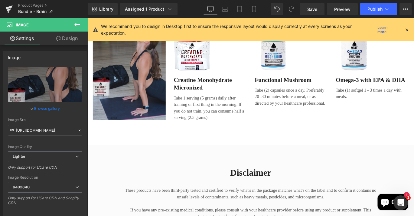
type input "[URL][DOMAIN_NAME]"
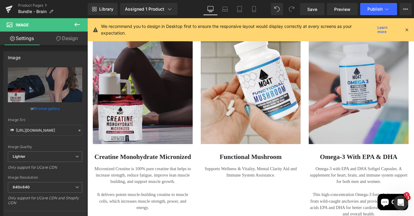
scroll to position [435, 0]
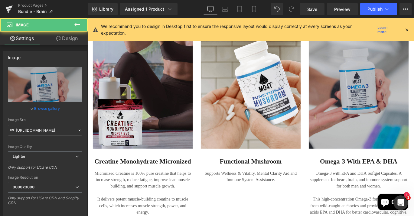
click at [381, 99] on img at bounding box center [392, 94] width 112 height 140
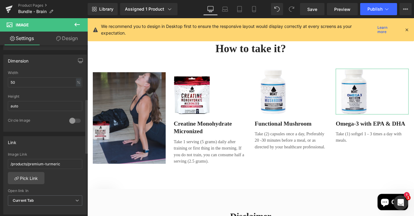
scroll to position [212, 0]
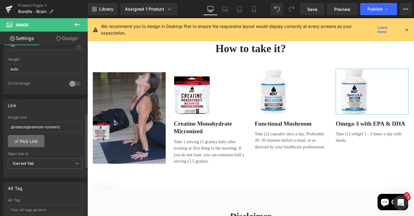
click at [38, 140] on link "Pick Link" at bounding box center [26, 141] width 37 height 12
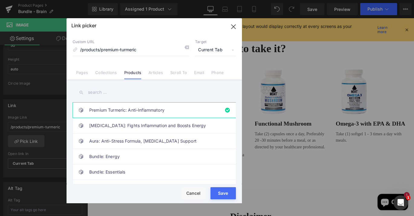
click at [120, 93] on input "text" at bounding box center [154, 92] width 163 height 14
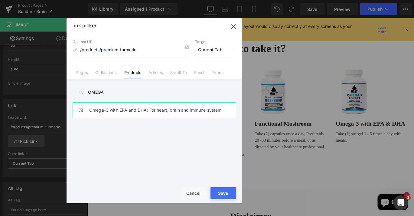
type input "OMEGA"
click at [113, 111] on link "Omega-3 with EPA and DHA: For heart, brain and immune system" at bounding box center [155, 109] width 133 height 15
type input "/products/omega-3"
click at [226, 196] on button "Save" at bounding box center [223, 193] width 25 height 12
type input "/products/omega-3"
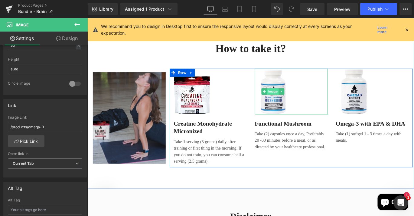
click at [297, 99] on span "Image" at bounding box center [295, 99] width 13 height 7
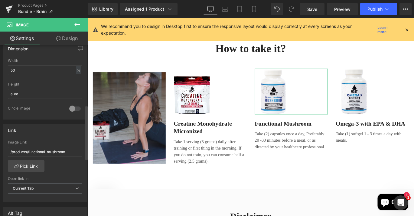
scroll to position [187, 0]
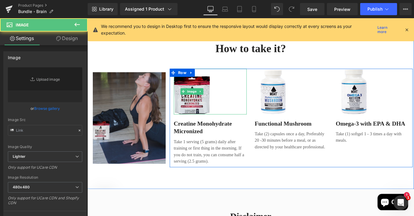
click at [204, 107] on img at bounding box center [204, 99] width 41 height 51
type input "[URL][DOMAIN_NAME]"
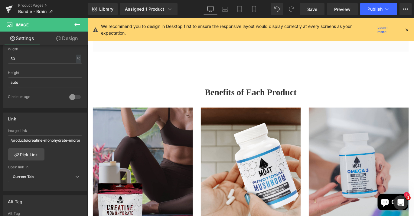
scroll to position [357, 0]
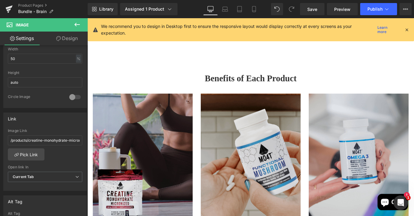
click at [259, 139] on img at bounding box center [271, 172] width 112 height 140
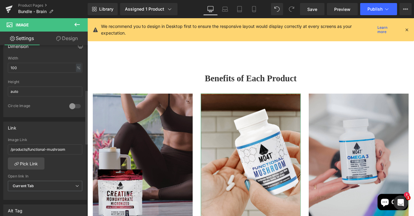
scroll to position [262, 0]
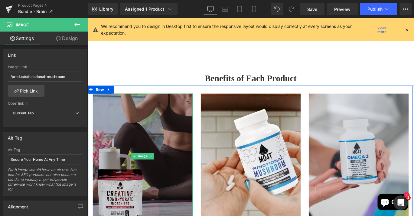
click at [157, 128] on img at bounding box center [150, 172] width 112 height 140
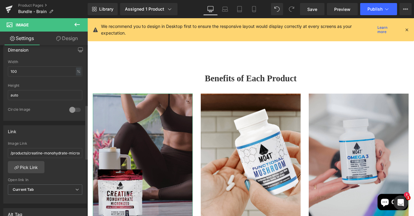
scroll to position [191, 0]
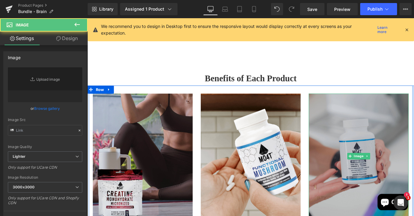
click at [394, 146] on img at bounding box center [392, 172] width 112 height 140
type input "https://ucarecdn.com/07d2925f-444e-41c2-a4dd-cf20a5bd3e0f/-/format/auto/-/previ…"
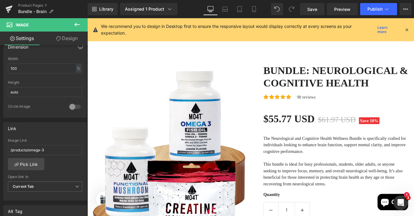
scroll to position [0, 0]
click at [377, 7] on span "Publish" at bounding box center [375, 9] width 15 height 5
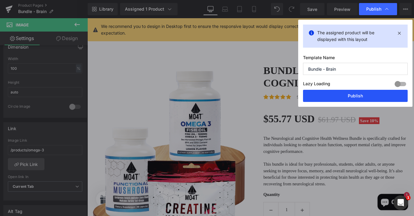
click at [361, 94] on button "Publish" at bounding box center [355, 96] width 105 height 12
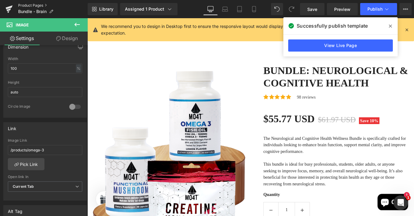
click at [31, 5] on link "Product Pages" at bounding box center [53, 5] width 70 height 5
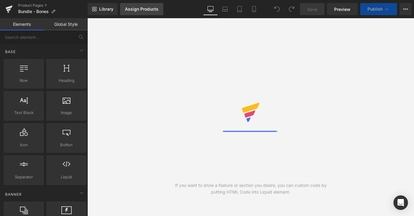
click at [155, 11] on div "Assign Products" at bounding box center [142, 9] width 34 height 5
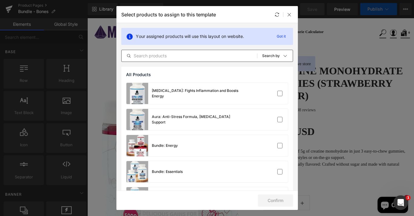
click at [166, 54] on input "text" at bounding box center [190, 55] width 136 height 7
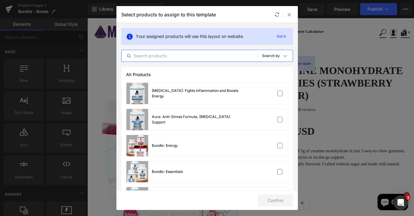
click at [166, 54] on input "text" at bounding box center [190, 55] width 136 height 7
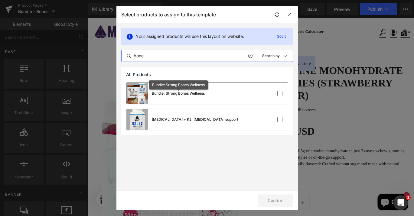
type input "bone"
click at [171, 95] on div "Bundle: Strong Bones Wellness" at bounding box center [178, 93] width 53 height 5
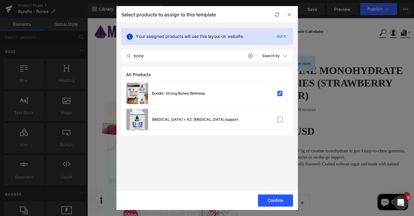
click at [287, 200] on button "Confirm" at bounding box center [275, 200] width 35 height 12
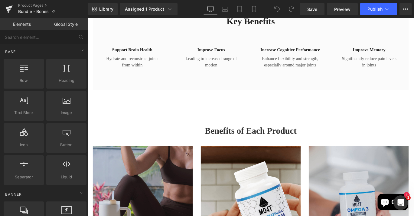
scroll to position [309, 0]
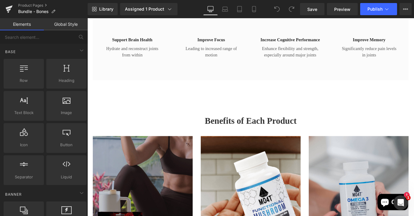
click at [154, 202] on img at bounding box center [150, 220] width 112 height 140
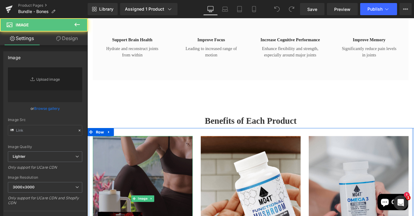
type input "[URL][DOMAIN_NAME]"
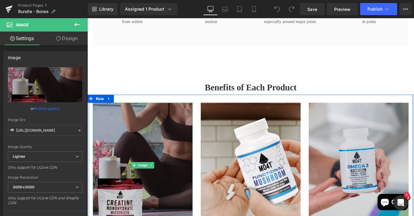
scroll to position [365, 0]
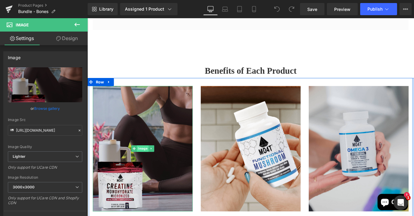
click at [147, 163] on span "Image" at bounding box center [149, 163] width 13 height 7
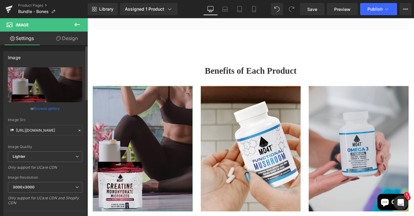
scroll to position [2, 0]
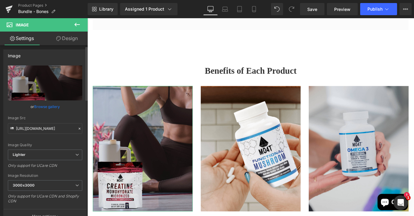
click at [44, 108] on link "Browse gallery" at bounding box center [47, 106] width 26 height 11
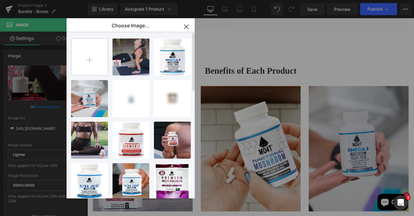
click at [94, 63] on input "file" at bounding box center [89, 57] width 36 height 36
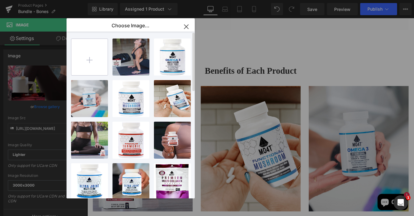
type input "C:\fakepath\4.png"
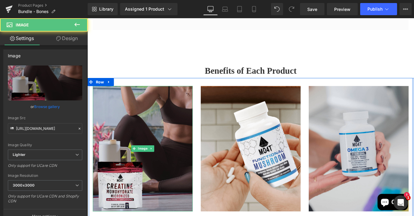
click at [154, 141] on img at bounding box center [150, 164] width 112 height 140
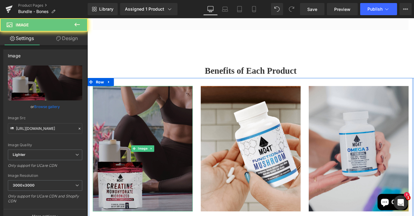
click at [152, 160] on img at bounding box center [150, 164] width 112 height 140
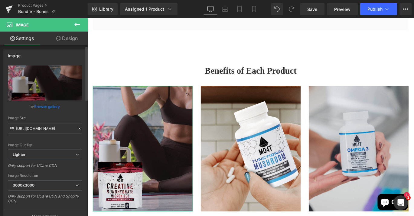
click at [50, 107] on link "Browse gallery" at bounding box center [47, 106] width 26 height 11
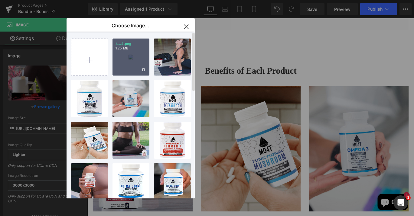
click at [138, 60] on div "4...4.png 1.25 MB" at bounding box center [131, 56] width 37 height 37
type input "https://ucarecdn.com/e5d8dbb3-2d1f-41a2-b706-ee414f3592e3/-/format/auto/-/previ…"
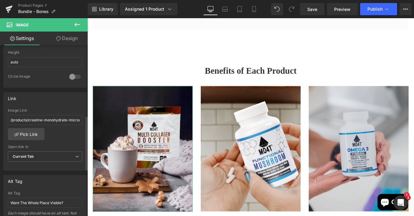
scroll to position [221, 0]
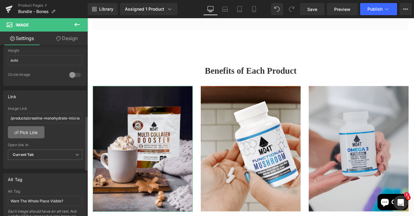
click at [33, 134] on link "Pick Link" at bounding box center [26, 132] width 37 height 12
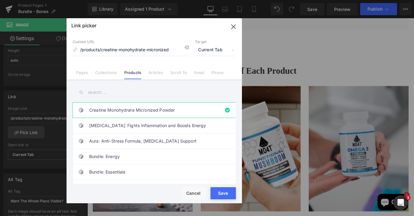
click at [140, 92] on input "text" at bounding box center [154, 92] width 163 height 14
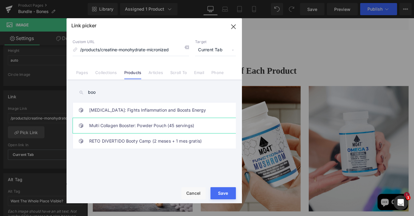
type input "boo"
click at [135, 126] on link "Multi Collagen Booster: Powder Pouch (45 servings)" at bounding box center [155, 125] width 133 height 15
type input "/products/multicollagen-booster"
click at [224, 191] on div "Rendering Content" at bounding box center [207, 191] width 37 height 7
click at [227, 195] on button "Save" at bounding box center [223, 193] width 25 height 12
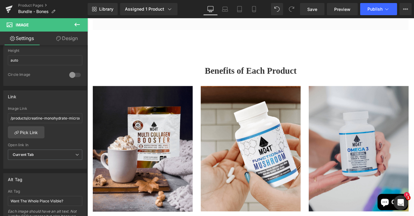
type input "/products/multicollagen-booster"
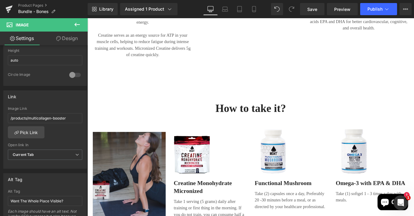
scroll to position [650, 0]
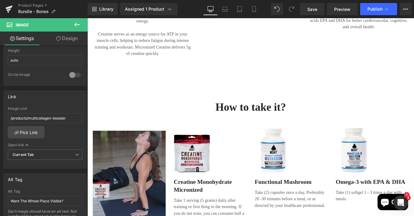
click at [204, 170] on img at bounding box center [204, 165] width 41 height 51
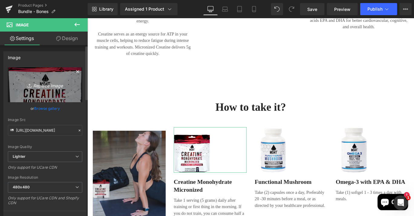
click at [49, 87] on icon "Replace Image" at bounding box center [45, 85] width 48 height 8
type input "C:\fakepath\1.png"
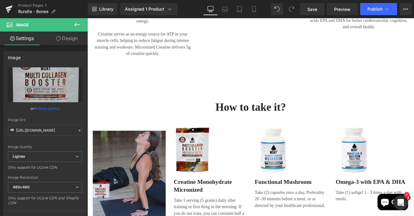
type input "https://ucarecdn.com/170c9c86-2b8e-458a-b082-55e57cff2e98/-/format/auto/-/previ…"
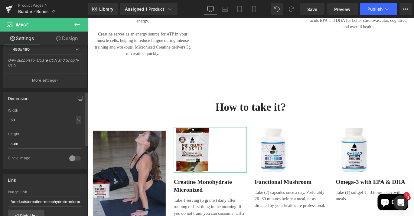
scroll to position [178, 0]
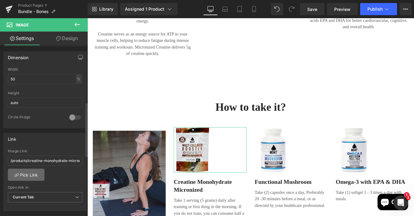
click at [29, 177] on link "Pick Link" at bounding box center [26, 174] width 37 height 12
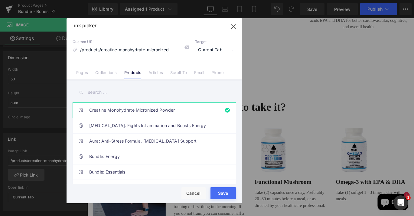
click at [106, 93] on input "text" at bounding box center [154, 92] width 163 height 14
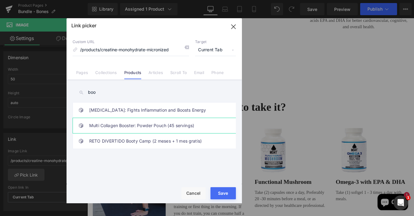
type input "boo"
click at [118, 128] on link "Multi Collagen Booster: Powder Pouch (45 servings)" at bounding box center [155, 125] width 133 height 15
type input "/products/multicollagen-booster"
click at [224, 196] on button "Save" at bounding box center [223, 193] width 25 height 12
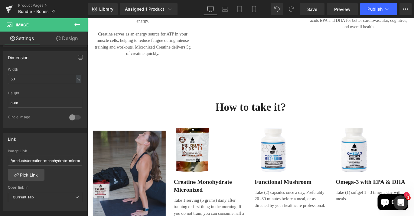
type input "/products/multicollagen-booster"
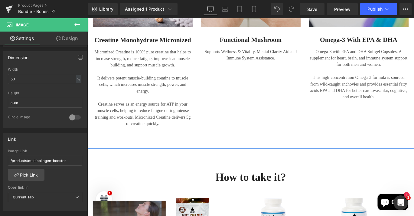
scroll to position [560, 0]
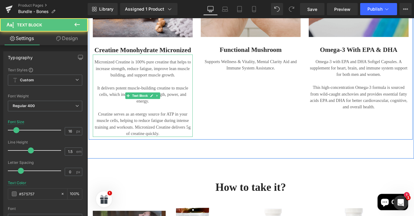
click at [167, 75] on p "Micronized Creatine is 100% pure creatine that helps to increase strength, redu…" at bounding box center [150, 75] width 112 height 22
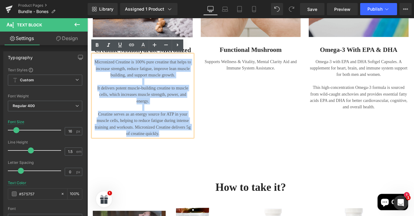
drag, startPoint x: 170, startPoint y: 144, endPoint x: 94, endPoint y: 66, distance: 109.6
click at [94, 66] on div "Micronized Creatine is 100% pure creatine that helps to increase strength, redu…" at bounding box center [150, 105] width 112 height 92
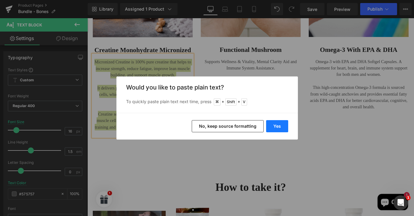
click at [279, 123] on button "Yes" at bounding box center [277, 126] width 22 height 12
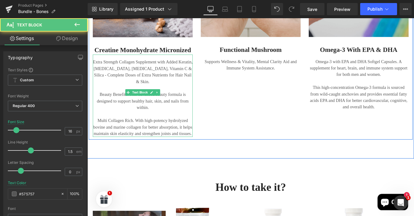
click at [141, 93] on p at bounding box center [150, 96] width 112 height 7
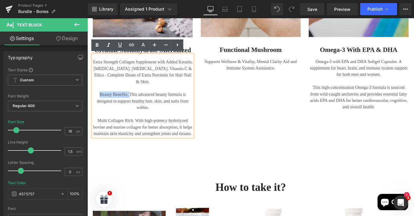
drag, startPoint x: 133, startPoint y: 96, endPoint x: 99, endPoint y: 95, distance: 34.2
click at [99, 100] on p "Beauty Benefits. This advanced beauty formula is designed to support healthy ha…" at bounding box center [150, 111] width 112 height 22
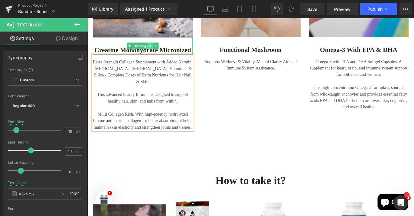
click at [157, 49] on icon at bounding box center [157, 49] width 3 height 4
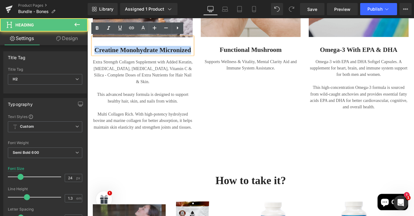
drag, startPoint x: 203, startPoint y: 54, endPoint x: 90, endPoint y: 54, distance: 113.2
click at [90, 54] on div "Image Creatine monohydrate Micronized Heading Extra Strength Collagen Supplemen…" at bounding box center [149, 21] width 121 height 244
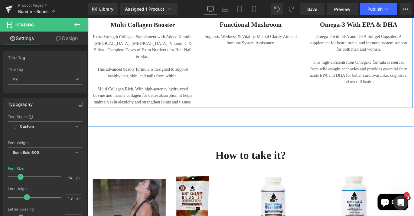
scroll to position [675, 0]
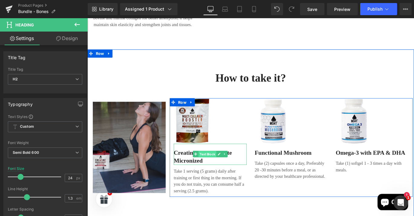
click at [231, 167] on span "Text Block" at bounding box center [222, 170] width 20 height 7
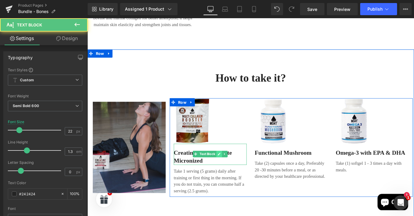
click at [235, 168] on icon at bounding box center [235, 170] width 3 height 4
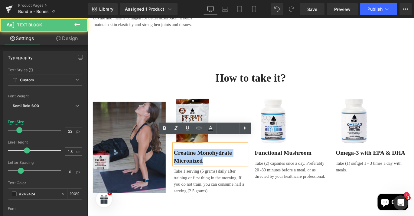
drag, startPoint x: 223, startPoint y: 169, endPoint x: 180, endPoint y: 161, distance: 42.8
click at [180, 161] on div "Image Creatine Monohydrate Micronized Text Block Take 1 serving (5 grams) daily…" at bounding box center [225, 161] width 91 height 107
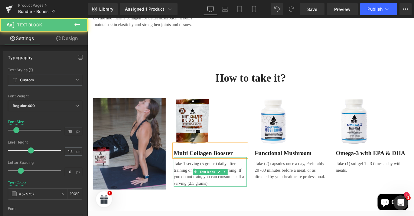
click at [221, 178] on p "Take 1 serving (5 grams) daily after training or first thing in the morning. If…" at bounding box center [225, 191] width 82 height 29
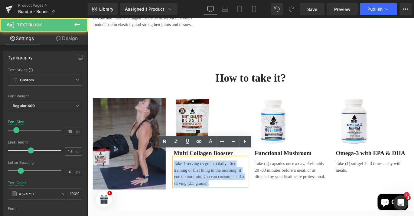
drag, startPoint x: 225, startPoint y: 194, endPoint x: 183, endPoint y: 173, distance: 47.7
click at [184, 174] on div "Take 1 serving (5 grams) daily after training or first thing in the morning. If…" at bounding box center [225, 190] width 82 height 33
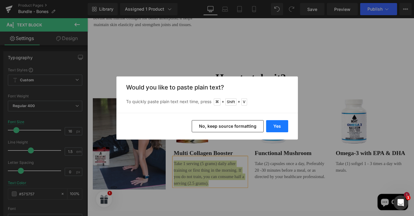
click at [278, 122] on button "Yes" at bounding box center [277, 126] width 22 height 12
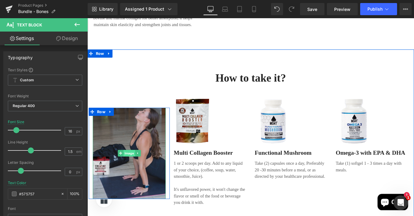
click at [132, 166] on span "Image" at bounding box center [134, 169] width 13 height 7
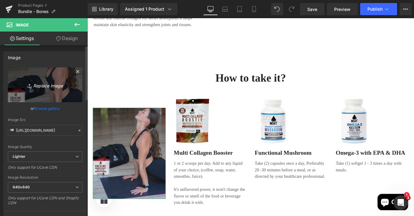
click at [56, 84] on icon "Replace Image" at bounding box center [45, 85] width 48 height 8
type input "C:\fakepath\5.png"
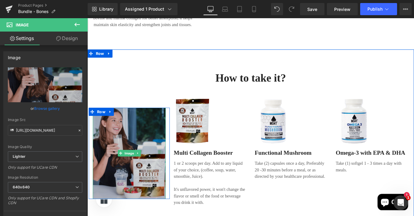
click at [132, 174] on img at bounding box center [135, 169] width 82 height 102
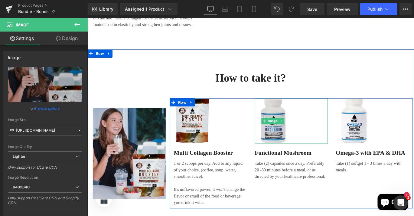
type input "https://ucarecdn.com/6e242c6b-8de7-4fa1-b825-3f1a238332da/-/format/auto/-/previ…"
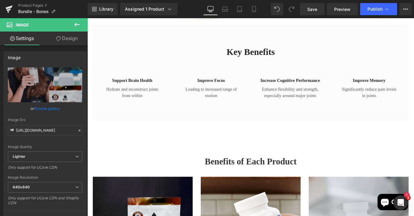
scroll to position [304, 0]
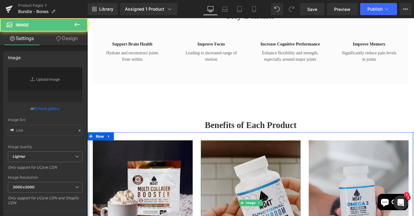
type input "https://ucarecdn.com/5a1a9974-5acb-4afa-9072-86c3abff612d/-/format/auto/-/previ…"
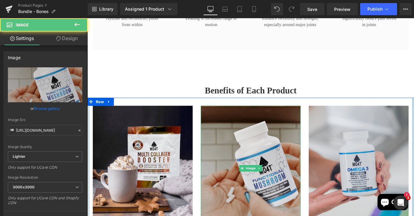
scroll to position [351, 0]
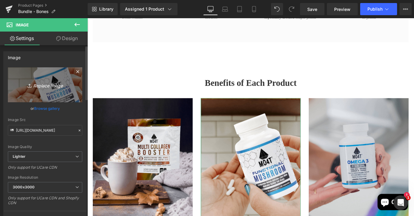
click at [54, 86] on icon "Replace Image" at bounding box center [45, 85] width 48 height 8
type input "C:\fakepath\5.png"
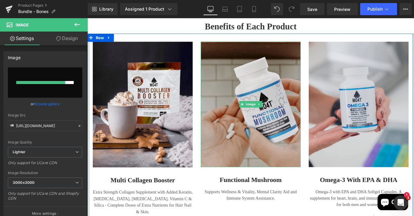
scroll to position [416, 0]
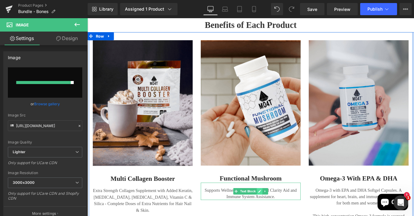
click at [280, 212] on icon at bounding box center [280, 212] width 3 height 4
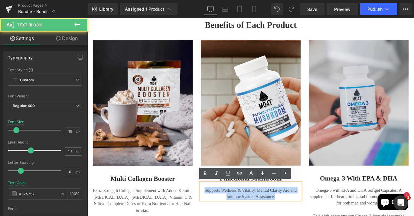
drag, startPoint x: 300, startPoint y: 218, endPoint x: 215, endPoint y: 205, distance: 86.0
click at [215, 205] on div "Supports Wellness & Vitality, Mental Clarity Aid and Immune System Assistance." at bounding box center [271, 211] width 112 height 19
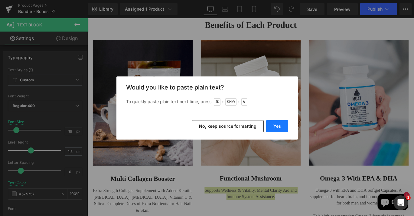
click at [275, 125] on button "Yes" at bounding box center [277, 126] width 22 height 12
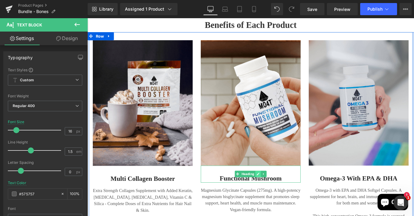
click at [279, 191] on icon at bounding box center [279, 192] width 3 height 3
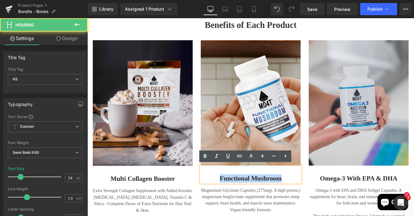
drag, startPoint x: 305, startPoint y: 197, endPoint x: 225, endPoint y: 193, distance: 80.6
click at [225, 193] on h2 "Functional Mushroom" at bounding box center [271, 197] width 112 height 9
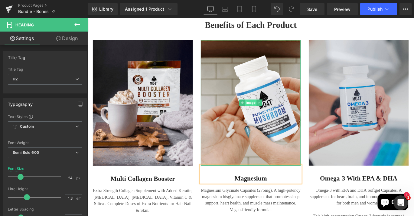
click at [272, 112] on span "Image" at bounding box center [270, 112] width 13 height 7
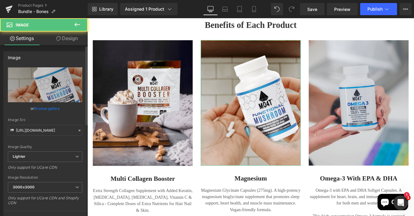
click at [54, 105] on link "Browse gallery" at bounding box center [47, 108] width 26 height 11
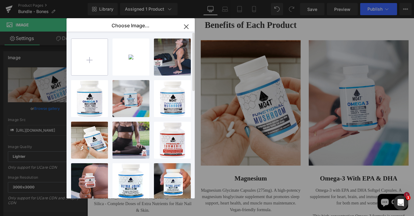
click at [88, 59] on input "file" at bounding box center [89, 57] width 36 height 36
type input "C:\fakepath\5.png"
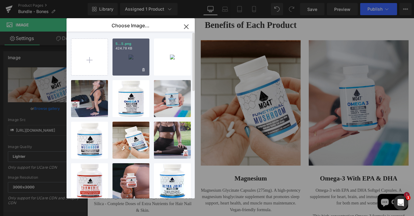
click at [127, 56] on div "5...5.png 424.78 KB" at bounding box center [131, 56] width 37 height 37
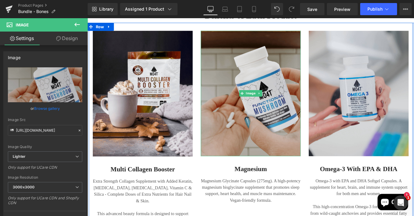
scroll to position [426, 0]
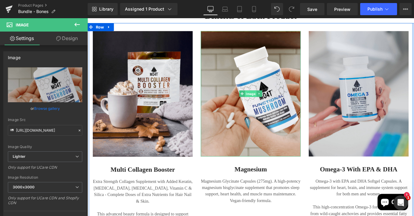
click at [273, 101] on span "Image" at bounding box center [270, 102] width 13 height 7
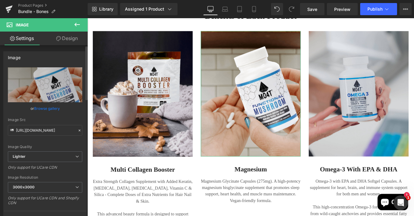
click at [40, 110] on link "Browse gallery" at bounding box center [47, 108] width 26 height 11
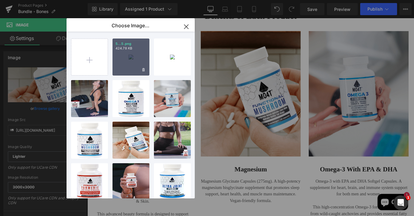
click at [129, 63] on div "5...5.png 424.78 KB" at bounding box center [131, 56] width 37 height 37
type input "https://ucarecdn.com/5aa8d667-a45e-4cab-ad89-05878bb43a1f/-/format/auto/-/previ…"
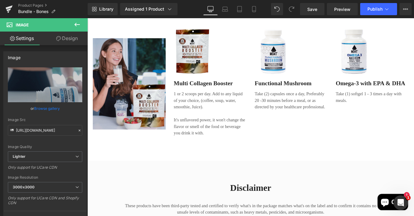
scroll to position [766, 0]
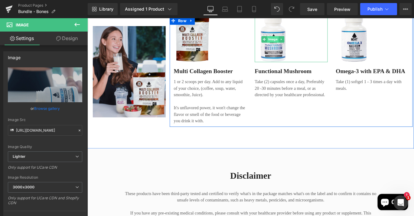
click at [293, 38] on span "Image" at bounding box center [295, 41] width 13 height 7
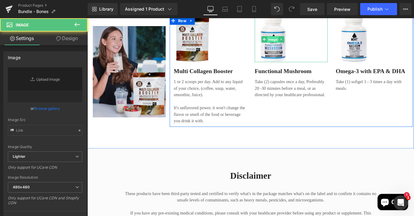
type input "https://ucarecdn.com/c7576fcf-c21c-4f0b-bb87-5f216f54799d/-/format/auto/-/previ…"
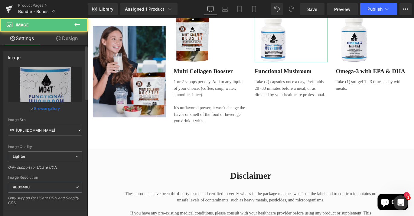
click at [46, 111] on link "Browse gallery" at bounding box center [47, 108] width 26 height 11
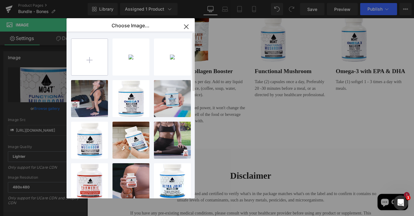
click at [84, 60] on input "file" at bounding box center [89, 57] width 36 height 36
type input "C:\fakepath\1.png"
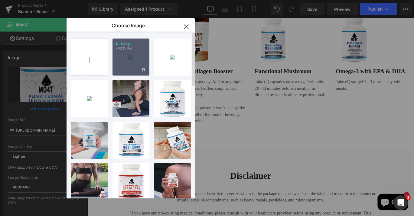
click at [132, 55] on div "1...1.png 342.15 KB" at bounding box center [131, 56] width 37 height 37
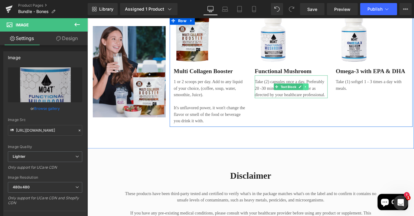
click at [329, 91] on link at bounding box center [332, 94] width 6 height 7
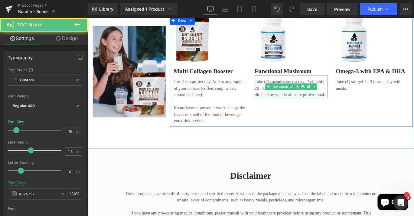
click at [324, 93] on p "Take (2) capsules once a day, Preferably 20 -30 minutes before a meal, or as di…" at bounding box center [316, 97] width 82 height 22
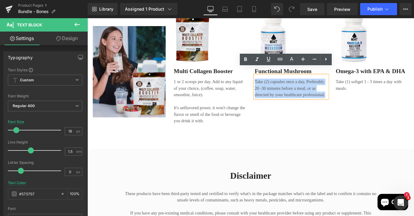
drag, startPoint x: 353, startPoint y: 97, endPoint x: 273, endPoint y: 77, distance: 83.0
click at [275, 82] on div "Take (2) capsules once a day, Preferably 20 -30 minutes before a meal, or as di…" at bounding box center [316, 94] width 82 height 25
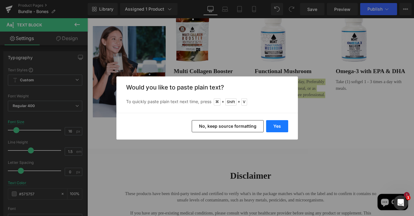
click at [277, 126] on button "Yes" at bounding box center [277, 126] width 22 height 12
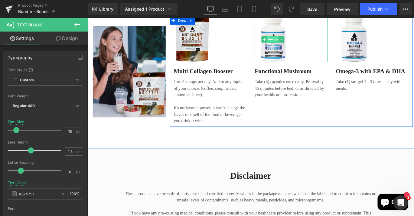
click at [295, 38] on span "Image" at bounding box center [295, 41] width 13 height 7
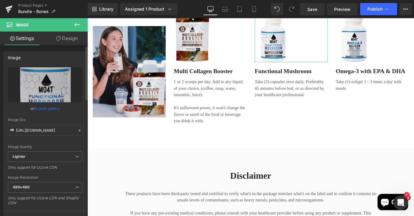
click at [36, 107] on link "Browse gallery" at bounding box center [47, 108] width 26 height 11
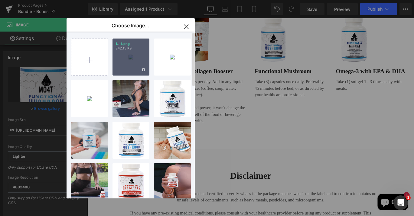
click at [128, 57] on div "1...1.png 342.15 KB" at bounding box center [131, 56] width 37 height 37
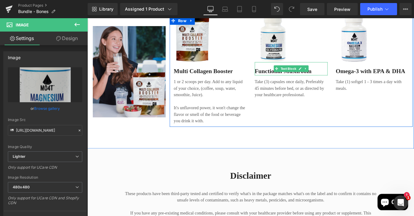
type input "https://ucarecdn.com/6425b151-7b8a-4433-b8dc-8080a3548cf4/-/format/auto/-/previ…"
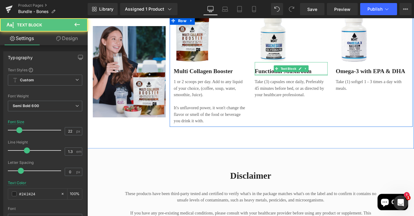
click at [297, 81] on div at bounding box center [316, 82] width 82 height 2
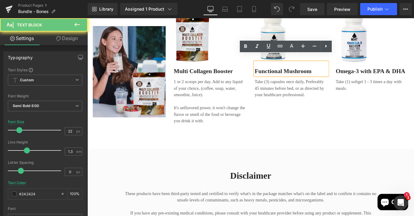
click at [292, 73] on p "Functional Mushroom" at bounding box center [316, 77] width 82 height 9
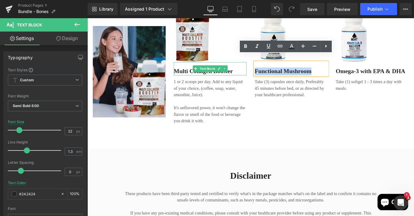
drag, startPoint x: 341, startPoint y: 69, endPoint x: 258, endPoint y: 69, distance: 83.0
click at [258, 69] on div "Image Multi Collagen Booster Text Block 1 or 2 scoops per day. Add to any liqui…" at bounding box center [316, 77] width 272 height 123
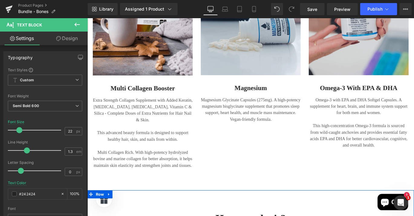
scroll to position [496, 0]
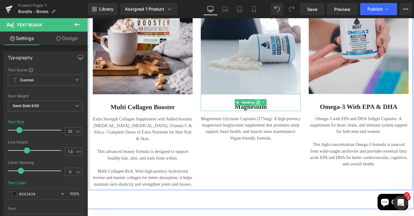
click at [279, 112] on icon at bounding box center [278, 113] width 3 height 4
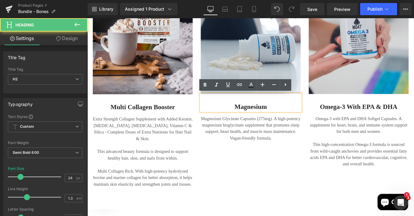
click at [291, 114] on h2 "Magnesium" at bounding box center [271, 117] width 112 height 9
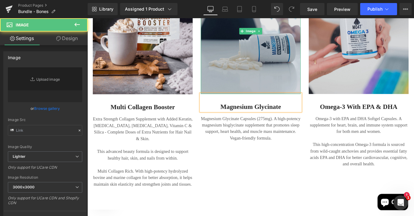
click at [274, 40] on img at bounding box center [271, 33] width 112 height 140
type input "https://ucarecdn.com/5aa8d667-a45e-4cab-ad89-05878bb43a1f/-/format/auto/-/previ…"
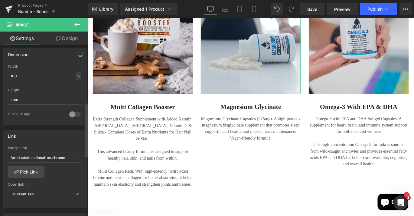
scroll to position [182, 0]
click at [27, 168] on link "Pick Link" at bounding box center [26, 171] width 37 height 12
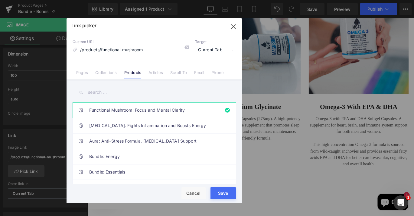
click at [105, 95] on input "text" at bounding box center [154, 92] width 163 height 14
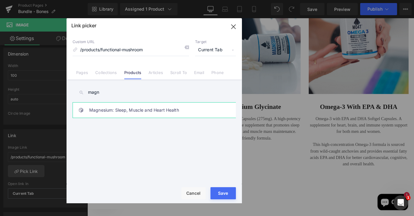
type input "magn"
click at [118, 113] on link "Magnesium: Sleep, Muscle and Heart Health" at bounding box center [155, 109] width 133 height 15
type input "/products/magnesium"
click at [221, 196] on button "Save" at bounding box center [223, 193] width 25 height 12
type input "/products/magnesium"
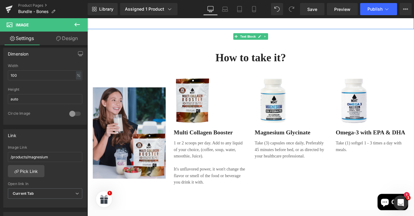
scroll to position [740, 0]
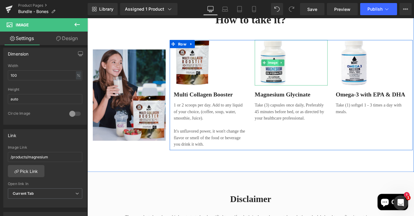
click at [294, 64] on span "Image" at bounding box center [295, 67] width 13 height 7
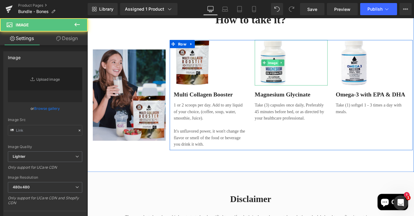
type input "https://ucarecdn.com/6425b151-7b8a-4433-b8dc-8080a3548cf4/-/format/auto/-/previ…"
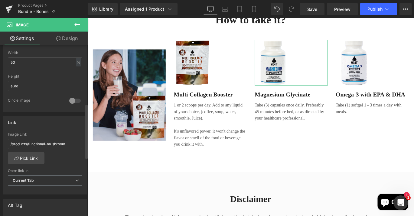
scroll to position [197, 0]
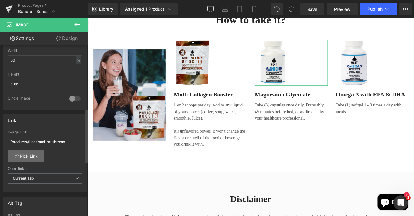
click at [33, 153] on link "Pick Link" at bounding box center [26, 156] width 37 height 12
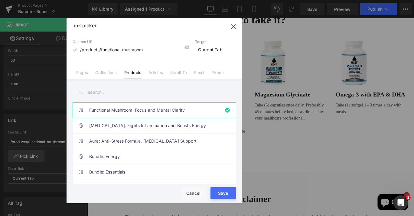
click at [96, 91] on input "text" at bounding box center [154, 92] width 163 height 14
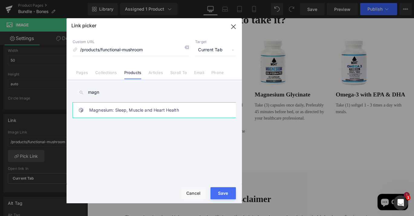
type input "magn"
click at [94, 111] on link "Magnesium: Sleep, Muscle and Heart Health" at bounding box center [155, 109] width 133 height 15
type input "/products/magnesium"
click at [223, 195] on button "Save" at bounding box center [223, 193] width 25 height 12
type input "/products/magnesium"
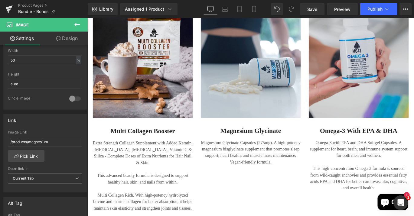
scroll to position [430, 0]
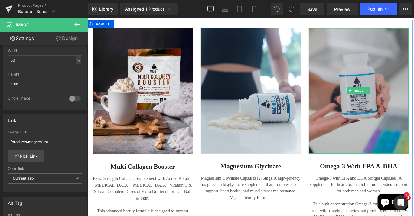
click at [401, 89] on img at bounding box center [392, 99] width 112 height 140
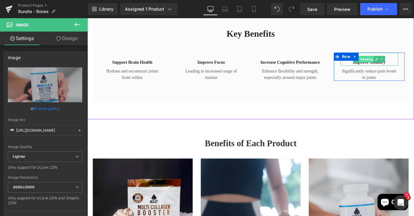
scroll to position [330, 0]
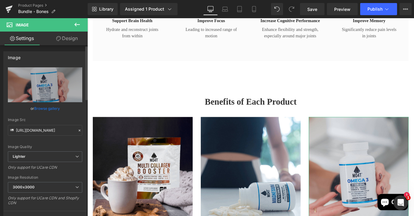
click at [41, 106] on link "Browse gallery" at bounding box center [47, 108] width 26 height 11
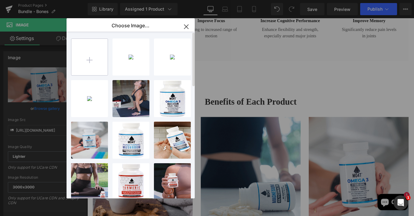
click at [97, 54] on input "file" at bounding box center [89, 57] width 36 height 36
click at [90, 59] on input "file" at bounding box center [89, 57] width 36 height 36
type input "C:\fakepath\vitaD3K2D.png"
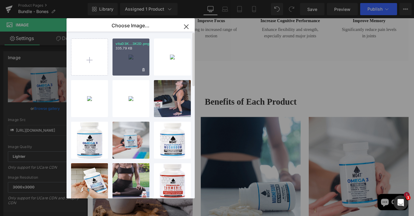
click at [134, 57] on div "vitaD3K...3K2D.png 335.79 KB" at bounding box center [131, 56] width 37 height 37
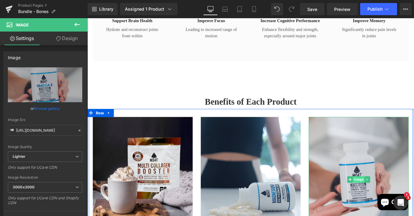
click at [388, 197] on span "Image" at bounding box center [391, 198] width 13 height 7
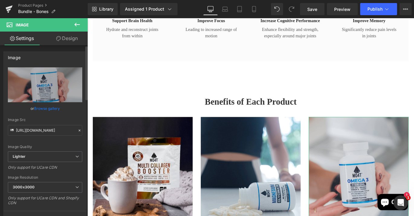
click at [43, 109] on link "Browse gallery" at bounding box center [47, 108] width 26 height 11
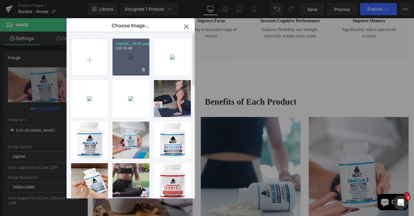
click at [127, 53] on div "vitaD3K...3K2D.png 335.79 KB" at bounding box center [131, 56] width 37 height 37
type input "https://ucarecdn.com/1b041e09-b37b-4172-9baa-e058076a47bd/-/format/auto/-/previ…"
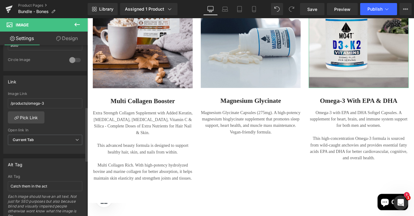
scroll to position [246, 0]
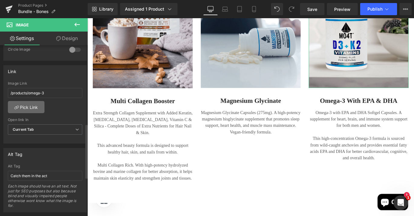
click at [28, 104] on link "Pick Link" at bounding box center [26, 107] width 37 height 12
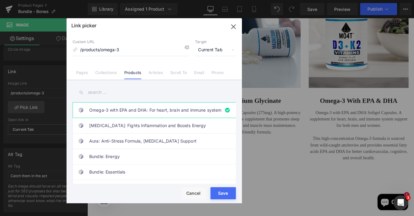
click at [101, 91] on input "text" at bounding box center [154, 92] width 163 height 14
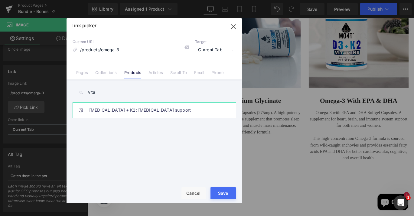
type input "vita"
click at [110, 107] on link "Vitamin D3 + K2: Bone health support" at bounding box center [155, 109] width 133 height 15
type input "/products/vitamin-d3k2"
click at [220, 191] on div "Rendering Content" at bounding box center [207, 191] width 37 height 7
click at [227, 194] on button "Save" at bounding box center [223, 193] width 25 height 12
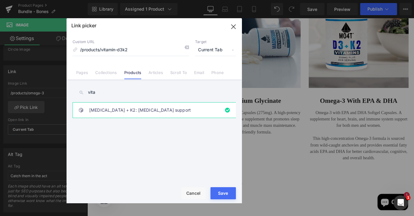
type input "/products/vitamin-d3k2"
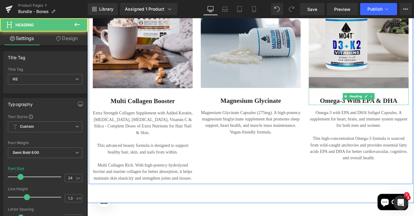
click at [382, 111] on h2 "Omega-3 with EPA & dHA" at bounding box center [392, 110] width 112 height 9
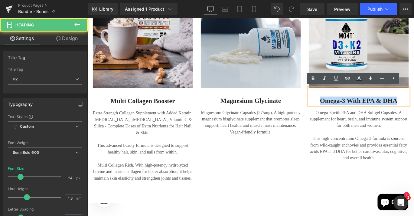
drag, startPoint x: 433, startPoint y: 111, endPoint x: 346, endPoint y: 109, distance: 87.5
click at [345, 109] on h2 "Omega-3 with EPA & dHA" at bounding box center [392, 110] width 112 height 9
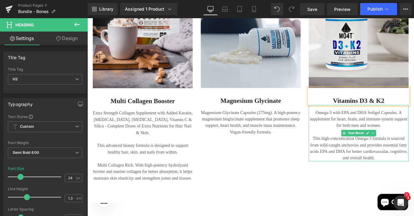
click at [358, 146] on p at bounding box center [392, 145] width 112 height 7
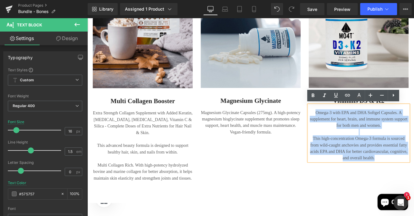
drag, startPoint x: 377, startPoint y: 153, endPoint x: 339, endPoint y: 121, distance: 48.6
click at [339, 121] on div "Omega-3 with EPA and DHA Softgel Capsules. A supplement for heart, brain, and i…" at bounding box center [392, 146] width 112 height 63
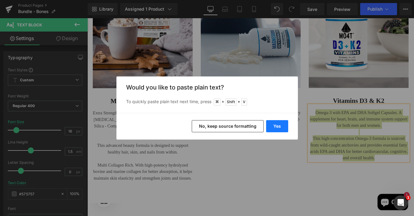
click at [276, 127] on button "Yes" at bounding box center [277, 126] width 22 height 12
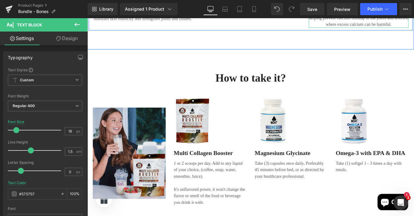
scroll to position [688, 0]
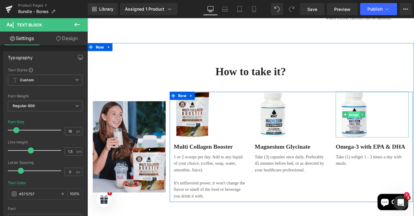
click at [388, 123] on span "Image" at bounding box center [386, 126] width 13 height 7
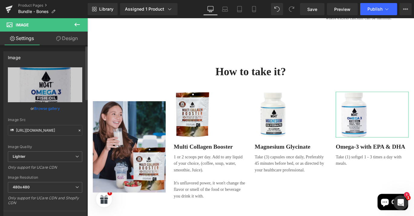
click at [40, 112] on link "Browse gallery" at bounding box center [47, 108] width 26 height 11
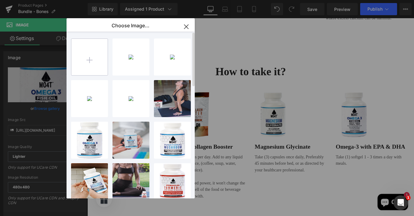
click at [83, 67] on input "file" at bounding box center [89, 57] width 36 height 36
type input "C:\fakepath\vitaD3K2A.png"
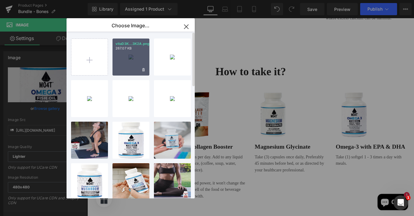
click at [136, 58] on div "vitaD3K...3K2A.png 267.07 KB" at bounding box center [131, 56] width 37 height 37
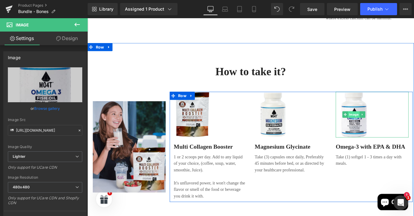
click at [388, 122] on span "Image" at bounding box center [386, 125] width 13 height 7
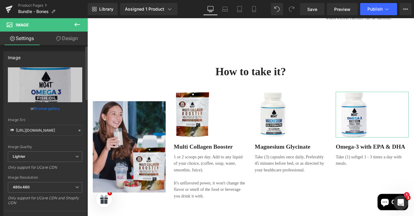
click at [47, 106] on link "Browse gallery" at bounding box center [47, 108] width 26 height 11
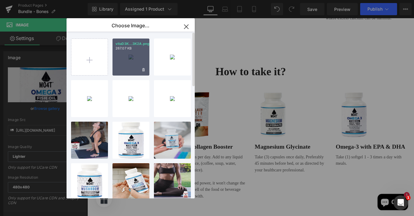
click at [126, 61] on div "vitaD3K...3K2A.png 267.07 KB" at bounding box center [131, 56] width 37 height 37
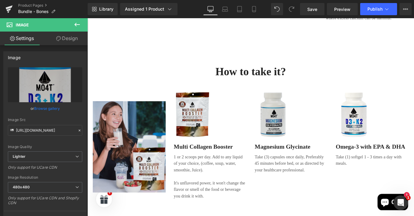
type input "[URL][DOMAIN_NAME]"
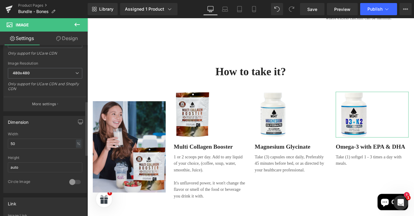
scroll to position [200, 0]
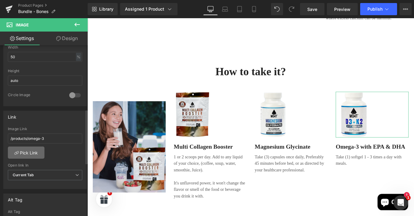
click at [28, 153] on link "Pick Link" at bounding box center [26, 152] width 37 height 12
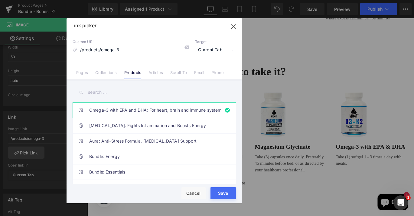
click at [106, 94] on input "text" at bounding box center [154, 92] width 163 height 14
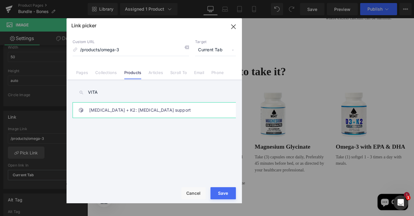
type input "VITA"
click at [106, 110] on link "[MEDICAL_DATA] + K2: [MEDICAL_DATA] support" at bounding box center [155, 109] width 133 height 15
type input "/products/vitamin-d3k2"
click at [224, 193] on div "Rendering Content" at bounding box center [207, 191] width 37 height 7
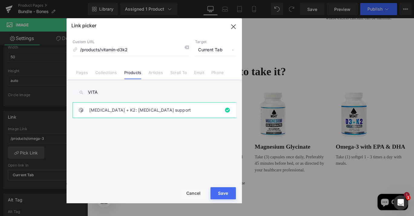
click at [224, 193] on div "Rendering Content" at bounding box center [207, 191] width 37 height 7
click at [220, 193] on div "Rendering Content" at bounding box center [207, 191] width 37 height 7
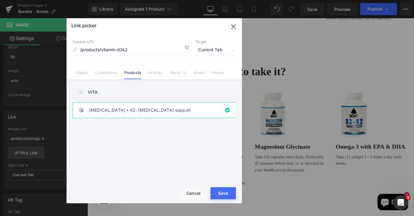
click at [220, 193] on div "Rendering Content" at bounding box center [207, 191] width 37 height 7
click at [222, 193] on div "Rendering Content" at bounding box center [207, 191] width 37 height 7
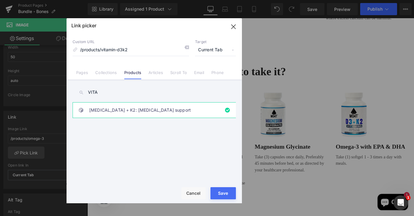
click at [222, 193] on div "Rendering Content" at bounding box center [207, 191] width 37 height 7
click at [221, 196] on button "Save" at bounding box center [223, 193] width 25 height 12
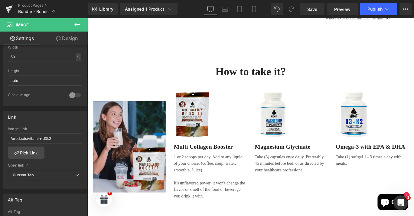
click at [237, 215] on div "How to take it? Heading Row Image Row Image Multi Collagen Booster Text Block 1…" at bounding box center [270, 147] width 366 height 202
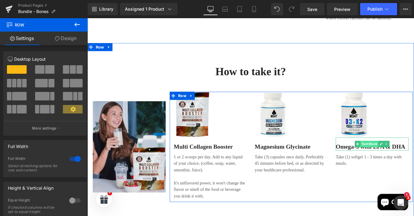
click at [400, 155] on span "Text Block" at bounding box center [404, 158] width 20 height 7
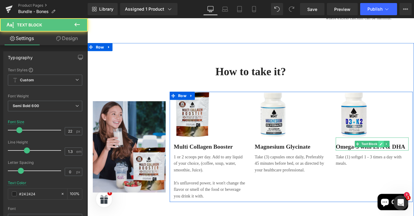
click at [414, 157] on icon at bounding box center [416, 159] width 3 height 4
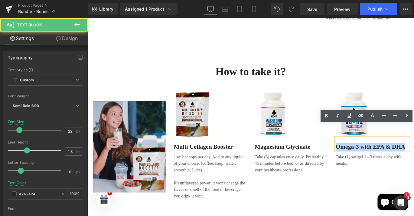
drag, startPoint x: 365, startPoint y: 147, endPoint x: 441, endPoint y: 148, distance: 75.4
click at [414, 158] on p "Omega-3 with EPA & DHA" at bounding box center [407, 162] width 82 height 9
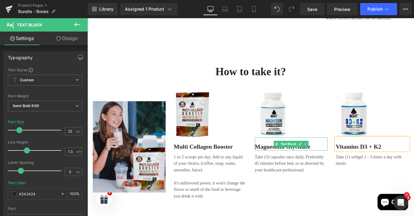
click at [381, 170] on p "Take (1) softgel 1 - 3 times a day with meals." at bounding box center [407, 177] width 82 height 15
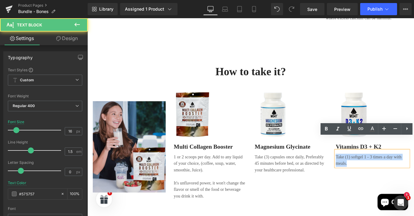
drag, startPoint x: 384, startPoint y: 166, endPoint x: 421, endPoint y: 147, distance: 42.0
click at [366, 166] on div "Take (1) softgel 1 - 3 times a day with meals." at bounding box center [407, 175] width 82 height 18
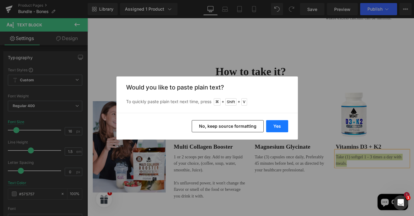
click at [274, 124] on button "Yes" at bounding box center [277, 126] width 22 height 12
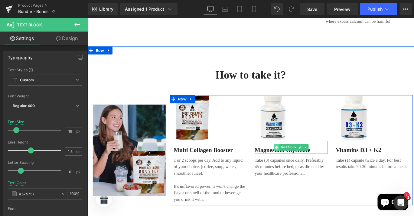
scroll to position [683, 0]
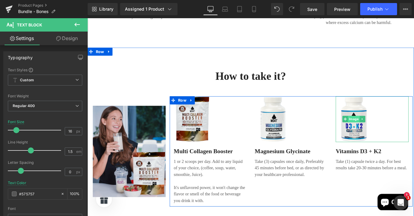
click at [386, 127] on span "Image" at bounding box center [386, 130] width 13 height 7
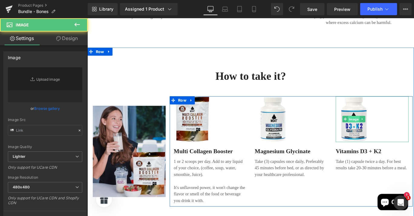
type input "[URL][DOMAIN_NAME]"
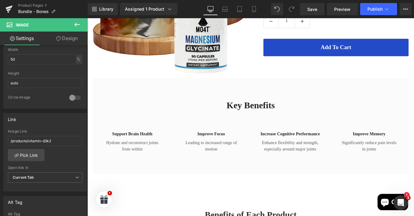
scroll to position [201, 0]
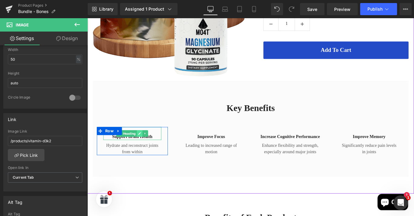
click at [146, 147] on icon at bounding box center [146, 147] width 3 height 3
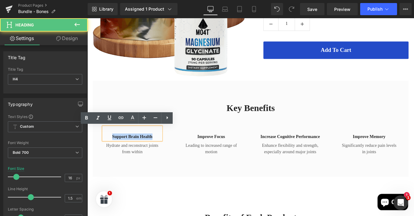
drag, startPoint x: 160, startPoint y: 151, endPoint x: 107, endPoint y: 149, distance: 53.6
click at [107, 149] on h4 "Support Brain Health" at bounding box center [137, 150] width 65 height 7
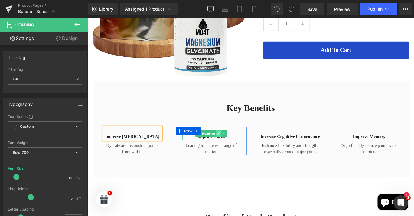
click at [235, 147] on icon at bounding box center [234, 147] width 3 height 4
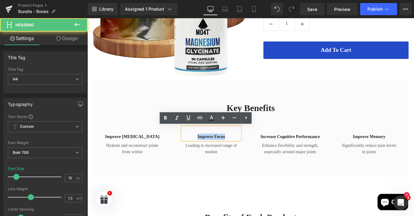
drag, startPoint x: 243, startPoint y: 152, endPoint x: 202, endPoint y: 152, distance: 40.6
click at [201, 152] on h4 "Improve Focus" at bounding box center [226, 150] width 65 height 7
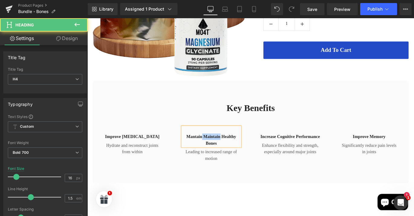
drag, startPoint x: 235, startPoint y: 149, endPoint x: 214, endPoint y: 149, distance: 20.9
click at [214, 149] on h4 "Mantain maintain healthy bones" at bounding box center [226, 154] width 65 height 15
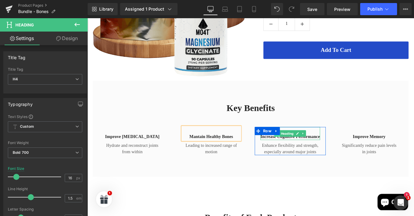
click at [302, 150] on span at bounding box center [300, 147] width 6 height 7
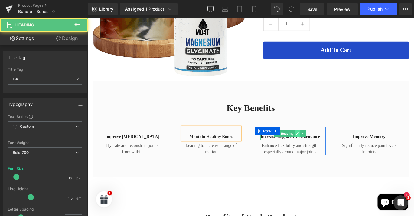
click at [322, 146] on icon at bounding box center [323, 147] width 3 height 3
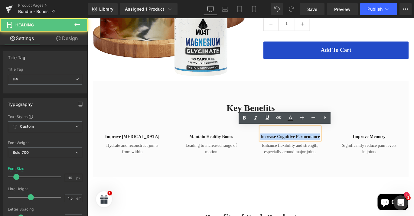
drag, startPoint x: 347, startPoint y: 150, endPoint x: 279, endPoint y: 149, distance: 67.5
click at [282, 149] on div "Increase cognitive performance" at bounding box center [315, 147] width 67 height 15
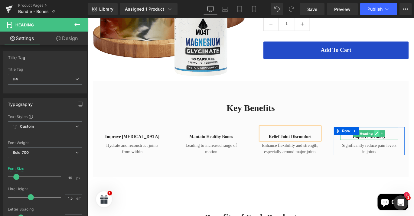
click at [412, 145] on icon at bounding box center [411, 147] width 3 height 4
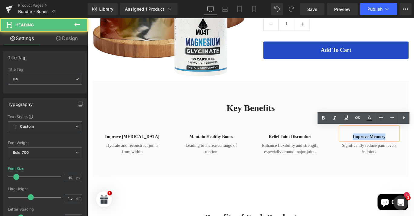
drag, startPoint x: 381, startPoint y: 151, endPoint x: 434, endPoint y: 153, distance: 52.1
click at [414, 153] on h4 "Improve memory" at bounding box center [403, 150] width 65 height 7
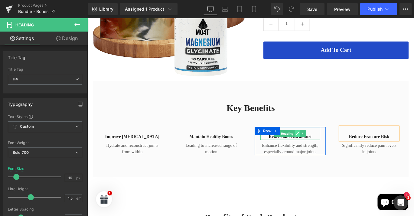
click at [322, 145] on icon at bounding box center [323, 147] width 3 height 4
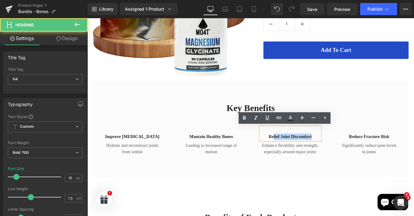
drag, startPoint x: 295, startPoint y: 150, endPoint x: 349, endPoint y: 151, distance: 53.9
click at [349, 151] on div "Relief joint discomfort Heading Enhance flexibility and strength, especially ar…" at bounding box center [315, 155] width 80 height 31
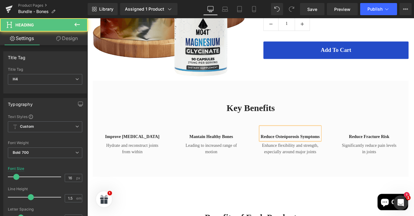
click at [309, 151] on h4 "Reduce Osteóporosis Symptoms" at bounding box center [315, 150] width 67 height 7
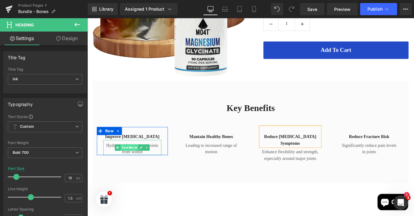
click at [138, 160] on span "Text Block" at bounding box center [135, 162] width 20 height 7
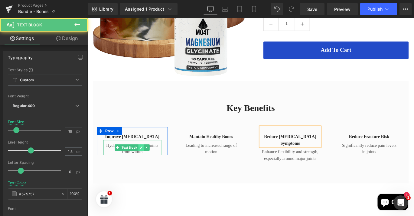
click at [145, 163] on link at bounding box center [148, 162] width 6 height 7
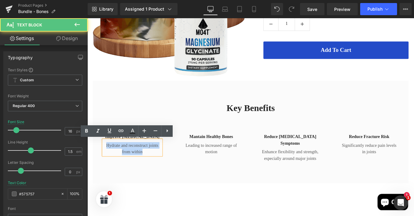
drag, startPoint x: 153, startPoint y: 165, endPoint x: 104, endPoint y: 160, distance: 49.0
click at [105, 160] on p "Hydrate and reconstruct joints from within" at bounding box center [137, 164] width 65 height 15
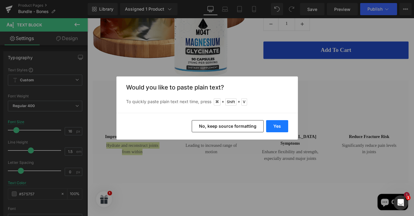
click at [280, 128] on button "Yes" at bounding box center [277, 126] width 22 height 12
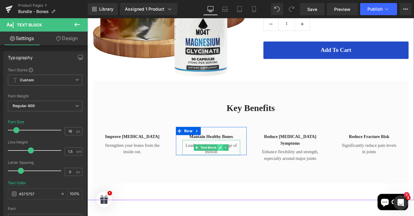
click at [235, 162] on icon at bounding box center [236, 162] width 3 height 3
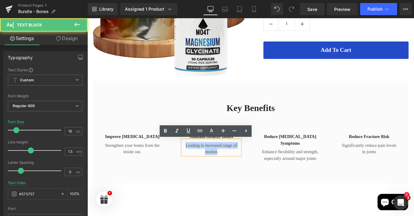
drag, startPoint x: 228, startPoint y: 166, endPoint x: 190, endPoint y: 159, distance: 38.5
click at [190, 159] on div "Mantain healthy bones Heading Leading to increased range of motion Text Block R…" at bounding box center [227, 155] width 80 height 31
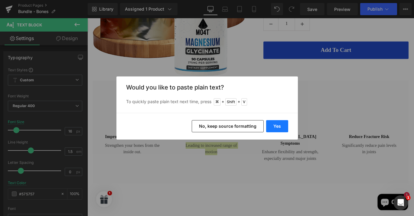
click at [276, 124] on button "Yes" at bounding box center [277, 126] width 22 height 12
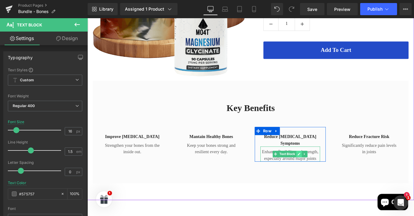
click at [324, 169] on icon at bounding box center [325, 170] width 3 height 3
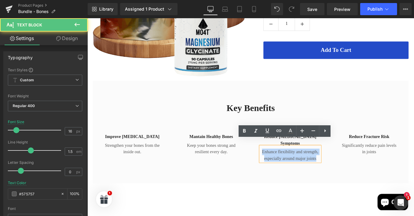
drag, startPoint x: 280, startPoint y: 157, endPoint x: 348, endPoint y: 170, distance: 68.3
click at [348, 170] on div "Enhance flexibility and strength, especially around major joints" at bounding box center [315, 170] width 67 height 17
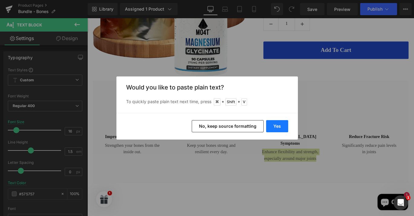
click at [279, 124] on button "Yes" at bounding box center [277, 126] width 22 height 12
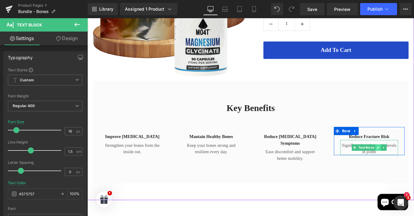
click at [412, 162] on icon at bounding box center [413, 163] width 3 height 4
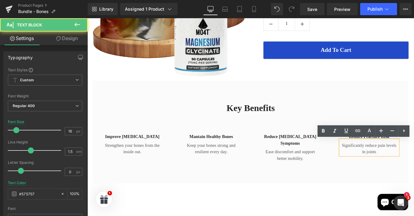
drag, startPoint x: 412, startPoint y: 167, endPoint x: 372, endPoint y: 160, distance: 40.6
click at [371, 160] on p "Significantly reduce pain levels in joints" at bounding box center [403, 164] width 65 height 15
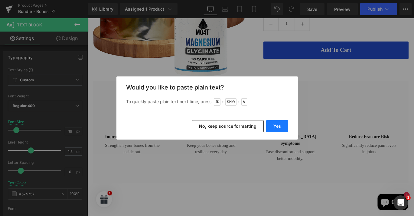
click at [273, 123] on button "Yes" at bounding box center [277, 126] width 22 height 12
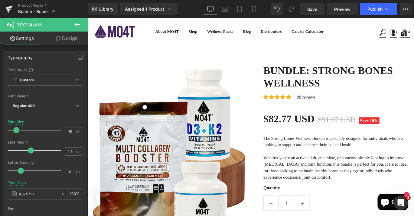
scroll to position [0, 0]
click at [373, 11] on span "Publish" at bounding box center [375, 9] width 15 height 5
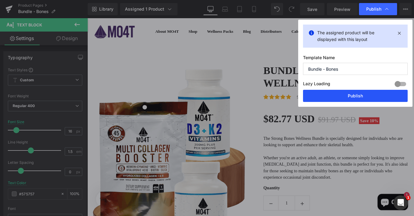
click at [349, 97] on button "Publish" at bounding box center [355, 96] width 105 height 12
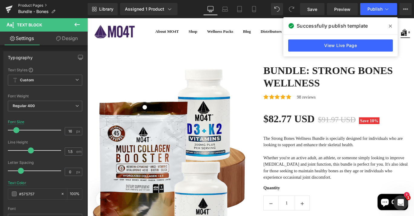
click at [38, 5] on link "Product Pages" at bounding box center [53, 5] width 70 height 5
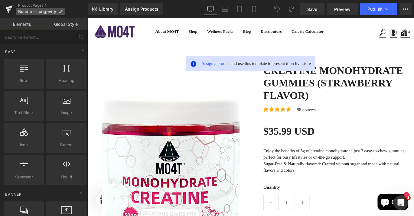
click at [62, 12] on icon at bounding box center [61, 11] width 4 height 4
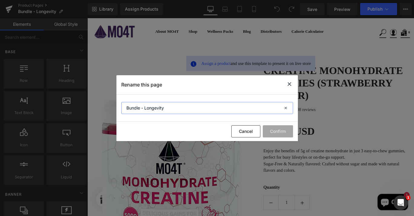
drag, startPoint x: 145, startPoint y: 107, endPoint x: 180, endPoint y: 107, distance: 35.4
click at [180, 107] on input "Bundle - Longevity" at bounding box center [207, 108] width 172 height 12
type input "Bundle - Menopause"
click at [279, 132] on button "Confirm" at bounding box center [278, 131] width 30 height 12
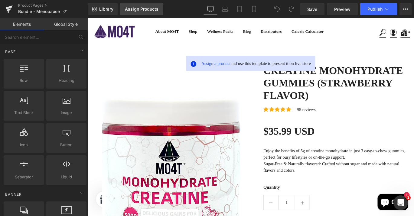
click at [141, 8] on div "Assign Products" at bounding box center [142, 9] width 34 height 5
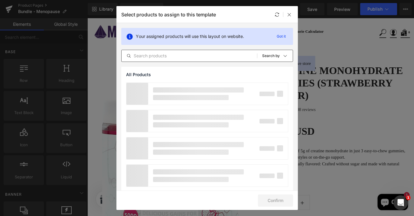
click at [168, 56] on input "text" at bounding box center [190, 55] width 136 height 7
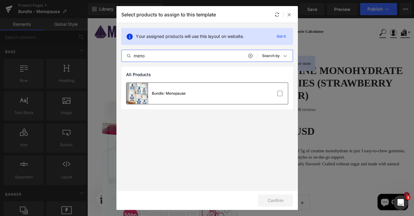
type input "meno"
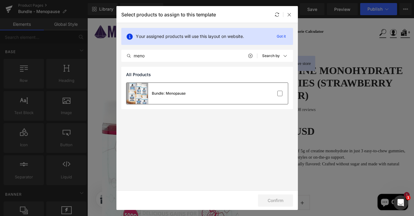
click at [165, 93] on div "Bundle: Menopause" at bounding box center [169, 93] width 34 height 5
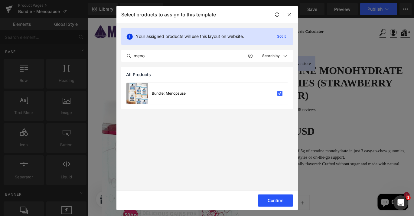
click at [276, 203] on button "Confirm" at bounding box center [275, 200] width 35 height 12
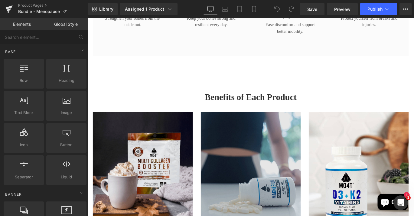
scroll to position [376, 0]
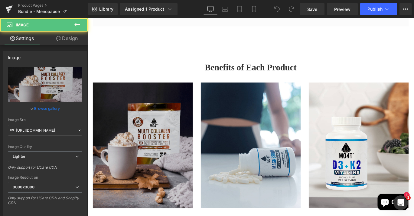
click at [161, 148] on img at bounding box center [150, 160] width 112 height 140
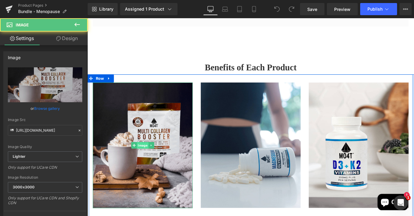
click at [147, 157] on span "Image" at bounding box center [149, 160] width 13 height 7
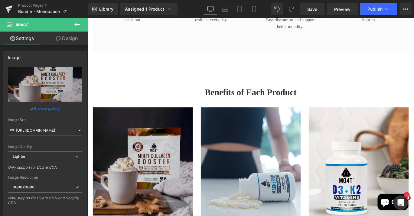
scroll to position [351, 0]
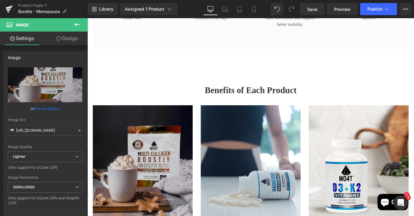
click at [153, 183] on img at bounding box center [150, 185] width 112 height 140
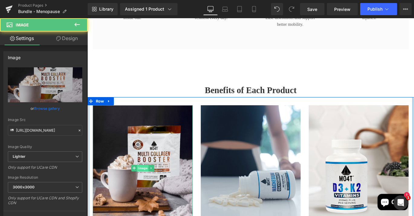
click at [149, 182] on span "Image" at bounding box center [149, 185] width 13 height 7
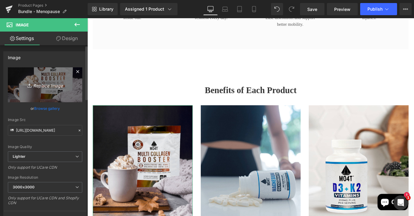
click at [54, 85] on icon "Replace Image" at bounding box center [45, 85] width 48 height 8
type input "C:\fakepath\5.png"
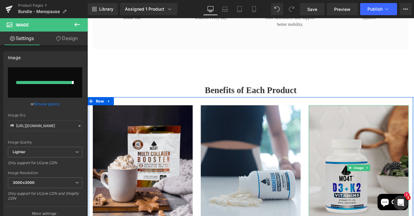
type input "https://ucarecdn.com/013ba6b4-0985-42d8-9b1a-76f208d38e8b/-/format/auto/-/previ…"
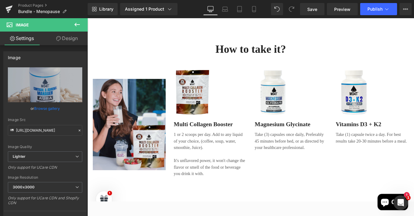
scroll to position [712, 0]
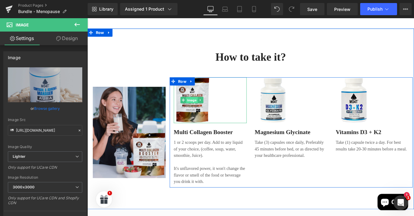
click at [205, 106] on span "Image" at bounding box center [204, 109] width 13 height 7
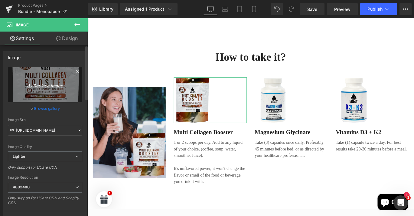
click at [43, 86] on icon "Replace Image" at bounding box center [45, 85] width 48 height 8
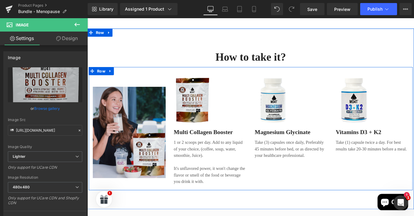
type input "C:\fakepath\A_transparent.png"
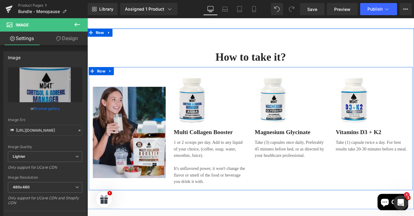
type input "https://ucarecdn.com/a21747bc-2330-4905-95f8-cecbb1b91a7e/-/format/auto/-/previ…"
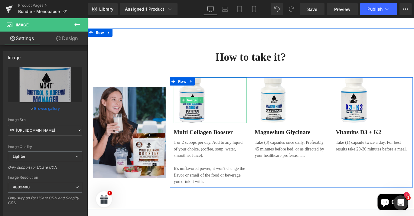
click at [206, 106] on span "Image" at bounding box center [204, 109] width 13 height 7
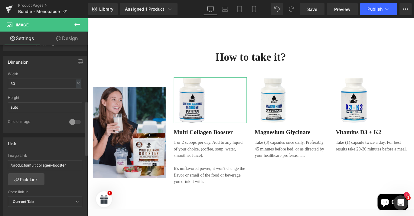
scroll to position [175, 0]
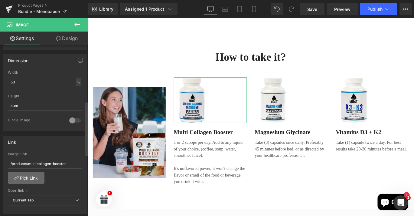
click at [28, 182] on link "Pick Link" at bounding box center [26, 177] width 37 height 12
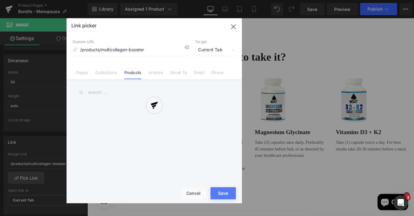
click at [111, 89] on div "Link picker Back to Library Insert Custom URL /products/multicollagen-booster T…" at bounding box center [155, 110] width 176 height 185
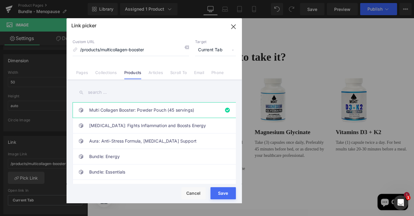
click at [110, 92] on input "text" at bounding box center [154, 92] width 163 height 14
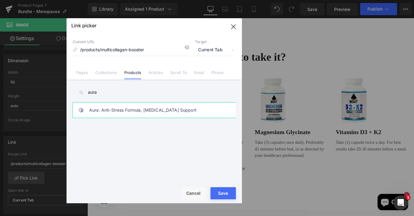
type input "aura"
click at [114, 111] on link "Aura: Anti-Stress Formula, Cortisol Support" at bounding box center [155, 109] width 133 height 15
type input "/products/aura-stress-cortisol-support"
click at [227, 193] on button "Save" at bounding box center [223, 193] width 25 height 12
type input "/products/aura-stress-cortisol-support"
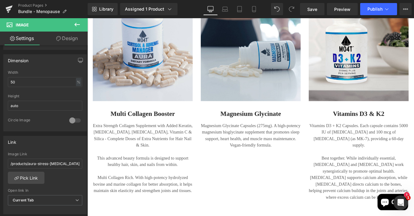
scroll to position [478, 0]
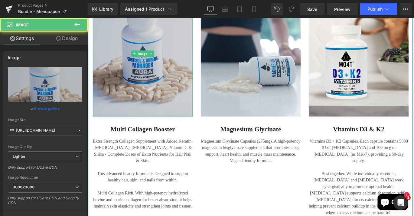
click at [147, 59] on img at bounding box center [150, 58] width 112 height 140
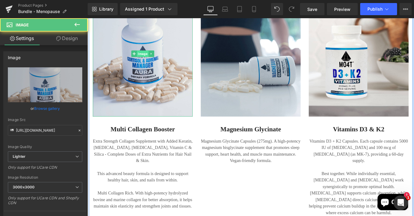
click at [150, 54] on span "Image" at bounding box center [149, 57] width 13 height 7
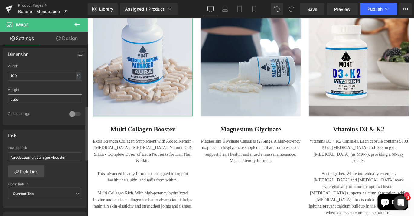
scroll to position [190, 0]
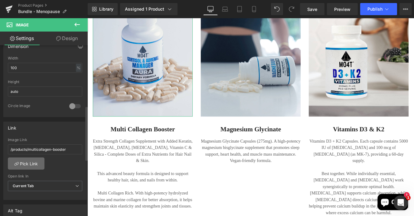
click at [31, 166] on link "Pick Link" at bounding box center [26, 163] width 37 height 12
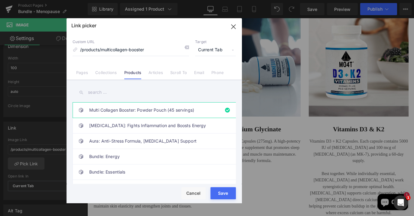
click at [108, 95] on input "text" at bounding box center [154, 92] width 163 height 14
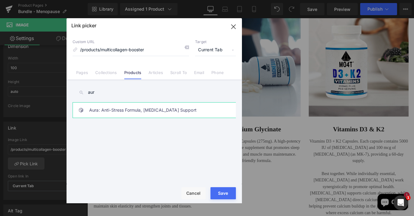
type input "aur"
click at [109, 112] on link "Aura: Anti-Stress Formula, [MEDICAL_DATA] Support" at bounding box center [155, 109] width 133 height 15
type input "/products/aura-stress-cortisol-support"
click at [223, 193] on div "Rendering Content" at bounding box center [207, 191] width 37 height 7
click at [223, 192] on div "Rendering Content" at bounding box center [207, 191] width 37 height 7
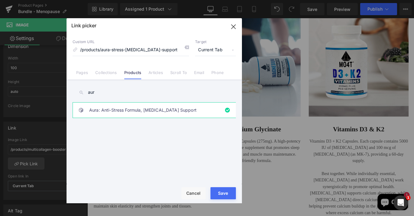
click at [223, 192] on div "Rendering Content" at bounding box center [207, 191] width 37 height 7
click at [219, 195] on button "Save" at bounding box center [223, 193] width 25 height 12
type input "/products/aura-stress-cortisol-support"
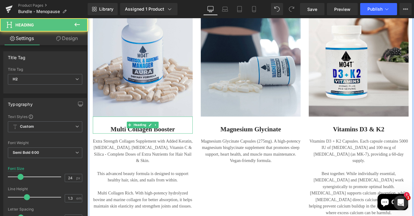
click at [173, 138] on h2 "Multi Collagen Booster" at bounding box center [150, 142] width 112 height 9
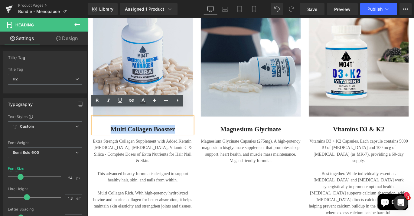
drag, startPoint x: 188, startPoint y: 135, endPoint x: 103, endPoint y: 133, distance: 85.1
click at [102, 138] on h2 "Multi Collagen Booster" at bounding box center [150, 142] width 112 height 9
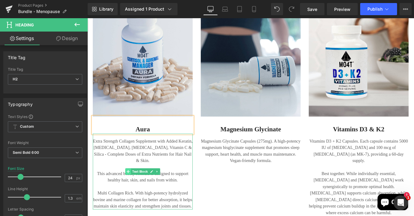
click at [134, 186] on span at bounding box center [133, 189] width 6 height 7
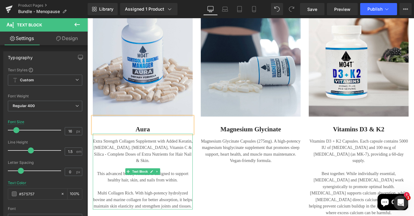
click at [203, 215] on div "Extra Strength Collagen Supplement with Added Keratin, Biotin, Hyaluronic Acid,…" at bounding box center [150, 189] width 112 height 85
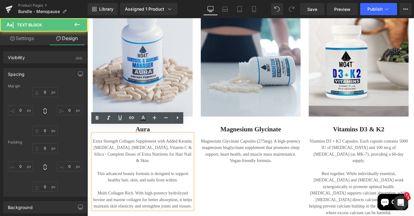
type input "0"
type input "16"
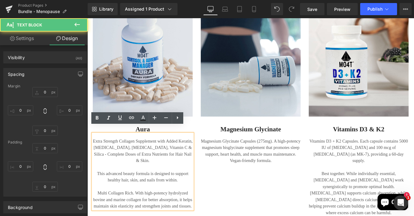
type input "0"
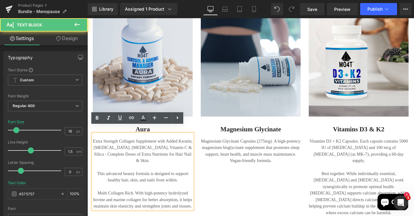
drag, startPoint x: 102, startPoint y: 148, endPoint x: 209, endPoint y: 221, distance: 130.1
click at [210, 215] on div "Image Aura Heading Extra Strength Collagen Supplement with Added Keratin, Bioti…" at bounding box center [270, 121] width 366 height 285
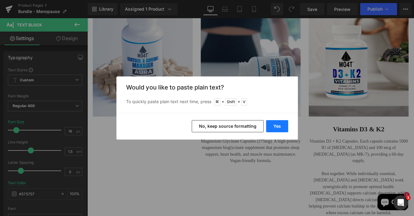
click at [281, 122] on button "Yes" at bounding box center [277, 126] width 22 height 12
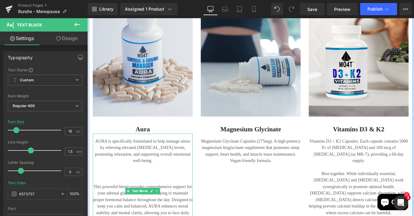
click at [161, 188] on div at bounding box center [150, 191] width 112 height 7
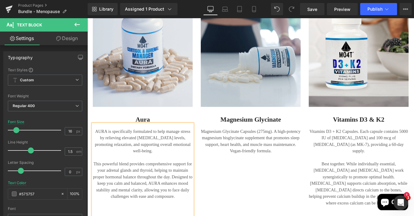
scroll to position [513, 0]
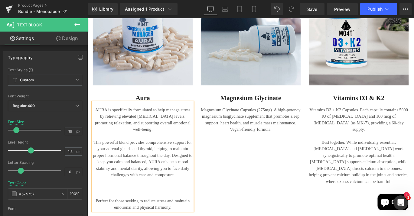
click at [149, 212] on div at bounding box center [150, 215] width 112 height 7
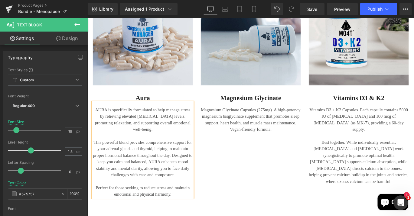
click at [190, 204] on div "Perfect for those seeking to reduce stress and maintain emotional and physical …" at bounding box center [150, 211] width 112 height 15
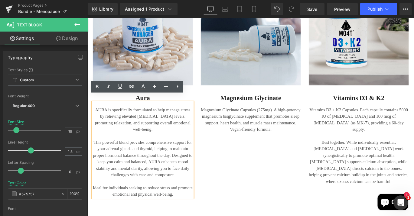
click at [239, 178] on div "Image Aura Heading AURA is specifically formulated to help manage stress by rel…" at bounding box center [270, 83] width 363 height 278
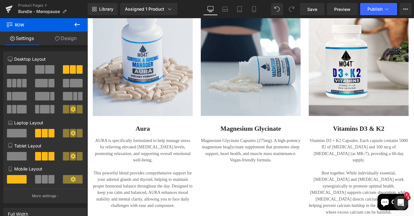
scroll to position [473, 0]
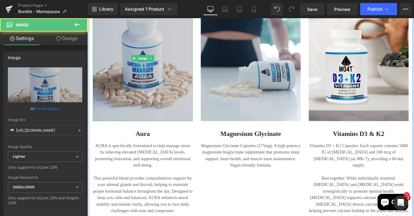
click at [147, 49] on img at bounding box center [150, 63] width 112 height 140
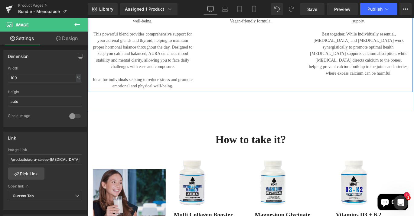
scroll to position [645, 0]
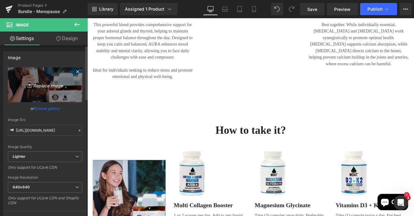
click at [54, 86] on icon "Replace Image" at bounding box center [45, 85] width 48 height 8
type input "C:\fakepath\4.png"
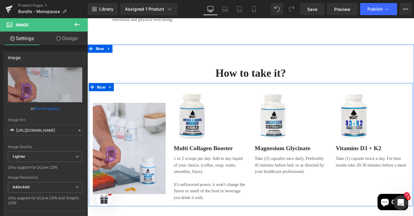
type input "https://ucarecdn.com/c559ca95-b411-47e3-a69b-4e518400e6f0/-/format/auto/-/previ…"
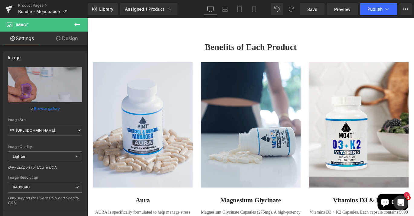
scroll to position [398, 0]
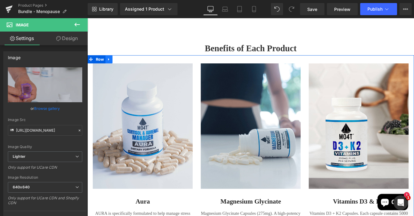
click at [112, 62] on icon at bounding box center [112, 64] width 4 height 5
click at [119, 62] on icon at bounding box center [119, 64] width 4 height 4
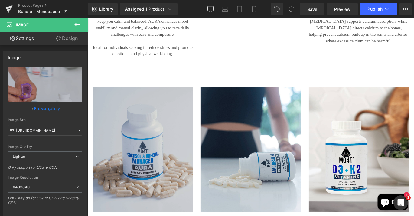
scroll to position [671, 0]
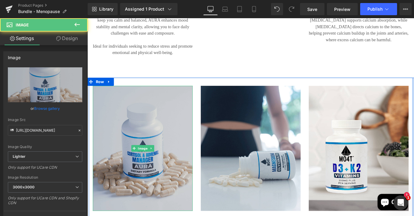
click at [147, 154] on img at bounding box center [150, 164] width 112 height 140
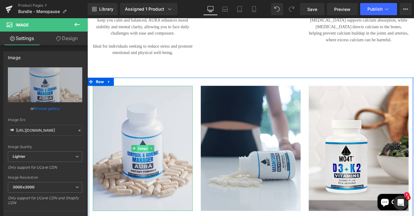
click at [149, 160] on span "Image" at bounding box center [149, 163] width 13 height 7
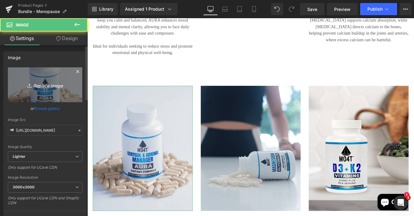
click at [47, 82] on icon "Replace Image" at bounding box center [45, 85] width 48 height 8
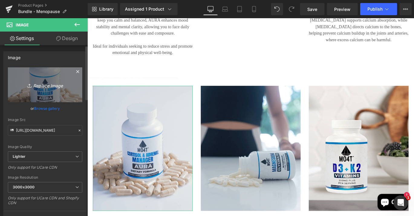
type input "C:\fakepath\5.png"
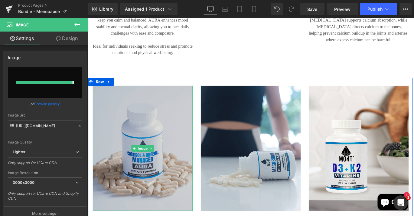
type input "https://ucarecdn.com/0b7d8ed4-ac56-4763-b68b-e3496479a300/-/format/auto/-/previ…"
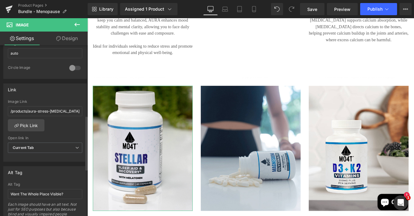
scroll to position [242, 0]
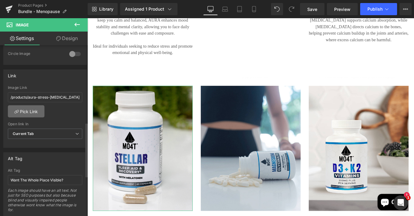
click at [34, 109] on link "Pick Link" at bounding box center [26, 111] width 37 height 12
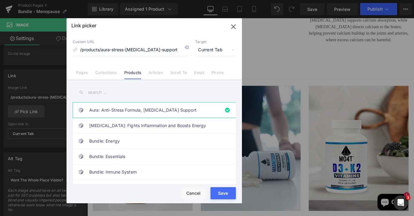
click at [101, 94] on input "text" at bounding box center [154, 92] width 163 height 14
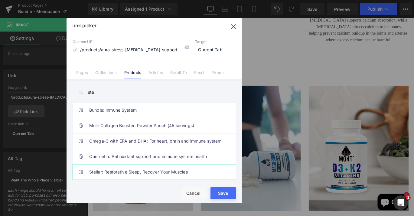
type input "ste"
click at [116, 168] on link "Stellar: Restorative Sleep, Recover Your Muscles" at bounding box center [155, 171] width 133 height 15
type input "/products/stellar"
click at [227, 190] on button "Save" at bounding box center [223, 193] width 25 height 12
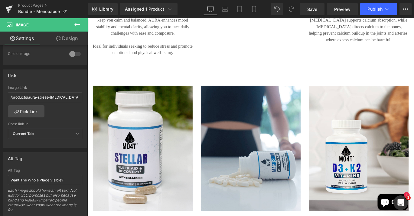
type input "/products/stellar"
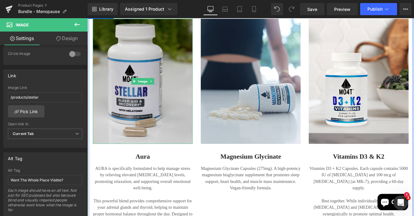
scroll to position [771, 0]
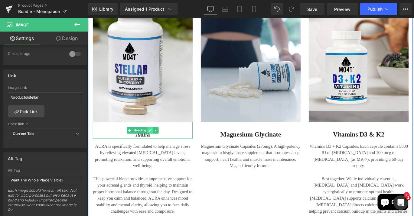
click at [158, 142] on icon at bounding box center [157, 144] width 3 height 4
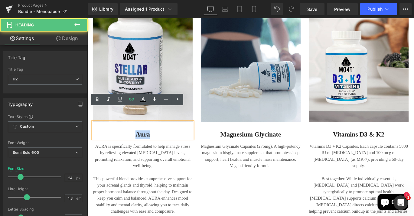
drag, startPoint x: 156, startPoint y: 134, endPoint x: 138, endPoint y: 134, distance: 18.5
click at [138, 144] on h2 "Aura" at bounding box center [150, 148] width 112 height 9
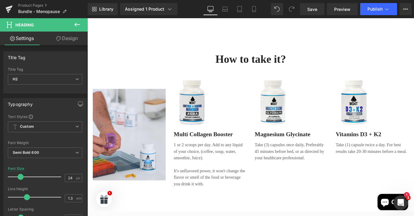
scroll to position [1019, 0]
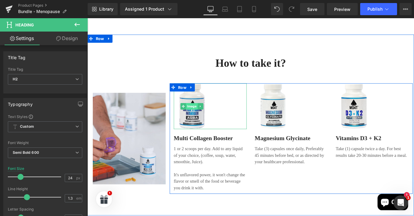
click at [206, 113] on span "Image" at bounding box center [204, 116] width 13 height 7
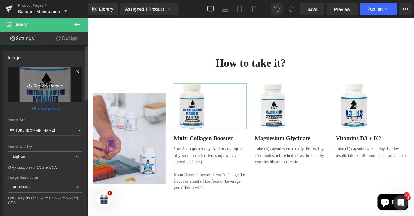
click at [48, 87] on icon "Replace Image" at bounding box center [45, 85] width 48 height 8
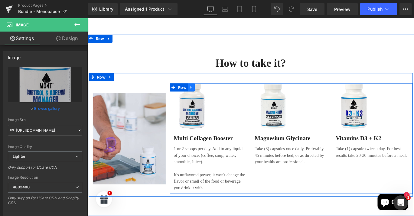
click at [203, 91] on link at bounding box center [204, 95] width 8 height 9
click at [213, 91] on link at bounding box center [212, 95] width 8 height 9
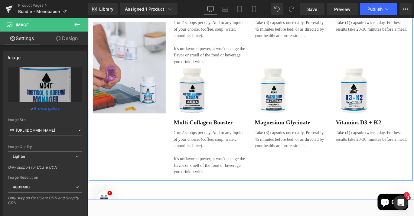
scroll to position [1168, 0]
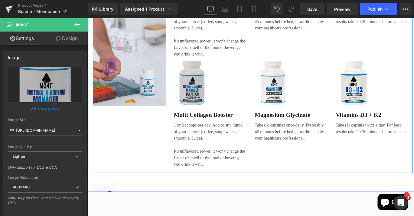
click at [204, 66] on div "Image" at bounding box center [225, 90] width 82 height 51
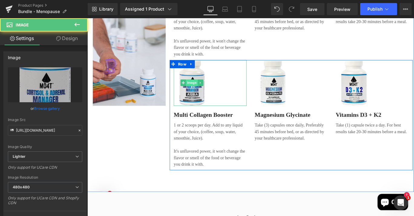
click at [205, 87] on span "Image" at bounding box center [204, 90] width 13 height 7
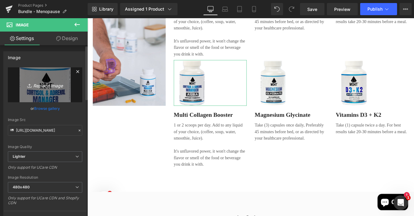
click at [51, 84] on icon "Replace Image" at bounding box center [45, 85] width 48 height 8
type input "C:\fakepath\A_transparent.png"
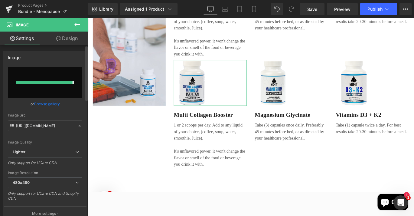
type input "https://ucarecdn.com/4b233ad7-ea32-4ade-9956-c4e351f85804/-/format/auto/-/previ…"
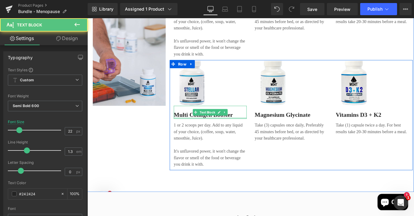
click at [216, 129] on div at bounding box center [225, 130] width 82 height 2
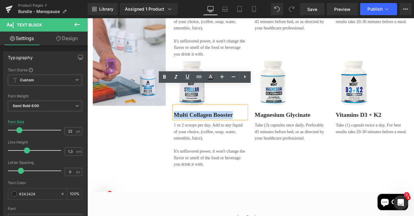
drag, startPoint x: 254, startPoint y: 103, endPoint x: 178, endPoint y: 102, distance: 76.0
click at [178, 102] on div "Image Row Image Multi Collagen Booster Text Block 1 or 2 scoops per day. Add to…" at bounding box center [270, 60] width 363 height 261
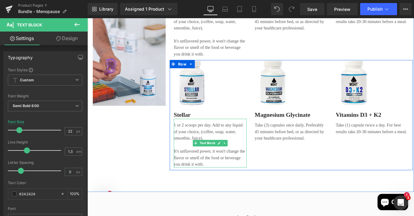
click at [202, 163] on p "It's unflavored power, it won't change the flavor or smell of the food or bever…" at bounding box center [225, 174] width 82 height 22
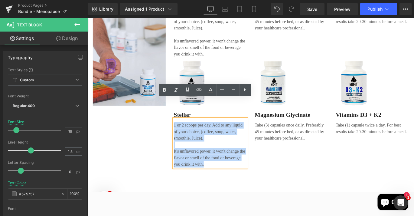
drag, startPoint x: 223, startPoint y: 159, endPoint x: 183, endPoint y: 116, distance: 58.7
click at [184, 131] on div "1 or 2 scoops per day. Add to any liquid of your choice, (coffee, soup, water, …" at bounding box center [225, 158] width 82 height 54
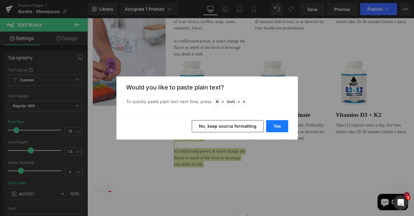
click at [281, 122] on button "Yes" at bounding box center [277, 126] width 22 height 12
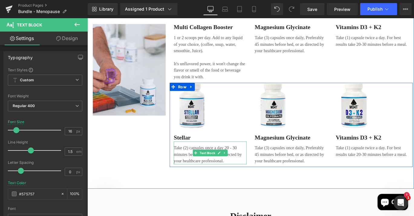
scroll to position [1119, 0]
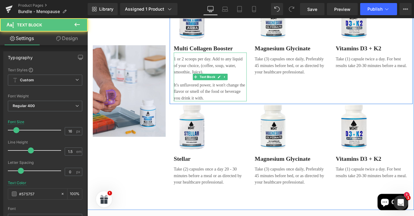
click at [235, 60] on p "1 or 2 scoops per day. Add to any liquid of your choice, (coffee, soup, water, …" at bounding box center [225, 71] width 82 height 22
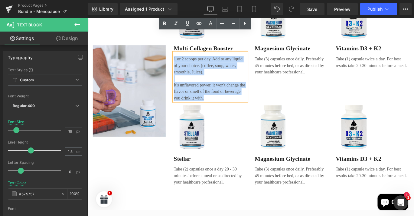
drag, startPoint x: 225, startPoint y: 83, endPoint x: 180, endPoint y: 38, distance: 63.6
click at [180, 38] on div "Image Multi Collagen Booster Text Block 1 or 2 scoops per day. Add to any liqui…" at bounding box center [225, 51] width 91 height 120
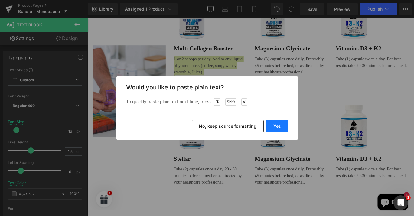
click at [278, 125] on button "Yes" at bounding box center [277, 126] width 22 height 12
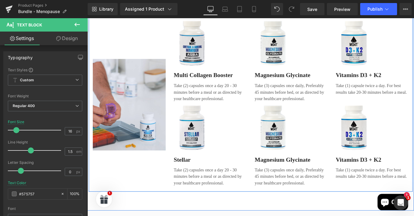
scroll to position [1080, 0]
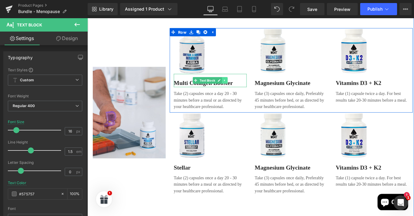
click at [239, 84] on link at bounding box center [242, 87] width 6 height 7
click at [227, 84] on link at bounding box center [226, 87] width 6 height 7
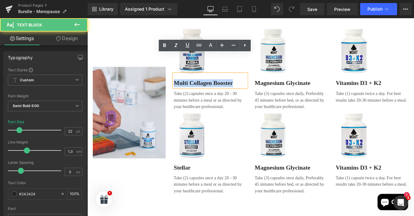
drag, startPoint x: 251, startPoint y: 70, endPoint x: 184, endPoint y: 68, distance: 66.9
click at [184, 87] on p "Multi Collagen Booster" at bounding box center [225, 91] width 82 height 9
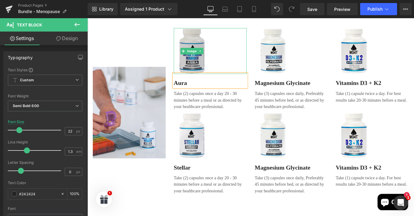
click at [200, 41] on img at bounding box center [204, 54] width 41 height 51
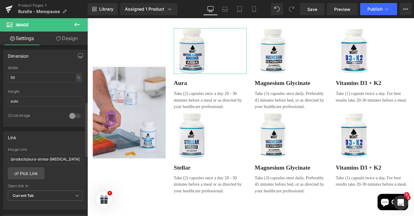
scroll to position [184, 0]
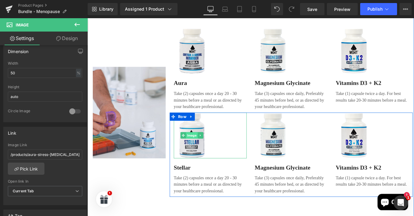
click at [205, 146] on span "Image" at bounding box center [204, 149] width 13 height 7
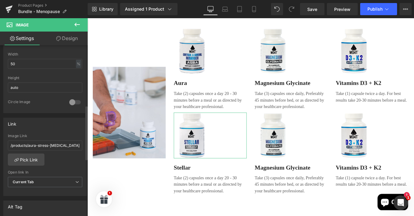
scroll to position [209, 0]
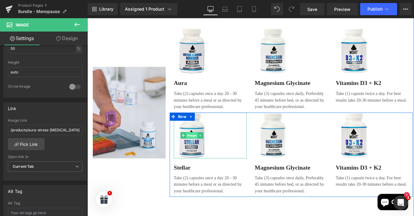
click at [205, 146] on span "Image" at bounding box center [204, 149] width 13 height 7
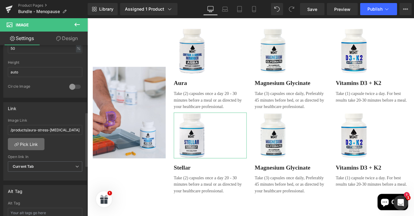
click at [27, 142] on link "Pick Link" at bounding box center [26, 144] width 37 height 12
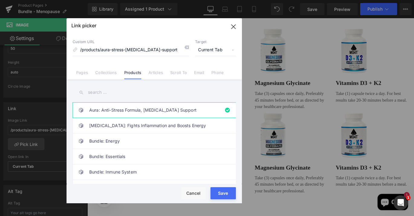
click at [113, 92] on input "text" at bounding box center [154, 92] width 163 height 14
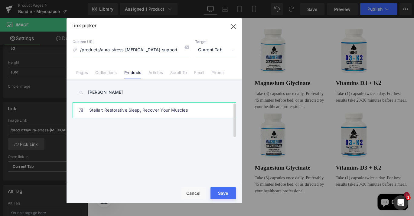
type input "stell"
click at [113, 111] on link "Stellar: Restorative Sleep, Recover Your Muscles" at bounding box center [155, 109] width 133 height 15
type input "/products/stellar"
click at [225, 193] on div "Rendering Content" at bounding box center [207, 191] width 37 height 7
click at [224, 194] on div "Rendering Content" at bounding box center [207, 191] width 37 height 7
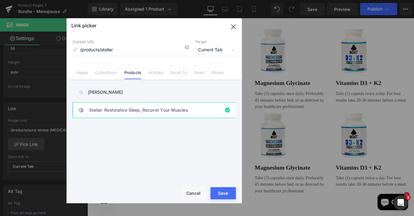
click at [222, 193] on div "Rendering Content" at bounding box center [207, 191] width 37 height 7
click at [223, 191] on div "Rendering Content" at bounding box center [207, 191] width 37 height 7
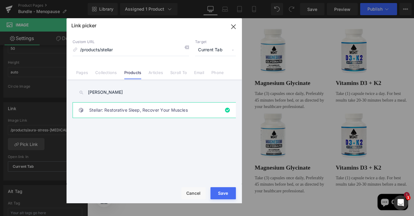
click at [223, 191] on div "Rendering Content" at bounding box center [207, 191] width 37 height 7
click at [223, 194] on div "Rendering Content" at bounding box center [207, 191] width 37 height 7
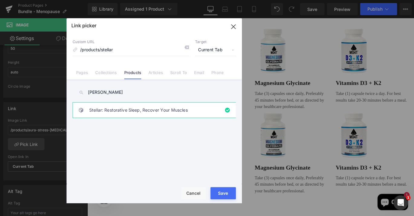
click at [223, 194] on div "Rendering Content" at bounding box center [207, 191] width 37 height 7
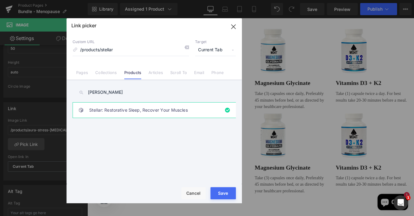
click at [223, 194] on div "Rendering Content" at bounding box center [207, 191] width 37 height 7
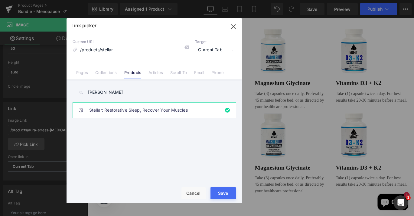
click at [223, 194] on div "Rendering Content" at bounding box center [207, 191] width 37 height 7
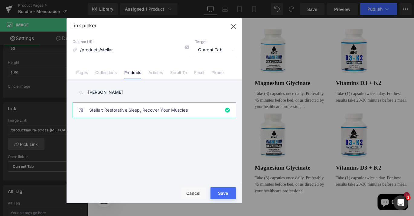
click at [223, 194] on div "Rendering Content" at bounding box center [207, 191] width 37 height 7
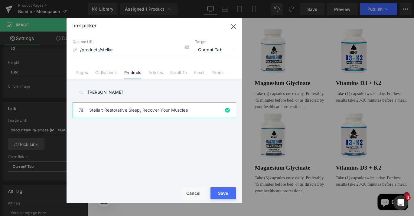
click at [223, 190] on div "Rendering Content" at bounding box center [207, 191] width 37 height 7
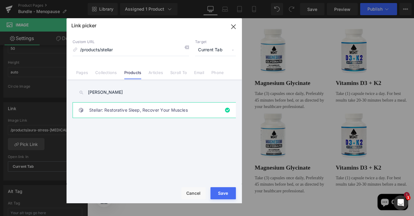
click at [223, 190] on div "Rendering Content" at bounding box center [207, 191] width 37 height 7
click at [222, 192] on div "Rendering Content" at bounding box center [207, 191] width 37 height 7
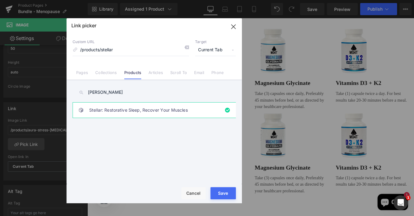
click at [222, 192] on div "Rendering Content" at bounding box center [207, 191] width 37 height 7
click at [226, 193] on div "Rendering Content" at bounding box center [207, 191] width 37 height 7
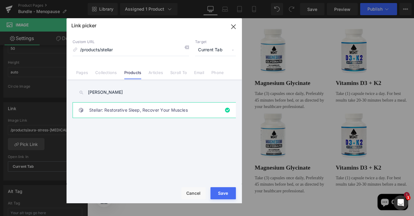
click at [226, 193] on div "Rendering Content" at bounding box center [207, 191] width 37 height 7
click at [235, 29] on icon "button" at bounding box center [234, 27] width 10 height 10
type input "/products/stellar"
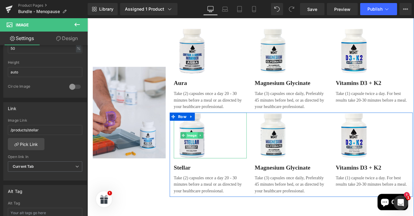
click at [206, 146] on span "Image" at bounding box center [204, 149] width 13 height 7
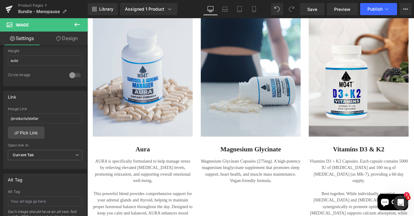
scroll to position [403, 0]
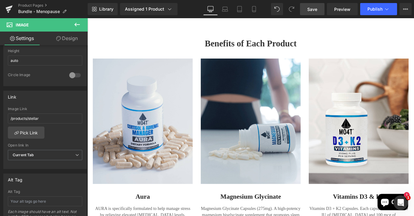
click at [318, 10] on span "Save" at bounding box center [313, 9] width 10 height 6
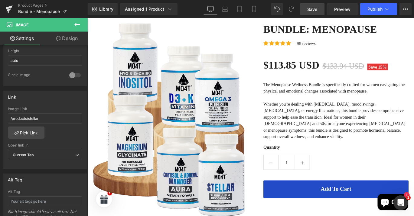
scroll to position [44, 0]
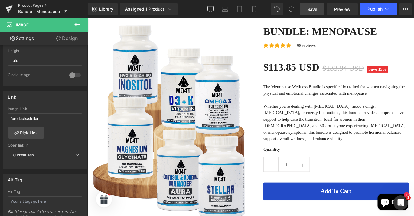
click at [35, 4] on link "Product Pages" at bounding box center [53, 5] width 70 height 5
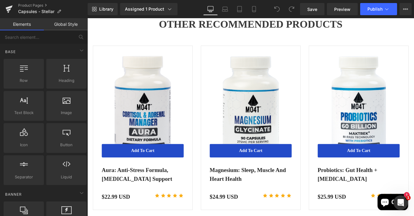
scroll to position [1329, 0]
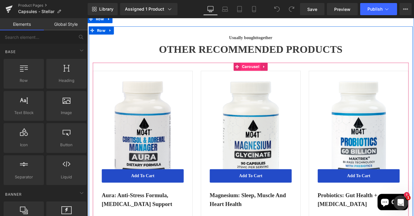
click at [265, 68] on span "Carousel" at bounding box center [270, 72] width 22 height 9
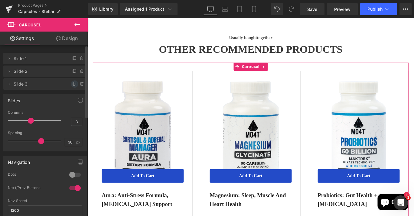
click at [72, 84] on icon at bounding box center [74, 83] width 5 height 5
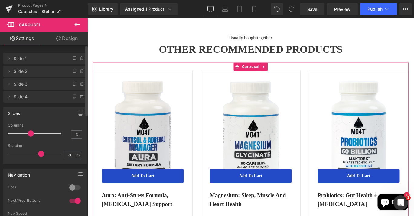
click at [28, 98] on span "Slide 4" at bounding box center [39, 97] width 51 height 12
click at [9, 97] on icon at bounding box center [9, 96] width 1 height 2
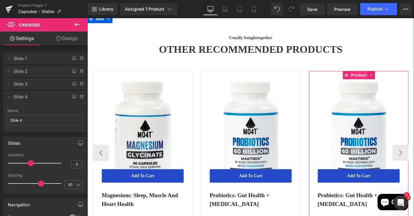
click at [397, 77] on span "Product" at bounding box center [392, 81] width 20 height 9
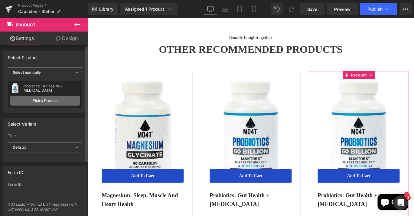
click at [49, 101] on link "Pick a Product" at bounding box center [45, 101] width 70 height 10
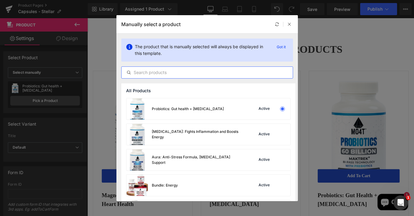
click at [146, 72] on input "text" at bounding box center [207, 72] width 171 height 7
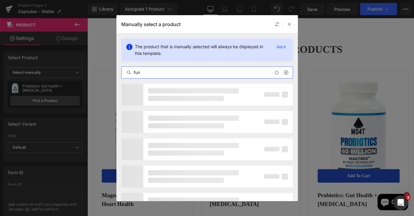
type input "func"
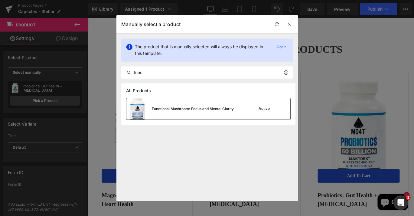
click at [163, 110] on div "Functional Mushroom: Focus and Mental Clarity" at bounding box center [193, 108] width 82 height 5
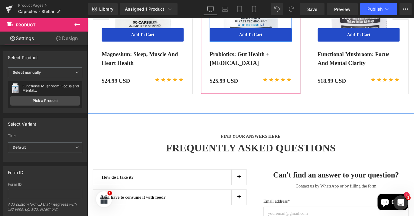
scroll to position [1562, 0]
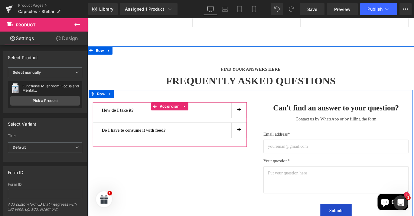
click at [255, 113] on button "button" at bounding box center [257, 121] width 17 height 17
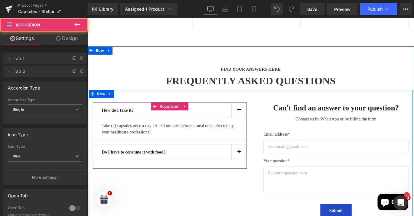
click at [255, 160] on button "button" at bounding box center [257, 168] width 17 height 17
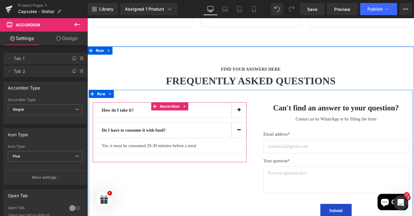
click at [254, 113] on button "button" at bounding box center [257, 121] width 17 height 17
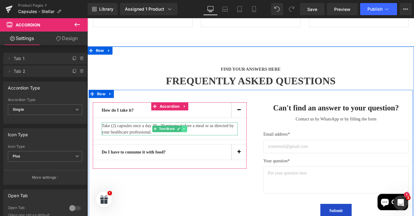
click at [196, 138] on link at bounding box center [196, 141] width 6 height 7
click at [180, 140] on icon at bounding box center [180, 142] width 3 height 4
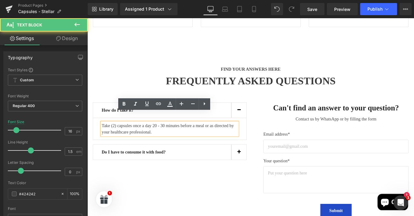
drag, startPoint x: 164, startPoint y: 134, endPoint x: 101, endPoint y: 125, distance: 63.7
click at [104, 135] on div "Take (2) capsules once a day 20 - 30 minutes before a meal or as directed by yo…" at bounding box center [180, 142] width 153 height 15
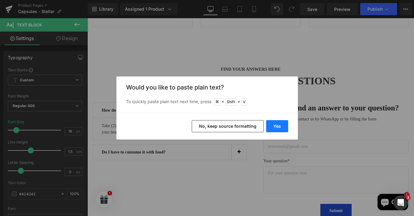
click at [283, 127] on button "Yes" at bounding box center [277, 126] width 22 height 12
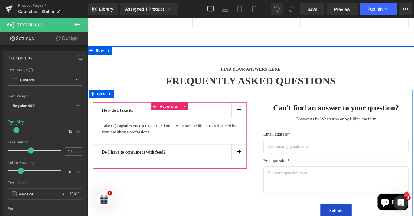
click at [256, 160] on button "button" at bounding box center [257, 168] width 17 height 17
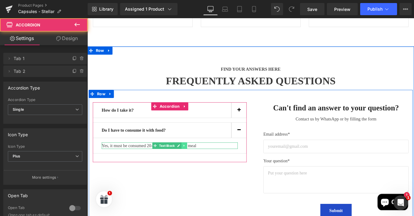
click at [195, 157] on link at bounding box center [196, 160] width 6 height 7
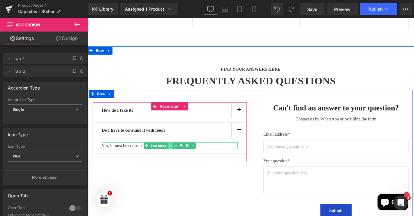
click at [180, 157] on link at bounding box center [180, 160] width 6 height 7
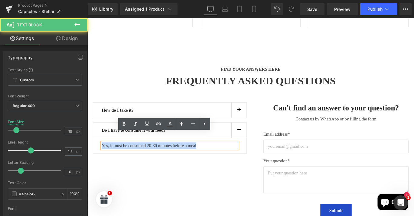
drag, startPoint x: 213, startPoint y: 152, endPoint x: 102, endPoint y: 142, distance: 111.9
click at [102, 152] on article "Yes, it must be consumed 20-30 minutes before a meal Text Block" at bounding box center [180, 160] width 173 height 17
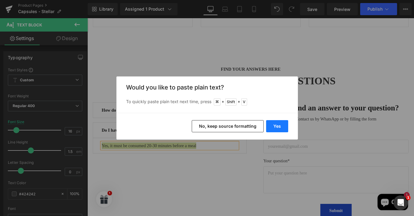
click at [272, 128] on button "Yes" at bounding box center [277, 126] width 22 height 12
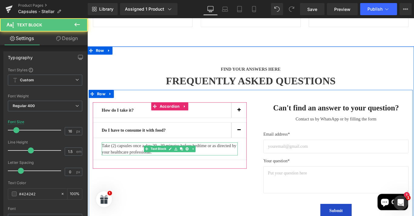
click at [134, 157] on p "Take (2) capsules once a day 20 - 30 minutes before bedtime or as directed by y…" at bounding box center [180, 164] width 153 height 15
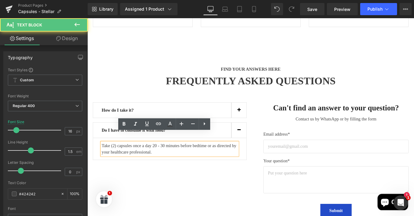
drag, startPoint x: 169, startPoint y: 156, endPoint x: 103, endPoint y: 144, distance: 67.3
click at [103, 152] on article "Take (2) capsules once a day 20 - 30 minutes before bedtime or as directed by y…" at bounding box center [180, 164] width 173 height 25
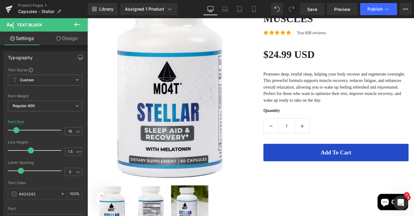
scroll to position [79, 0]
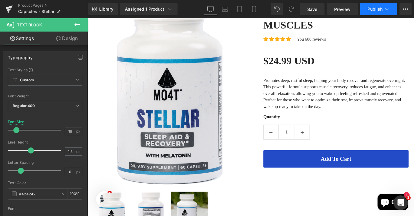
click at [372, 6] on button "Publish" at bounding box center [379, 9] width 37 height 12
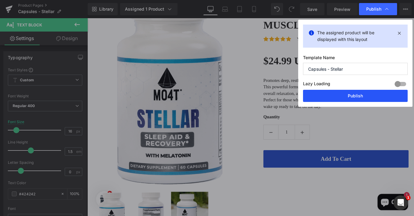
click at [348, 97] on button "Publish" at bounding box center [355, 96] width 105 height 12
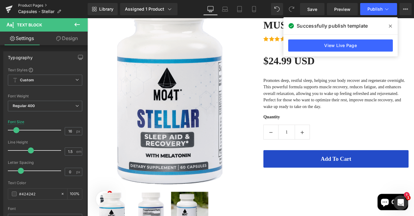
click at [37, 4] on link "Product Pages" at bounding box center [53, 5] width 70 height 5
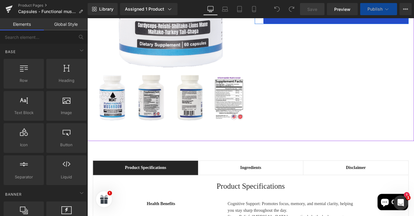
scroll to position [331, 0]
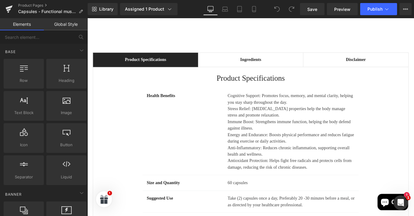
click at [295, 116] on p "Stress Relief: [MEDICAL_DATA] properties help the body manage stress and promot…" at bounding box center [316, 123] width 142 height 15
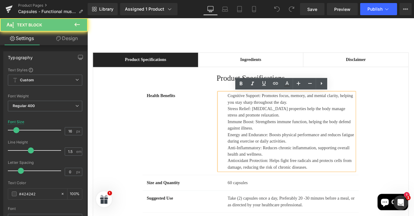
click at [320, 114] on p "Cognitive Support: Promotes focus, memory, and mental clarity, helping you stay…" at bounding box center [316, 108] width 142 height 15
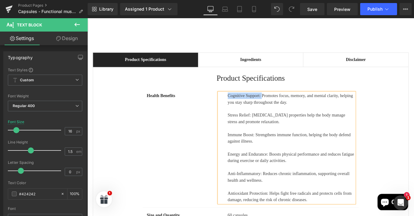
drag, startPoint x: 282, startPoint y: 105, endPoint x: 245, endPoint y: 103, distance: 36.7
click at [245, 103] on p "Cognitive Support: Promotes focus, memory, and mental clarity, helping you stay…" at bounding box center [316, 108] width 142 height 15
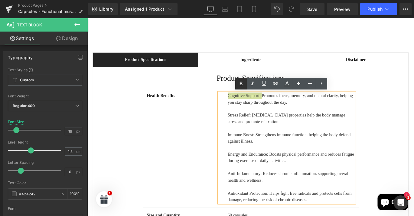
click at [242, 83] on icon at bounding box center [241, 83] width 3 height 4
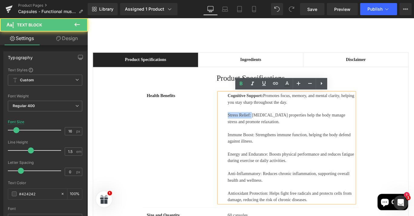
drag, startPoint x: 271, startPoint y: 127, endPoint x: 239, endPoint y: 126, distance: 32.1
click at [239, 126] on div "Cognitive Support: Promotes focus, memory, and mental clarity, helping you stay…" at bounding box center [311, 163] width 152 height 124
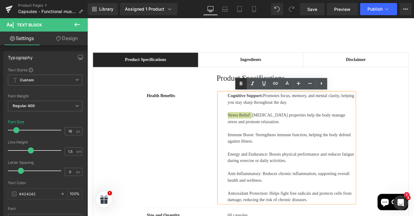
click at [241, 84] on icon at bounding box center [241, 83] width 7 height 7
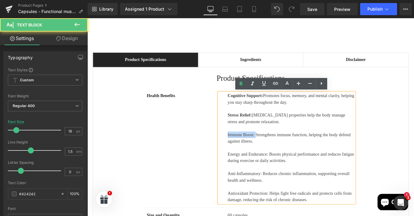
drag, startPoint x: 275, startPoint y: 148, endPoint x: 240, endPoint y: 147, distance: 34.5
click at [240, 147] on div "Cognitive Support: Promotes focus, memory, and mental clarity, helping you stay…" at bounding box center [311, 163] width 152 height 124
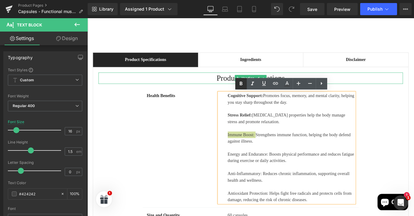
click at [242, 84] on icon at bounding box center [241, 83] width 3 height 4
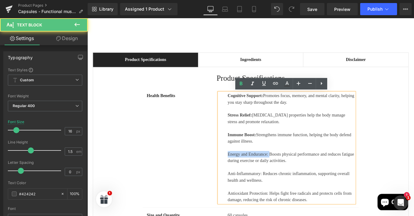
drag, startPoint x: 291, startPoint y: 170, endPoint x: 237, endPoint y: 167, distance: 53.7
click at [237, 167] on div "Cognitive Support: Promotes focus, memory, and mental clarity, helping you stay…" at bounding box center [311, 163] width 152 height 124
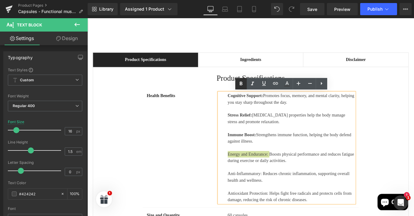
click at [239, 84] on icon at bounding box center [241, 83] width 7 height 7
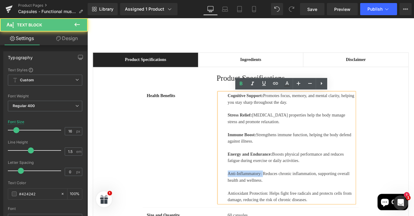
drag, startPoint x: 282, startPoint y: 192, endPoint x: 237, endPoint y: 189, distance: 45.8
click at [237, 189] on div "Cognitive Support: Promotes focus, memory, and mental clarity, helping you stay…" at bounding box center [311, 163] width 152 height 124
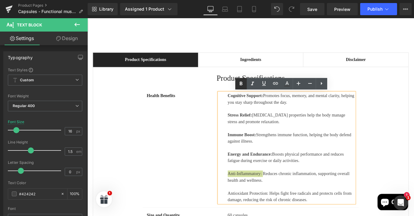
click at [240, 84] on icon at bounding box center [241, 83] width 3 height 4
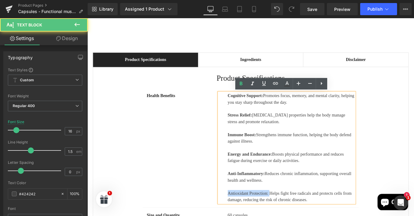
drag, startPoint x: 290, startPoint y: 213, endPoint x: 238, endPoint y: 213, distance: 52.4
click at [238, 213] on div "Cognitive Support: Promotes focus, memory, and mental clarity, helping you stay…" at bounding box center [311, 163] width 152 height 124
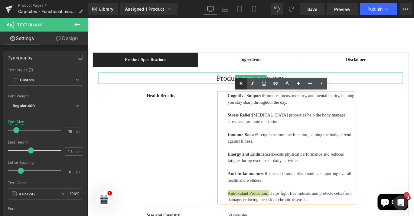
click at [240, 84] on icon at bounding box center [241, 83] width 3 height 4
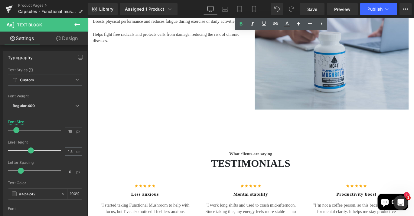
scroll to position [1133, 0]
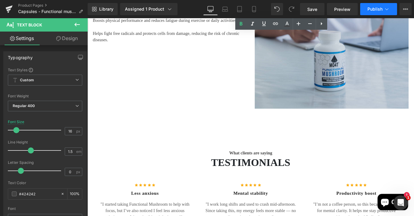
click at [378, 7] on span "Publish" at bounding box center [375, 9] width 15 height 5
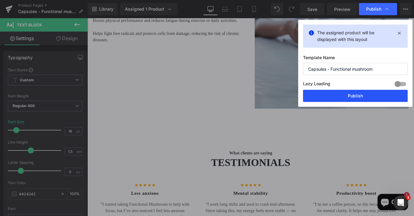
click at [343, 96] on button "Publish" at bounding box center [355, 96] width 105 height 12
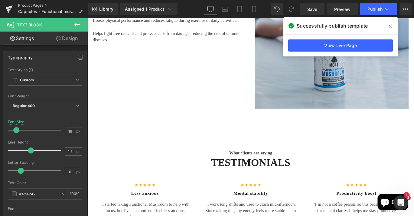
click at [35, 4] on link "Product Pages" at bounding box center [53, 5] width 70 height 5
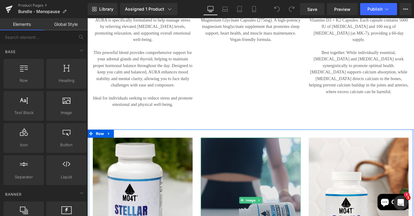
scroll to position [705, 0]
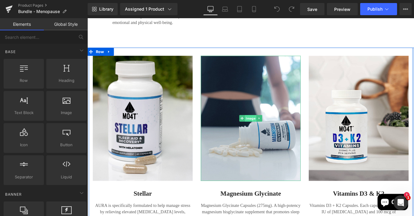
click at [270, 127] on span "Image" at bounding box center [270, 130] width 13 height 7
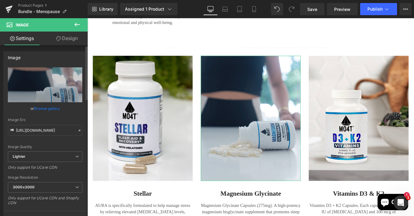
click at [41, 107] on link "Browse gallery" at bounding box center [47, 108] width 26 height 11
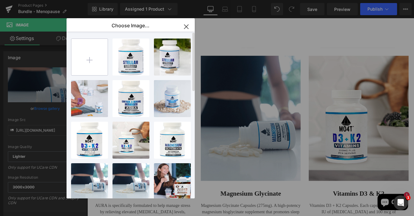
click at [90, 55] on input "file" at bounding box center [89, 57] width 36 height 36
type input "C:\fakepath\9.png"
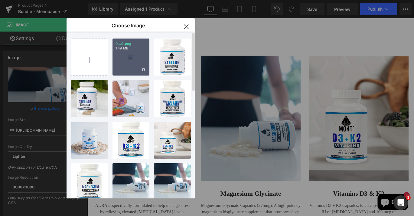
click at [137, 55] on div "9...9.png 1.49 MB" at bounding box center [131, 56] width 37 height 37
type input "[URL][DOMAIN_NAME]"
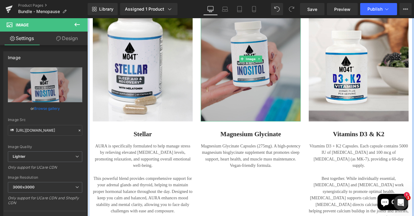
scroll to position [777, 0]
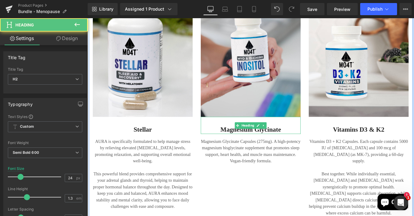
click at [276, 128] on div "Magnesium Glycinate Heading" at bounding box center [271, 137] width 112 height 19
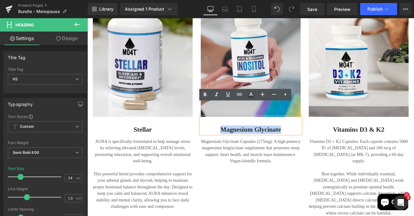
drag, startPoint x: 237, startPoint y: 128, endPoint x: 315, endPoint y: 129, distance: 78.4
click at [315, 138] on h2 "Magnesium Glycinate" at bounding box center [271, 142] width 112 height 9
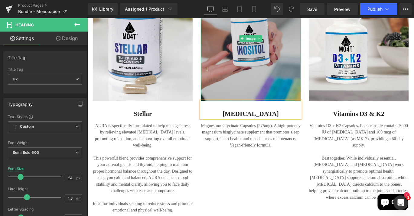
scroll to position [801, 0]
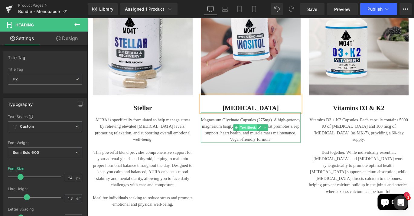
click at [263, 137] on span "Text Block" at bounding box center [267, 140] width 20 height 7
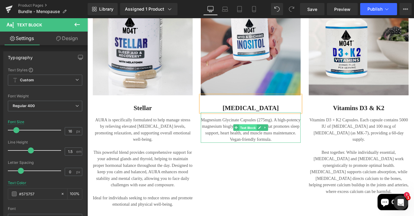
click at [276, 137] on span "Text Block" at bounding box center [267, 140] width 20 height 7
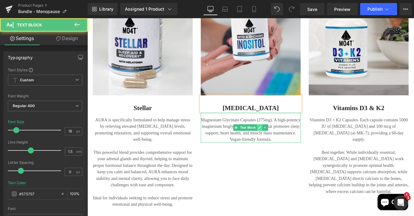
click at [280, 139] on icon at bounding box center [280, 141] width 3 height 4
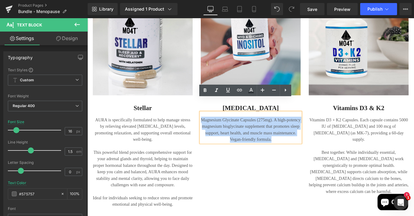
drag, startPoint x: 299, startPoint y: 138, endPoint x: 216, endPoint y: 117, distance: 85.8
click at [215, 128] on p "Magnesium Glycinate Capsules (275mg). A high-potency magnesium bisglycinate sup…" at bounding box center [271, 142] width 112 height 29
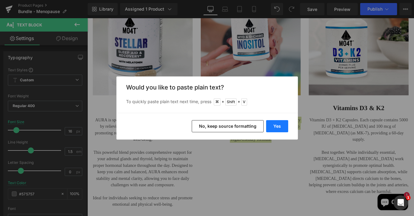
click at [276, 124] on button "Yes" at bounding box center [277, 126] width 22 height 12
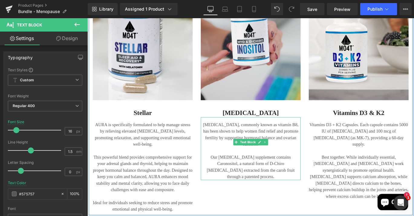
scroll to position [792, 0]
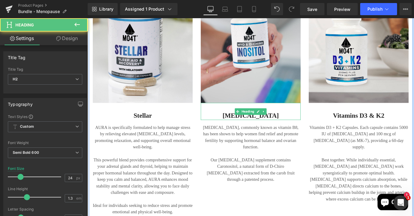
click at [259, 123] on h2 "[MEDICAL_DATA]" at bounding box center [271, 127] width 112 height 9
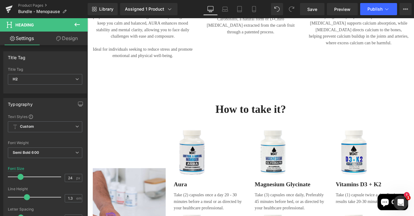
scroll to position [1006, 0]
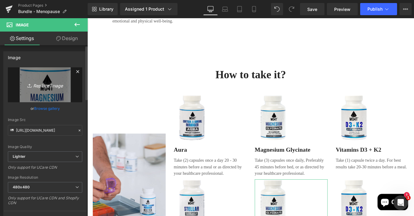
click at [46, 86] on icon "Replace Image" at bounding box center [45, 85] width 48 height 8
type input "C:\fakepath\A_transparent.png"
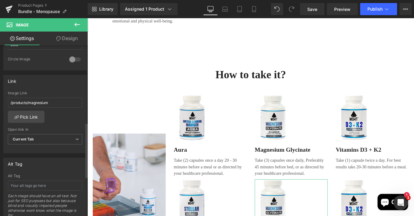
scroll to position [245, 0]
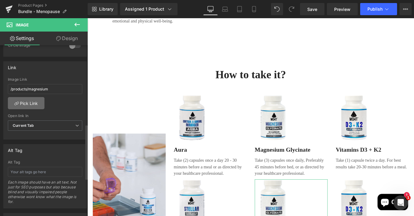
click at [42, 100] on link "Pick Link" at bounding box center [26, 103] width 37 height 12
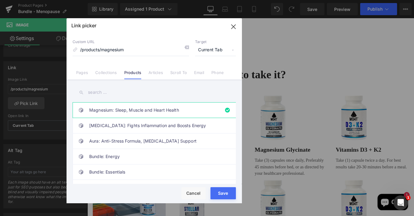
click at [114, 94] on input "text" at bounding box center [154, 92] width 163 height 14
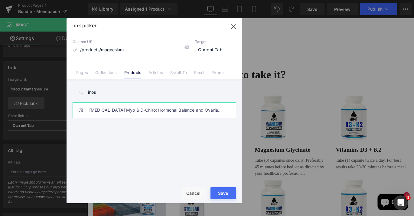
type input "inos"
click at [93, 111] on link "[MEDICAL_DATA] Myo & D-Chiro: Hormonal Balance and Ovarian Support" at bounding box center [155, 109] width 133 height 15
type input "/products/inositol"
click at [227, 188] on button "Save" at bounding box center [223, 193] width 25 height 12
type input "/products/inositol"
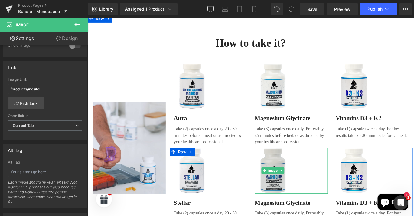
scroll to position [1068, 0]
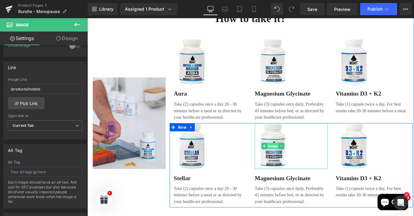
click at [297, 157] on span "Image" at bounding box center [295, 160] width 13 height 7
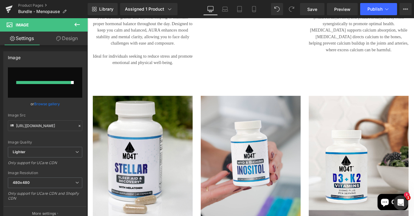
scroll to position [712, 0]
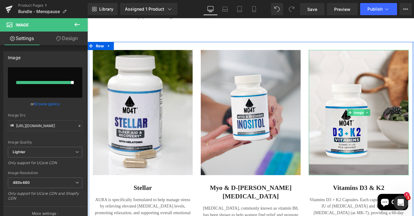
click at [387, 120] on span "Image" at bounding box center [391, 123] width 13 height 7
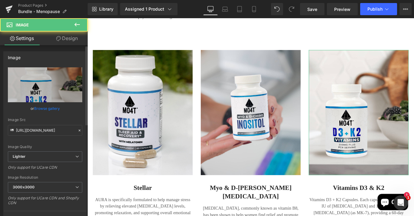
click at [47, 109] on link "Browse gallery" at bounding box center [47, 108] width 26 height 11
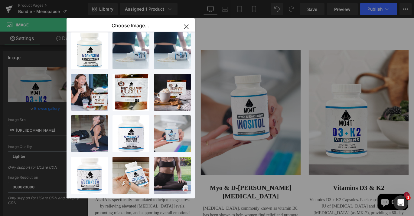
scroll to position [134, 0]
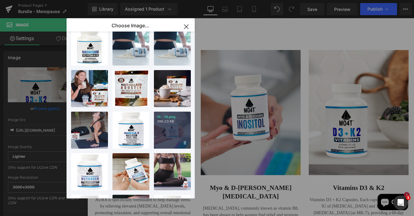
click at [173, 132] on div "14...14.png 396.20 KB" at bounding box center [172, 129] width 37 height 37
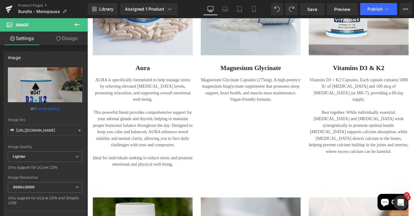
scroll to position [625, 0]
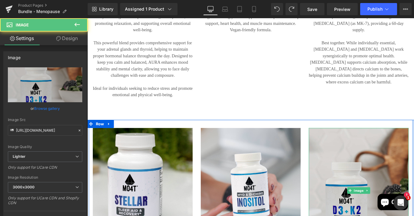
click at [394, 187] on img at bounding box center [392, 211] width 112 height 140
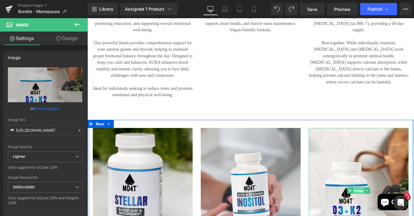
click at [387, 207] on span "Image" at bounding box center [391, 210] width 13 height 7
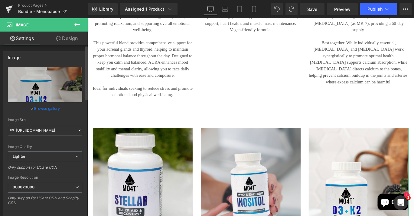
click at [45, 108] on link "Browse gallery" at bounding box center [47, 108] width 26 height 11
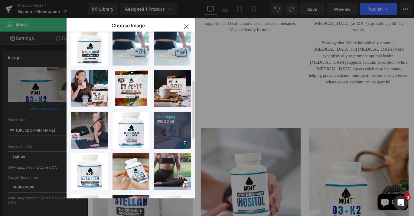
click at [173, 129] on div "14...14.png 396.20 KB" at bounding box center [172, 129] width 37 height 37
type input "[URL][DOMAIN_NAME]"
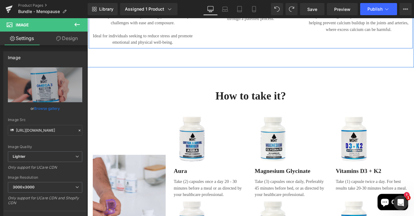
scroll to position [1055, 0]
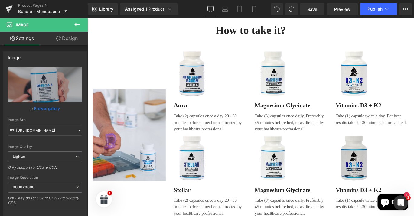
click at [385, 155] on div "Image" at bounding box center [407, 174] width 82 height 51
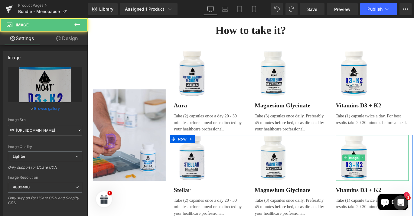
click at [381, 171] on span "Image" at bounding box center [386, 174] width 13 height 7
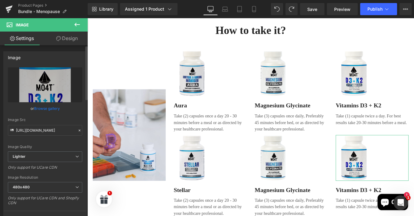
click at [39, 111] on link "Browse gallery" at bounding box center [47, 108] width 26 height 11
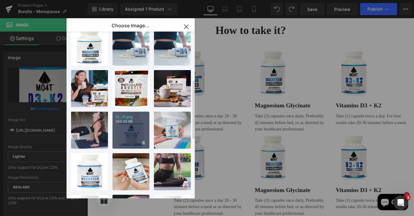
click at [137, 129] on div "11...11.png 320.35 KB" at bounding box center [131, 129] width 37 height 37
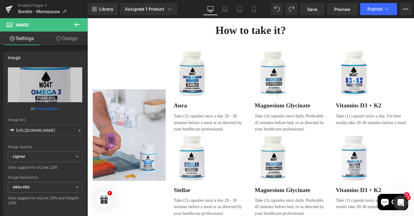
type input "[URL][DOMAIN_NAME]"
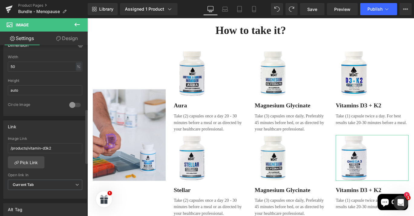
scroll to position [201, 0]
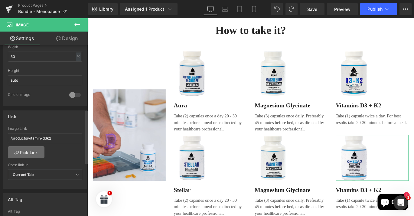
click at [34, 152] on link "Pick Link" at bounding box center [26, 152] width 37 height 12
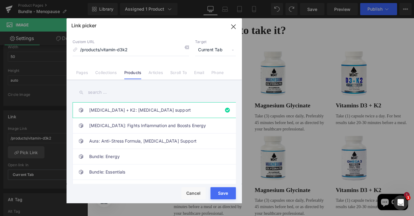
click at [105, 90] on input "text" at bounding box center [154, 92] width 163 height 14
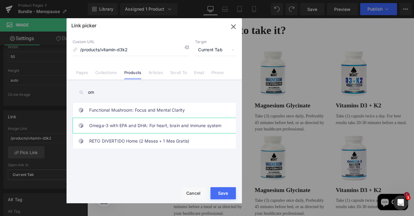
type input "om"
click at [102, 123] on link "Omega-3 with EPA and DHA: For heart, brain and immune system" at bounding box center [155, 125] width 133 height 15
type input "/products/omega-3"
click at [228, 191] on button "Save" at bounding box center [223, 193] width 25 height 12
type input "/products/omega-3"
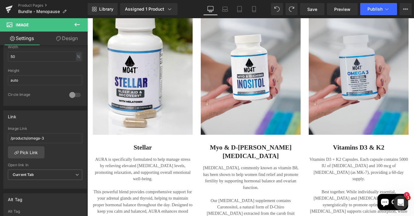
scroll to position [722, 0]
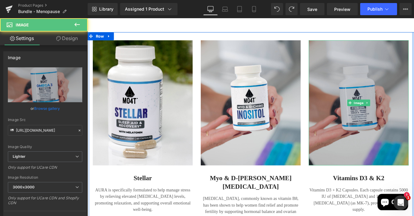
click at [397, 85] on img at bounding box center [392, 113] width 112 height 140
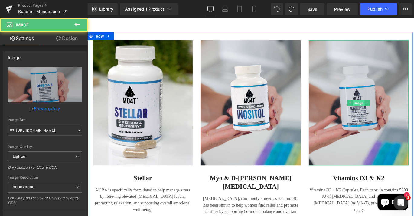
click at [391, 110] on span "Image" at bounding box center [391, 113] width 13 height 7
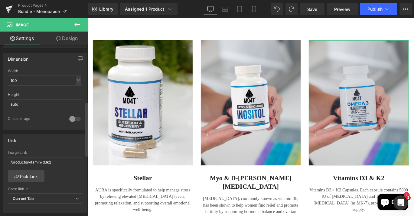
scroll to position [245, 0]
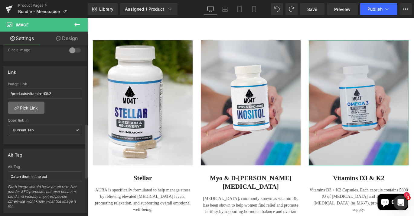
click at [36, 108] on link "Pick Link" at bounding box center [26, 107] width 37 height 12
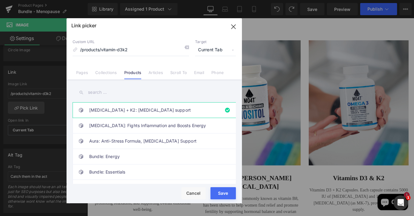
click at [117, 93] on input "text" at bounding box center [154, 92] width 163 height 14
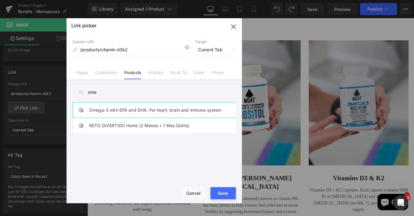
type input "ome"
click at [102, 111] on link "Omega-3 with EPA and DHA: For heart, brain and immune system" at bounding box center [155, 109] width 133 height 15
type input "/products/omega-3"
click at [230, 195] on button "Save" at bounding box center [223, 193] width 25 height 12
type input "/products/omega-3"
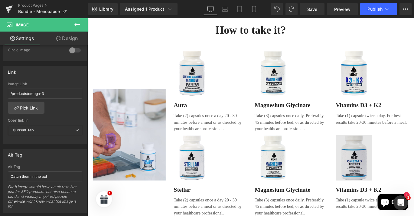
scroll to position [1058, 0]
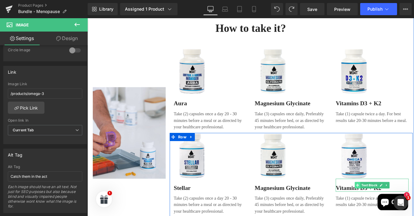
click at [390, 201] on span at bounding box center [391, 204] width 6 height 7
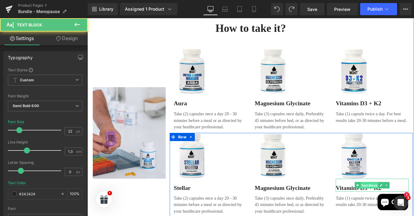
click at [412, 201] on span "Text Block" at bounding box center [404, 204] width 20 height 7
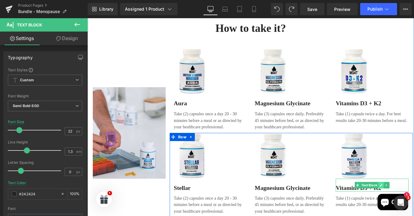
click at [414, 203] on icon at bounding box center [416, 205] width 3 height 4
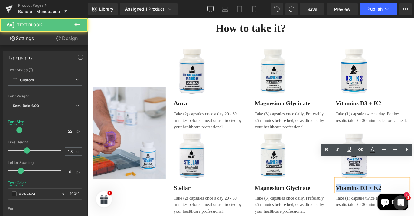
drag, startPoint x: 421, startPoint y: 184, endPoint x: 361, endPoint y: 184, distance: 60.6
click at [361, 184] on div "Image Vitamins D3 + K2 Text Block Take (1) capsule twice a day. For best result…" at bounding box center [406, 189] width 91 height 84
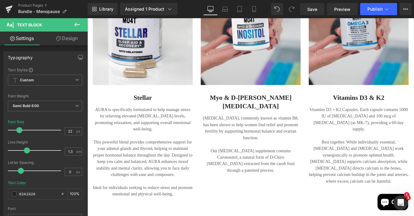
scroll to position [811, 0]
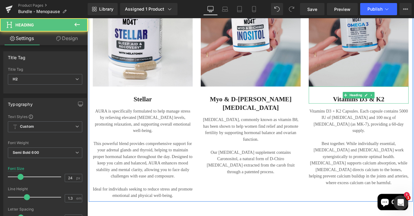
click at [382, 104] on h2 "vitamins D3 & K2" at bounding box center [392, 108] width 112 height 9
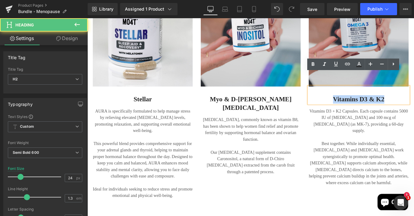
click at [363, 104] on h2 "vitamins D3 & K2" at bounding box center [392, 108] width 112 height 9
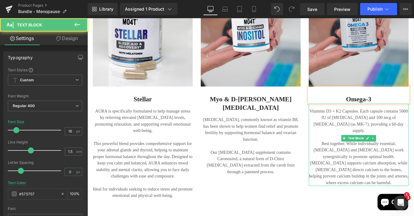
click at [370, 155] on p "Best together. While individually essential, [MEDICAL_DATA] and [MEDICAL_DATA] …" at bounding box center [392, 180] width 112 height 51
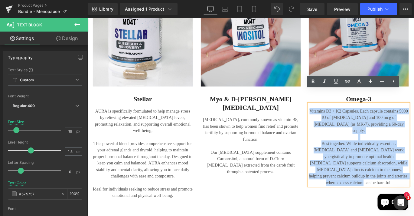
drag, startPoint x: 421, startPoint y: 173, endPoint x: 335, endPoint y: 107, distance: 108.5
click at [336, 114] on div "Vitamins D3 + K2 Capsules. Each capsule contains 5000 IU of [MEDICAL_DATA] and …" at bounding box center [392, 160] width 112 height 92
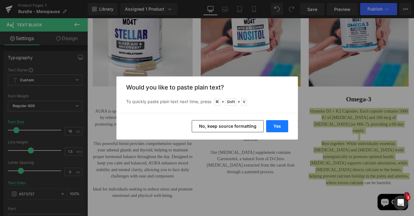
click at [276, 124] on button "Yes" at bounding box center [277, 126] width 22 height 12
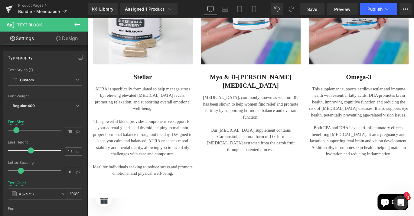
scroll to position [842, 0]
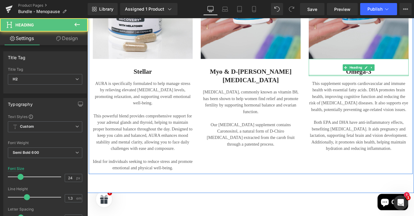
click at [414, 81] on div at bounding box center [392, 82] width 112 height 2
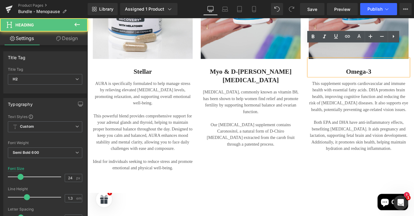
click at [414, 73] on h2 "Omega-3" at bounding box center [392, 77] width 112 height 9
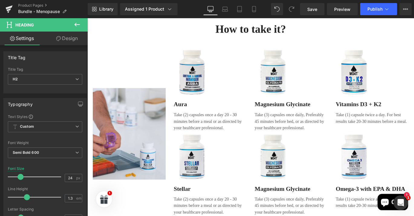
scroll to position [1061, 0]
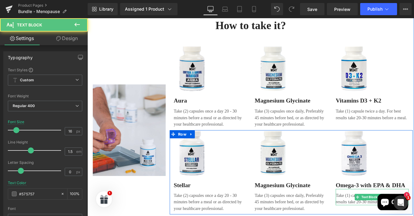
click at [383, 213] on p "Take (1) capsule twice a day. For best results take 20-30 minutes before a meal." at bounding box center [407, 220] width 82 height 15
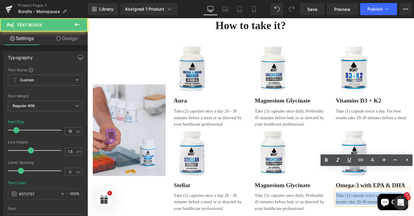
drag, startPoint x: 364, startPoint y: 192, endPoint x: 453, endPoint y: 201, distance: 88.9
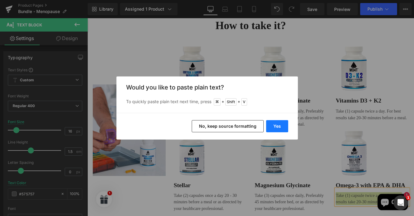
click at [279, 129] on button "Yes" at bounding box center [277, 126] width 22 height 12
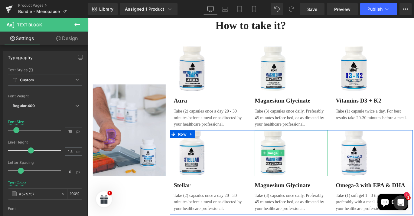
click at [295, 165] on span "Image" at bounding box center [295, 168] width 13 height 7
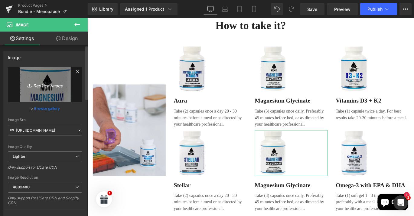
click at [55, 86] on icon "Replace Image" at bounding box center [45, 85] width 48 height 8
type input "C:\fakepath\A_transparent.png"
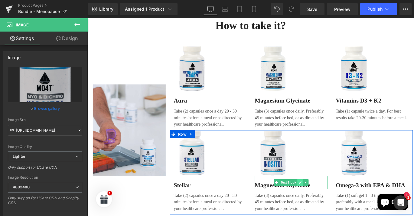
click at [325, 200] on icon at bounding box center [326, 202] width 3 height 4
type input "[URL][DOMAIN_NAME]"
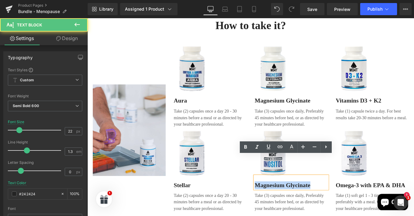
click at [267, 180] on div "Image Stellar Text Block Take (2) capsules once a day 20 - 30 minutes before a …" at bounding box center [316, 191] width 272 height 94
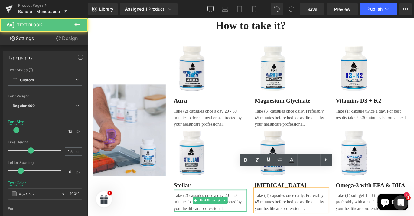
drag, startPoint x: 335, startPoint y: 209, endPoint x: 259, endPoint y: 187, distance: 78.6
click at [259, 187] on div "Image Stellar Text Block Take (2) capsules once a day 20 - 30 minutes before a …" at bounding box center [316, 191] width 272 height 94
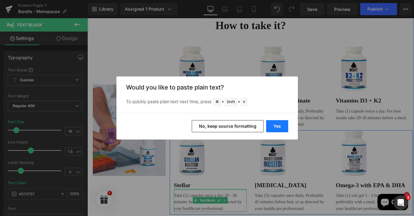
click at [279, 121] on button "Yes" at bounding box center [277, 126] width 22 height 12
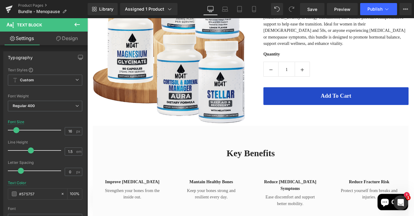
scroll to position [143, 0]
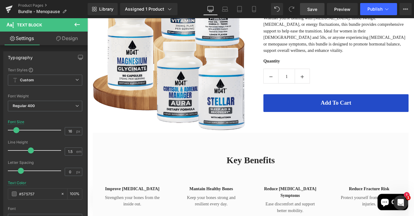
click at [322, 7] on link "Save" at bounding box center [312, 9] width 25 height 12
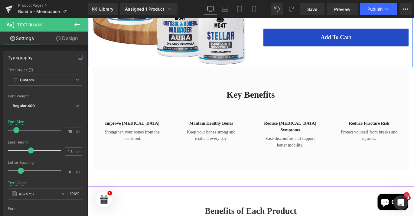
scroll to position [241, 0]
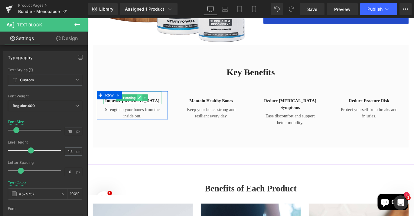
click at [144, 106] on icon at bounding box center [145, 107] width 3 height 4
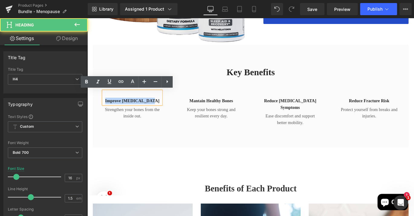
drag, startPoint x: 160, startPoint y: 111, endPoint x: 105, endPoint y: 110, distance: 54.8
click at [105, 110] on h4 "improve [MEDICAL_DATA]" at bounding box center [137, 110] width 65 height 7
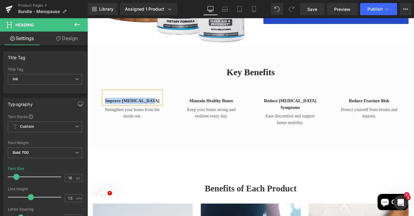
paste div
click at [147, 123] on icon at bounding box center [148, 122] width 3 height 3
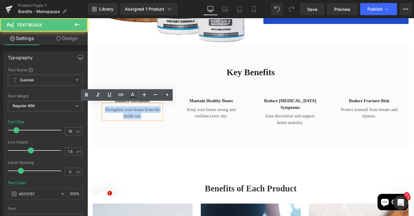
drag, startPoint x: 149, startPoint y: 128, endPoint x: 103, endPoint y: 120, distance: 46.7
click at [105, 120] on div "Strengthen your bones from the inside out." at bounding box center [137, 122] width 65 height 17
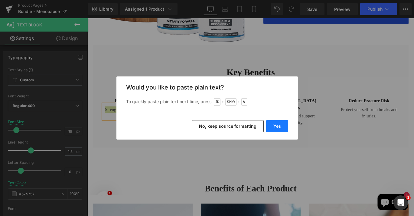
click at [280, 127] on button "Yes" at bounding box center [277, 126] width 22 height 12
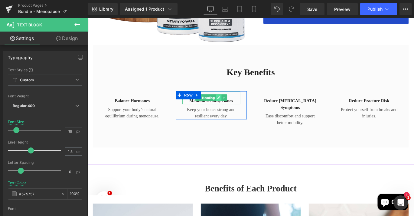
click at [235, 109] on link at bounding box center [235, 106] width 6 height 7
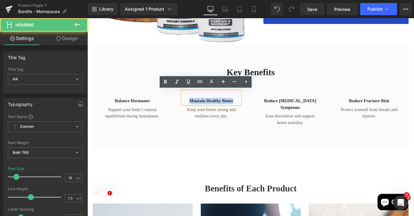
drag, startPoint x: 251, startPoint y: 109, endPoint x: 196, endPoint y: 109, distance: 55.4
click at [196, 109] on h4 "Mantain healthy bones" at bounding box center [226, 110] width 65 height 7
paste div
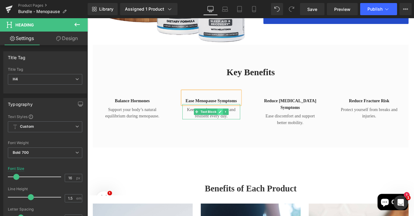
click at [235, 123] on icon at bounding box center [236, 123] width 3 height 4
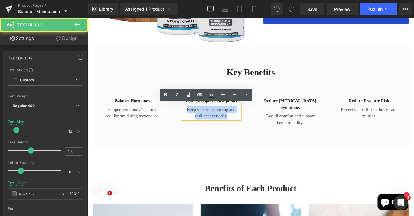
drag, startPoint x: 246, startPoint y: 129, endPoint x: 195, endPoint y: 119, distance: 51.5
click at [195, 119] on p "Keep your bones strong and resilient every day." at bounding box center [226, 124] width 65 height 15
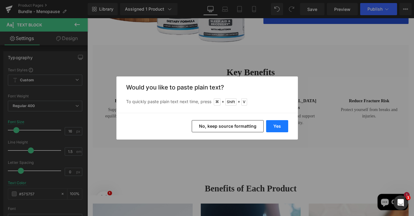
click at [271, 127] on button "Yes" at bounding box center [277, 126] width 22 height 12
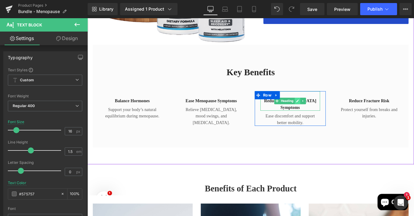
click at [323, 109] on icon at bounding box center [323, 110] width 3 height 3
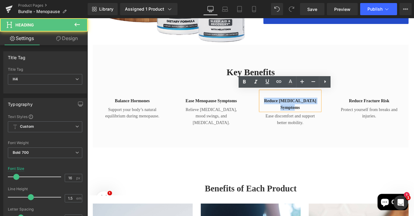
drag, startPoint x: 346, startPoint y: 111, endPoint x: 282, endPoint y: 108, distance: 64.5
click at [282, 109] on h4 "Reduce [MEDICAL_DATA] Symptoms" at bounding box center [315, 114] width 67 height 15
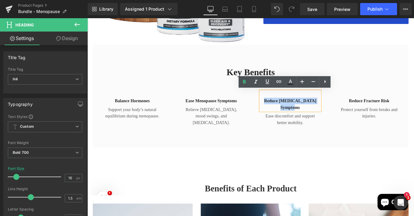
paste div
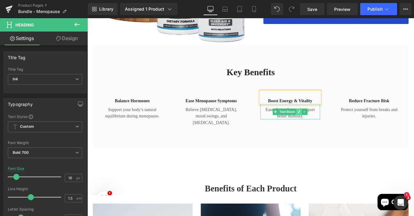
click at [323, 122] on icon at bounding box center [324, 123] width 3 height 4
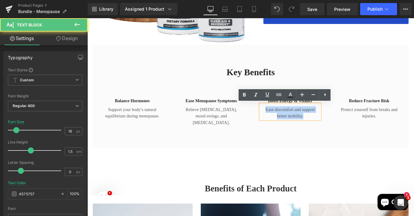
drag, startPoint x: 330, startPoint y: 126, endPoint x: 280, endPoint y: 117, distance: 50.7
click at [282, 117] on div "Ease discomfort and support better mobility." at bounding box center [315, 122] width 67 height 17
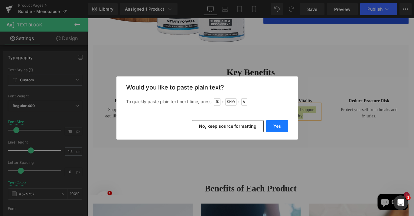
click at [282, 124] on button "Yes" at bounding box center [277, 126] width 22 height 12
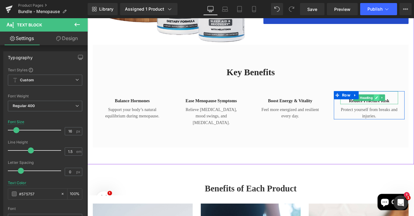
click at [412, 107] on icon at bounding box center [411, 107] width 3 height 4
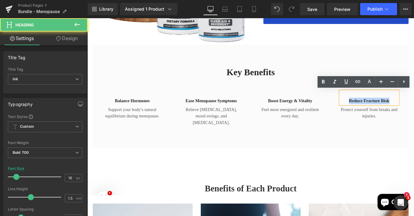
drag, startPoint x: 429, startPoint y: 111, endPoint x: 375, endPoint y: 106, distance: 53.6
click at [375, 106] on div "Reduce fracture risk" at bounding box center [403, 107] width 65 height 15
paste div
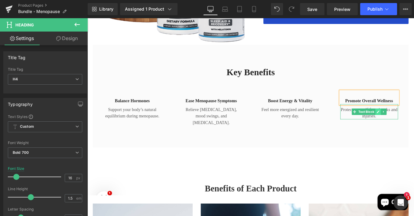
click at [412, 121] on icon at bounding box center [413, 123] width 3 height 4
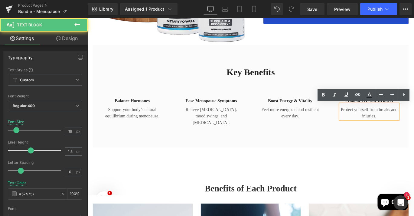
drag, startPoint x: 411, startPoint y: 128, endPoint x: 367, endPoint y: 119, distance: 45.1
click at [367, 119] on div "Promote Overall Wellness Heading Protect yourself from breaks and injuries. Tex…" at bounding box center [404, 115] width 80 height 31
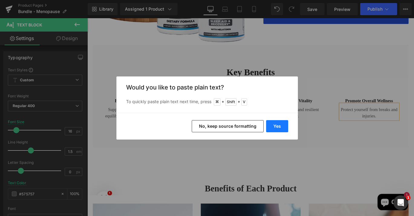
click at [278, 124] on button "Yes" at bounding box center [277, 126] width 22 height 12
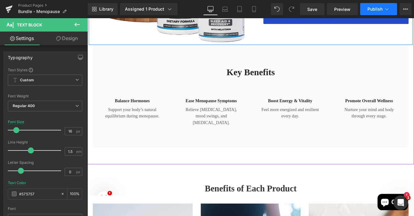
click at [379, 10] on span "Publish" at bounding box center [375, 9] width 15 height 5
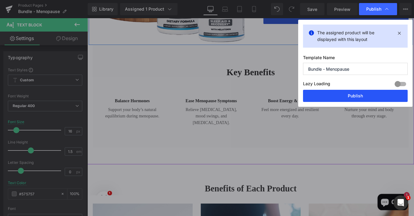
click at [355, 96] on button "Publish" at bounding box center [355, 96] width 105 height 12
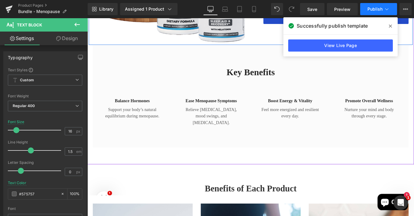
click at [376, 12] on button "Publish" at bounding box center [379, 9] width 37 height 12
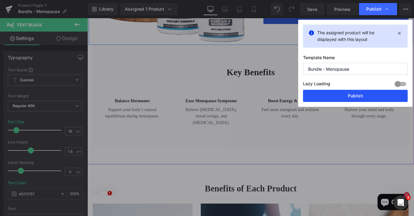
click at [359, 92] on button "Publish" at bounding box center [355, 96] width 105 height 12
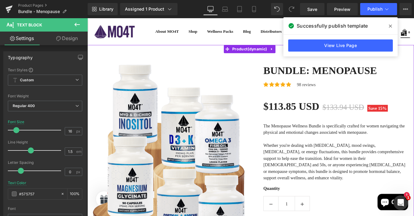
scroll to position [0, 0]
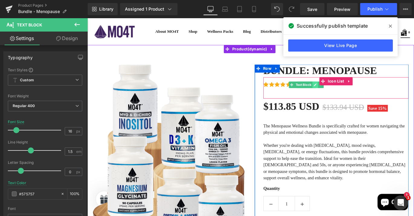
click at [340, 92] on link at bounding box center [343, 92] width 6 height 7
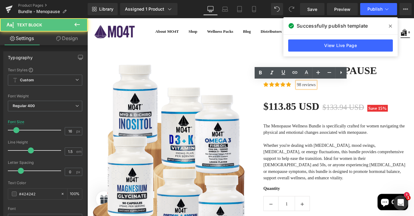
click at [325, 93] on p "98 reviews" at bounding box center [332, 92] width 21 height 7
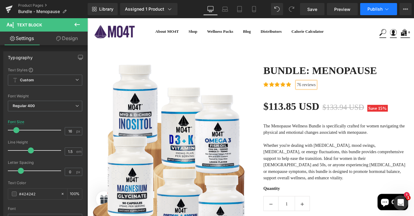
click at [379, 8] on span "Publish" at bounding box center [375, 9] width 15 height 5
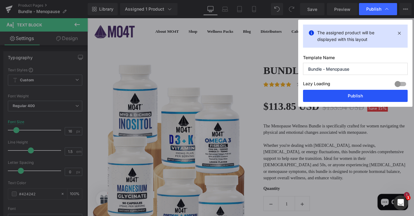
click at [358, 97] on button "Publish" at bounding box center [355, 96] width 105 height 12
